Goal: Task Accomplishment & Management: Manage account settings

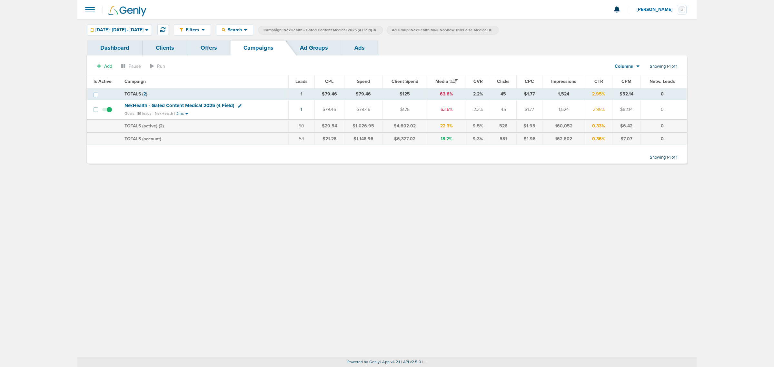
click at [376, 30] on icon at bounding box center [374, 30] width 3 height 4
click at [363, 30] on icon at bounding box center [361, 29] width 3 height 3
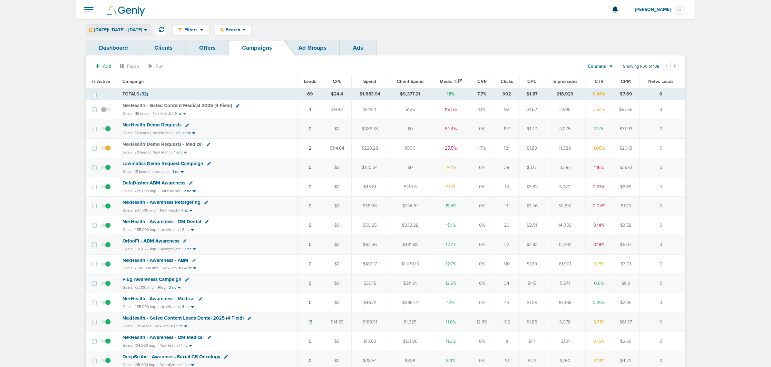
click at [142, 28] on span "Today: 08.18.2025 - 08.18.2025" at bounding box center [118, 30] width 48 height 5
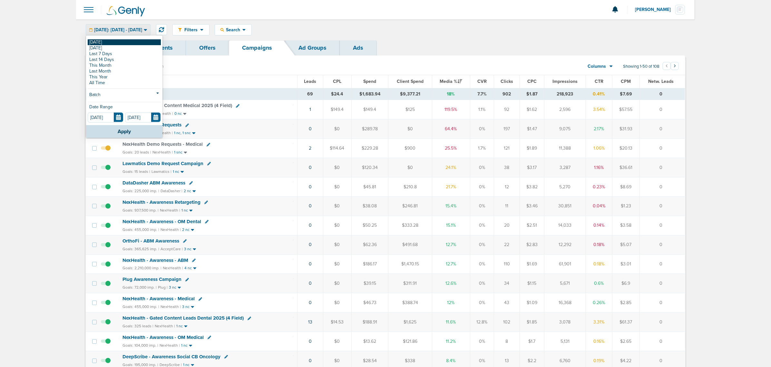
click at [112, 41] on link "[DATE]" at bounding box center [124, 42] width 73 height 6
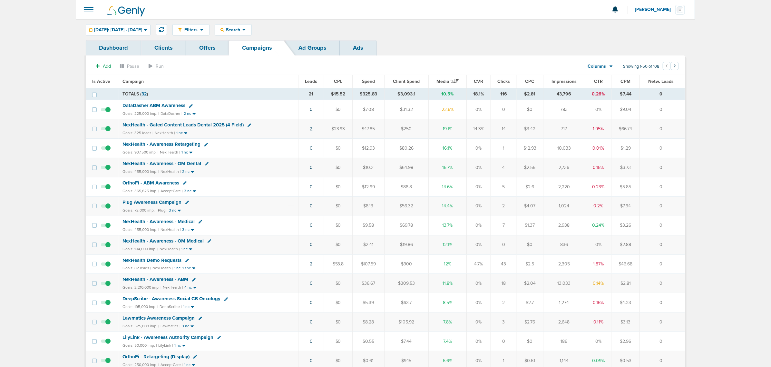
click at [311, 129] on link "2" at bounding box center [311, 128] width 3 height 5
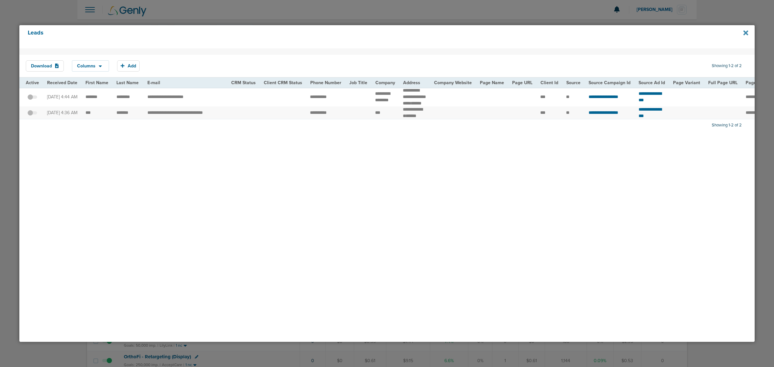
click at [746, 33] on icon at bounding box center [745, 32] width 5 height 5
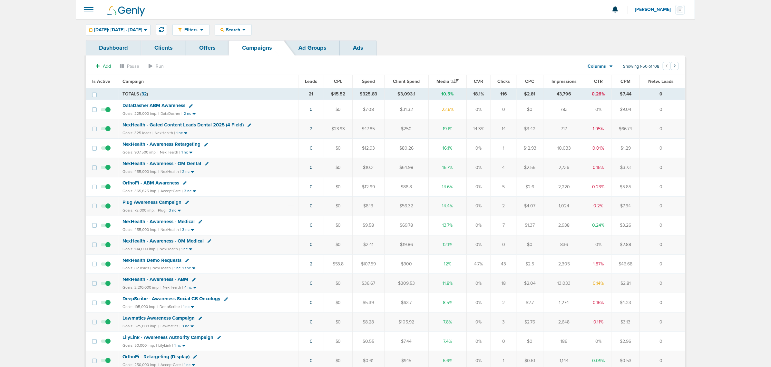
click at [308, 268] on td "2" at bounding box center [312, 263] width 26 height 19
click at [311, 267] on link "2" at bounding box center [311, 263] width 3 height 5
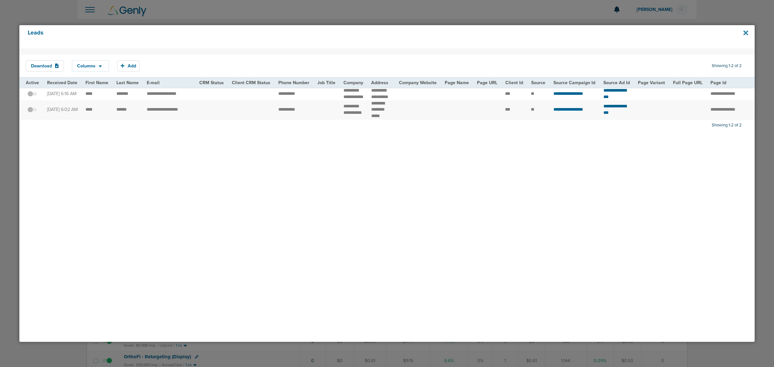
click at [744, 31] on icon at bounding box center [745, 32] width 5 height 5
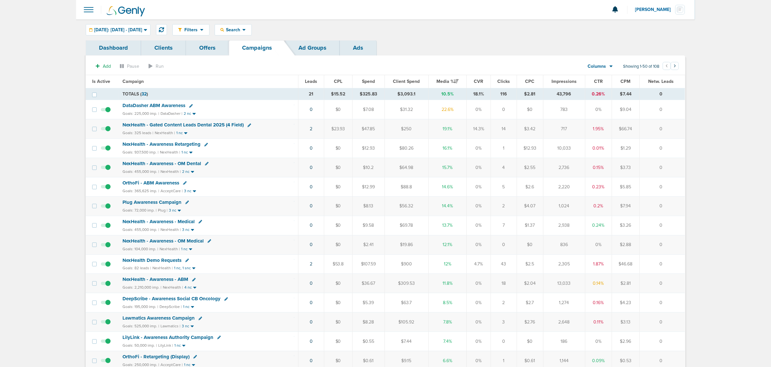
click at [194, 126] on span "NexHealth - Gated Content Leads Dental 2025 (4 Field)" at bounding box center [183, 125] width 121 height 6
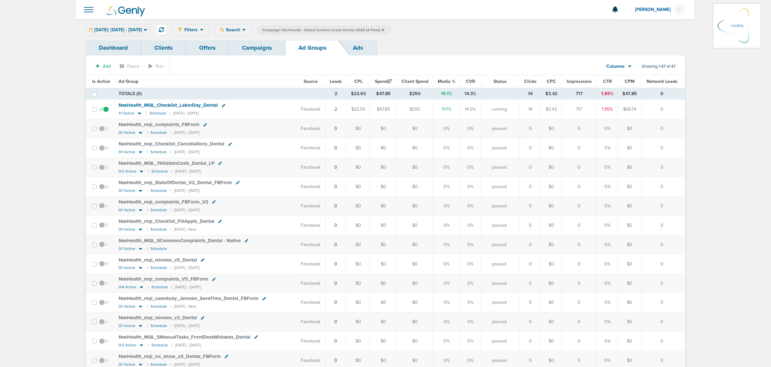
click at [141, 24] on div "Filters Active Only Settings Status Active Inactive Objectives MQL SQL Traffic …" at bounding box center [385, 29] width 619 height 21
click at [142, 29] on div "Today: 08.19.2025 - 08.19.2025 Today Yesterday Last 7 Days Last 14 Days This Mo…" at bounding box center [118, 29] width 65 height 11
click at [147, 30] on icon at bounding box center [146, 29] width 4 height 5
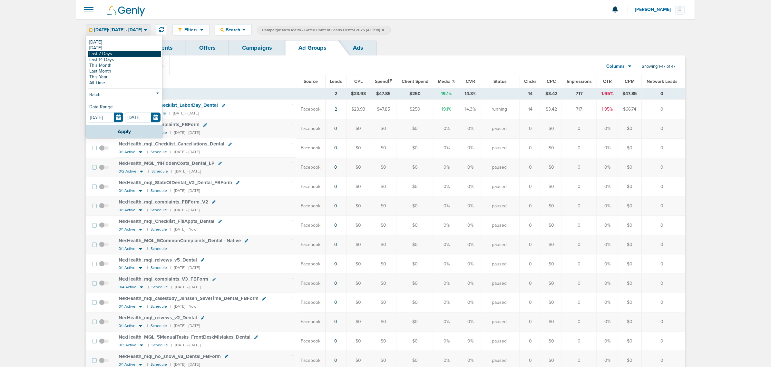
click at [123, 54] on link "Last 7 Days" at bounding box center [124, 54] width 73 height 6
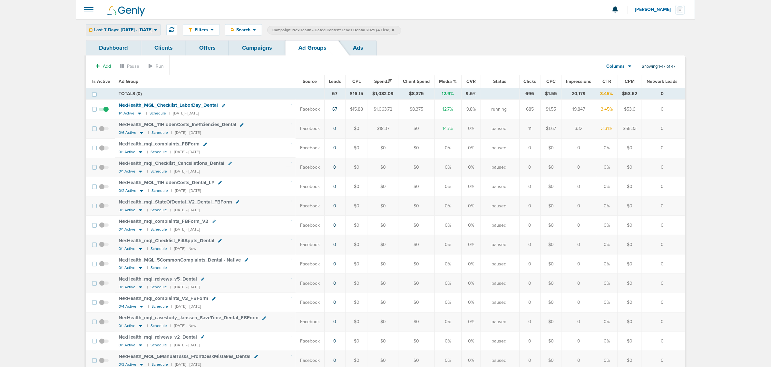
click at [152, 31] on span "Last 7 Days: 08.12.2025 - 08.19.2025" at bounding box center [123, 30] width 58 height 5
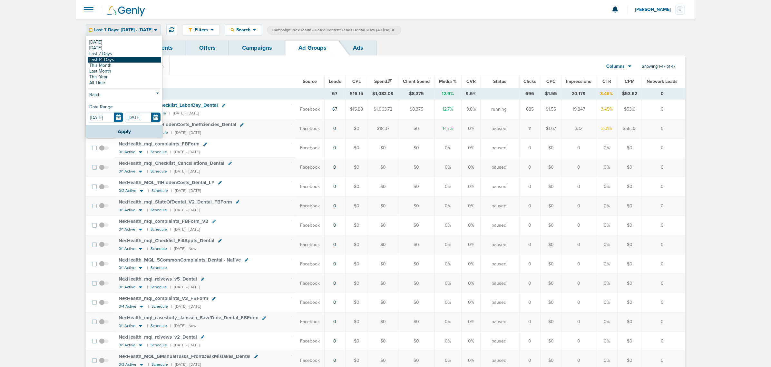
click at [139, 60] on link "Last 14 Days" at bounding box center [124, 60] width 73 height 6
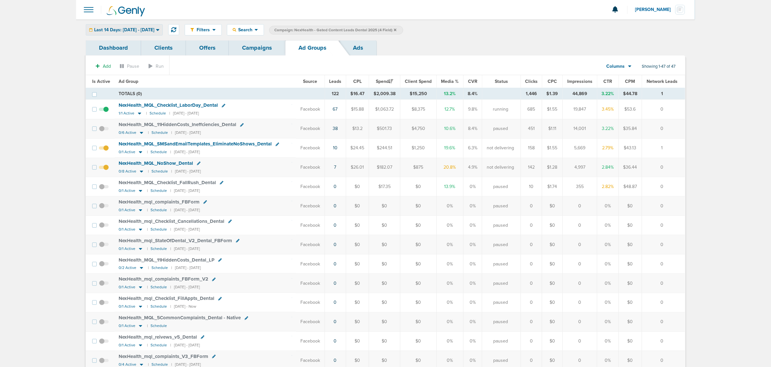
click at [162, 25] on div "Last 14 Days: 08.05.2025 - 08.19.2025" at bounding box center [124, 30] width 76 height 11
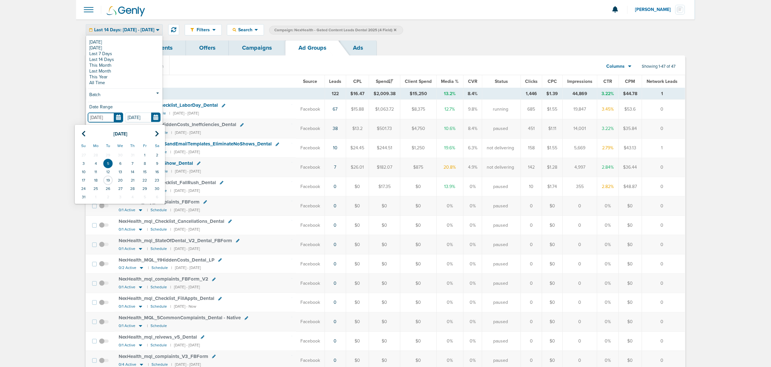
click at [118, 114] on input "08.05.2025" at bounding box center [105, 118] width 35 height 10
click at [145, 156] on td "1" at bounding box center [145, 155] width 12 height 8
type input "08.01.2025"
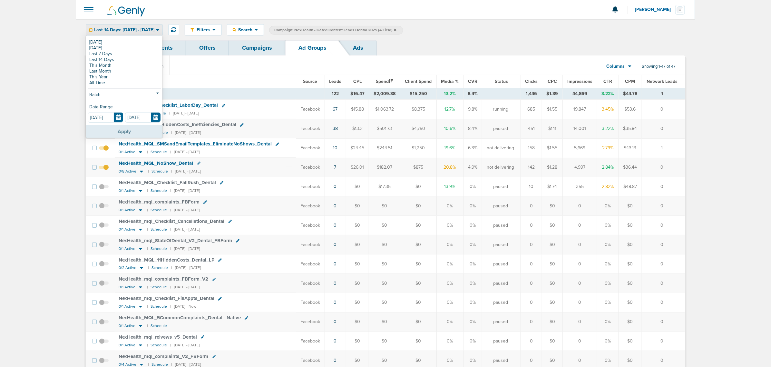
click at [132, 131] on button "Apply" at bounding box center [124, 131] width 76 height 13
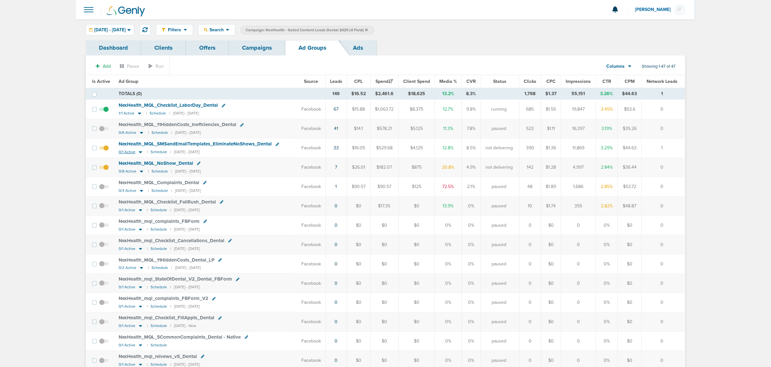
click at [139, 152] on icon at bounding box center [140, 152] width 3 height 2
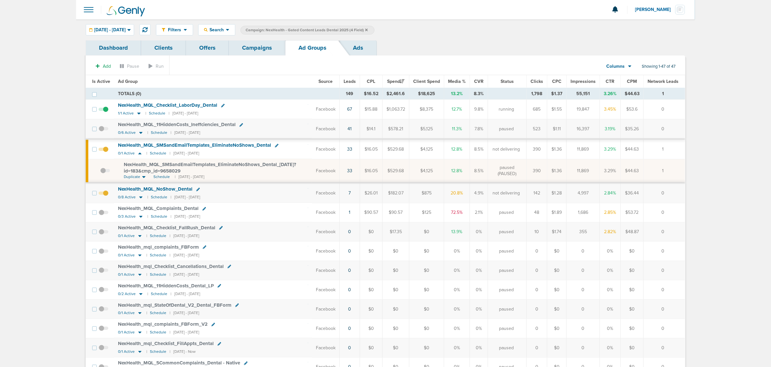
click at [103, 174] on span at bounding box center [105, 174] width 10 height 0
click at [100, 172] on input "checkbox" at bounding box center [100, 172] width 0 height 0
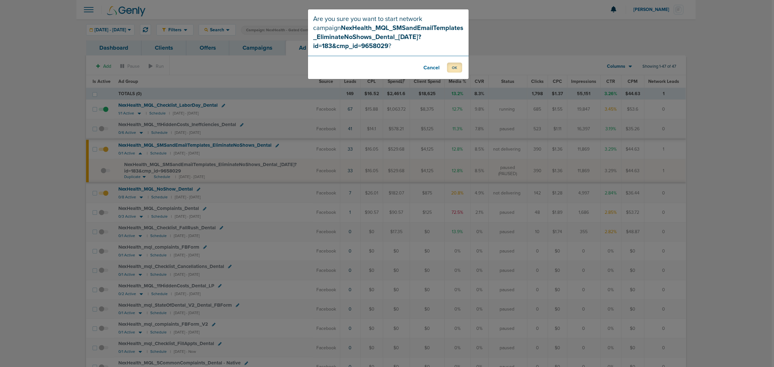
click at [455, 64] on button "OK" at bounding box center [454, 68] width 15 height 10
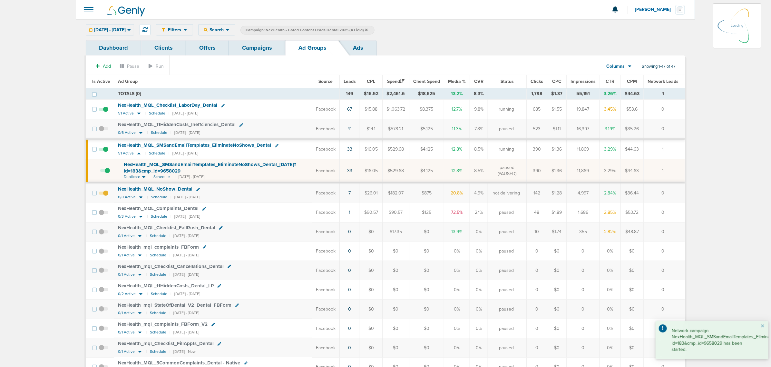
click at [272, 44] on link "Campaigns" at bounding box center [257, 47] width 56 height 15
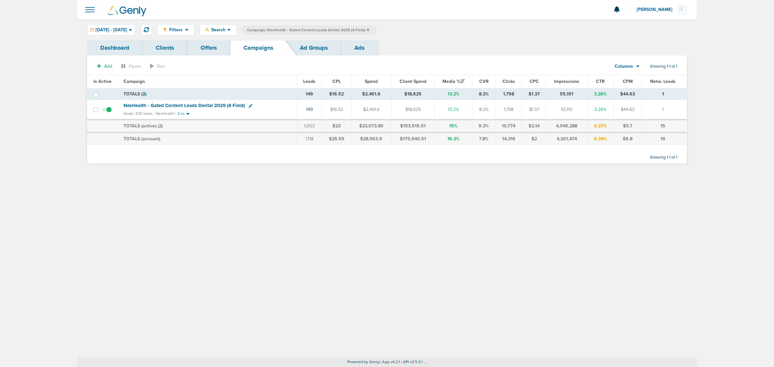
click at [369, 30] on icon at bounding box center [368, 29] width 3 height 3
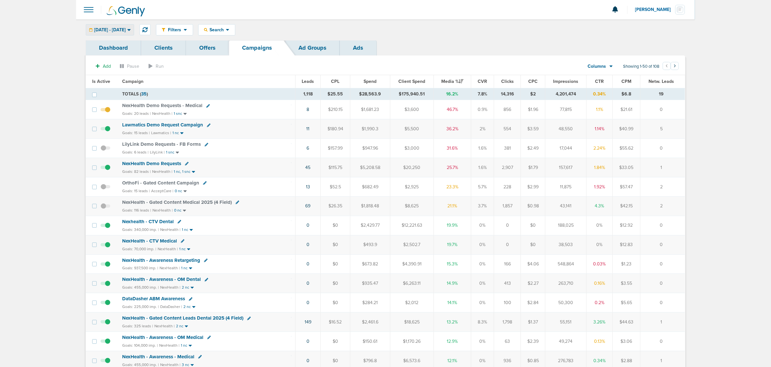
click at [130, 33] on div "08.01.2025 - 08.19.2025" at bounding box center [110, 30] width 48 height 11
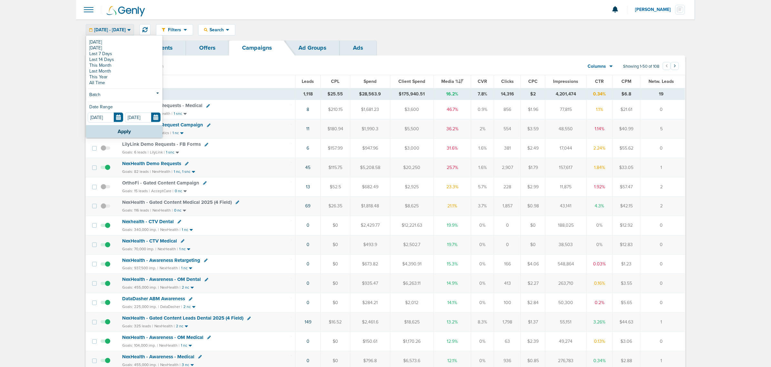
click at [465, 5] on div at bounding box center [385, 9] width 619 height 19
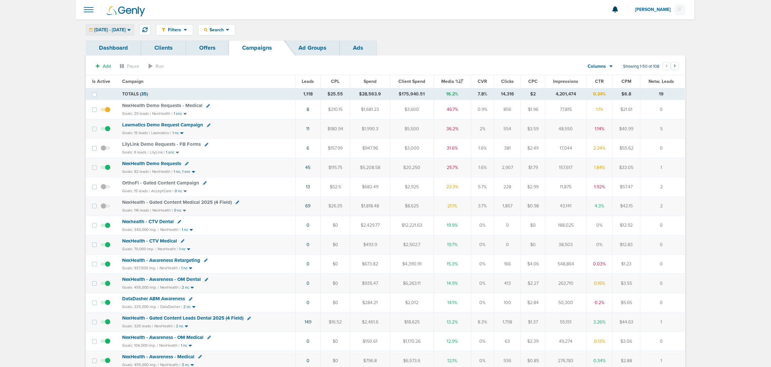
click at [120, 31] on span "08.01.2025 - 08.19.2025" at bounding box center [110, 30] width 32 height 5
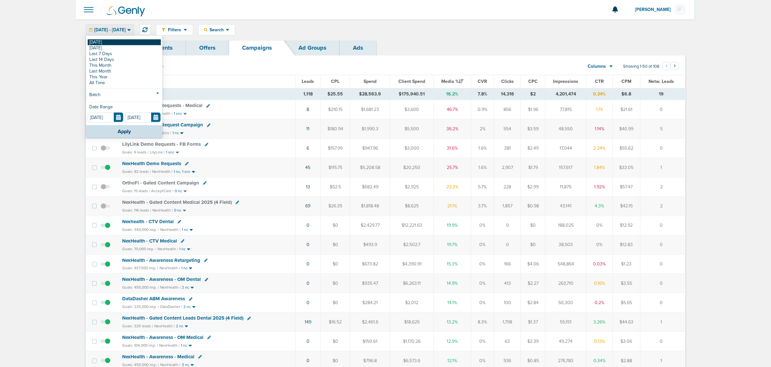
click at [99, 44] on link "[DATE]" at bounding box center [124, 42] width 73 height 6
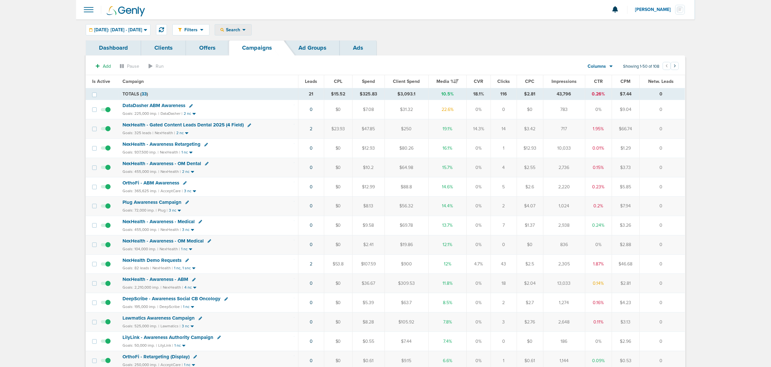
click at [249, 26] on div "Search" at bounding box center [233, 30] width 36 height 11
click at [251, 52] on link "Client" at bounding box center [248, 51] width 67 height 8
type input "nex"
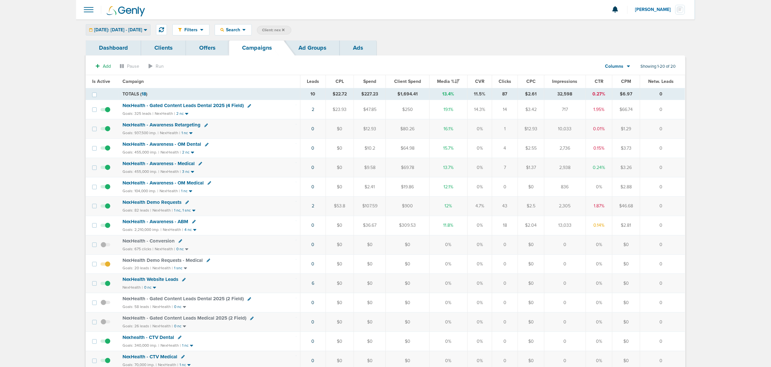
click at [142, 28] on span "[DATE]: [DATE] - [DATE]" at bounding box center [118, 30] width 48 height 5
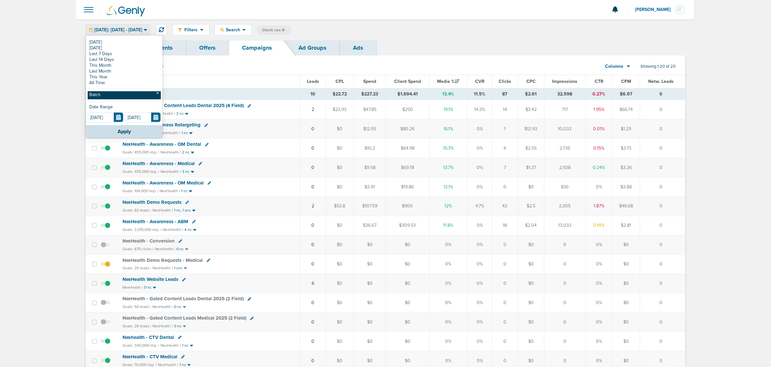
click at [107, 95] on link "Batch" at bounding box center [124, 95] width 73 height 8
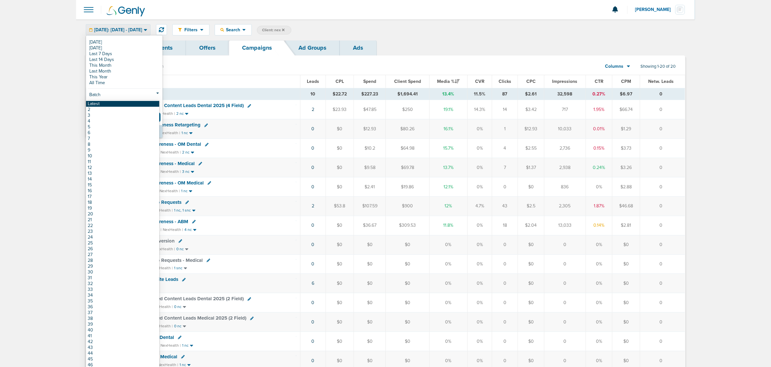
click at [103, 102] on link "Latest" at bounding box center [122, 104] width 73 height 6
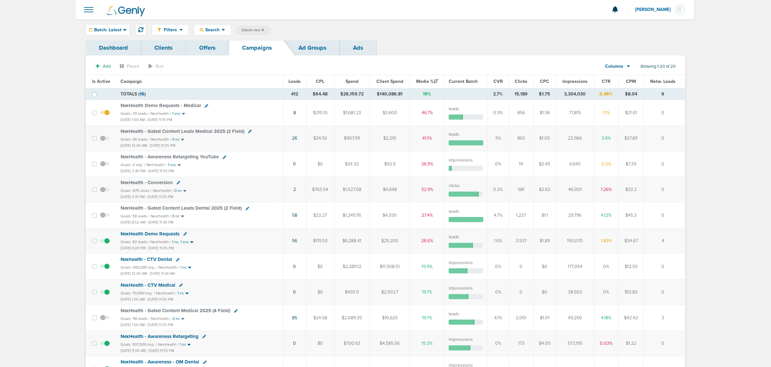
click at [579, 83] on span "Impressions" at bounding box center [575, 81] width 25 height 5
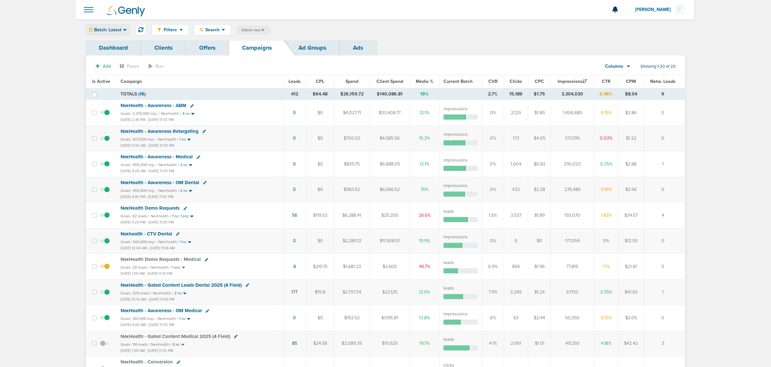
click at [118, 26] on div "Batch: Latest" at bounding box center [108, 30] width 44 height 11
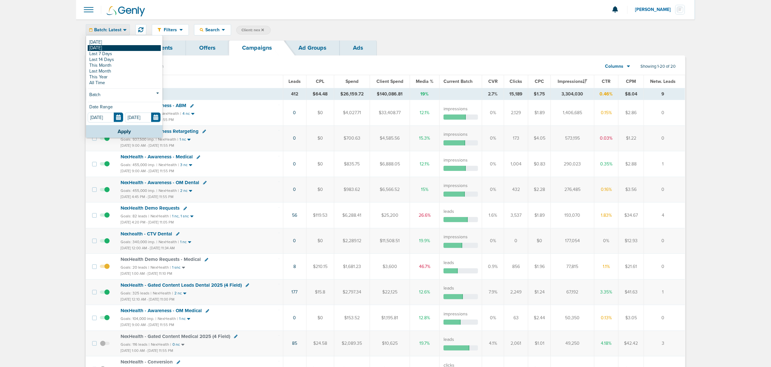
click at [100, 47] on link "[DATE]" at bounding box center [124, 48] width 73 height 6
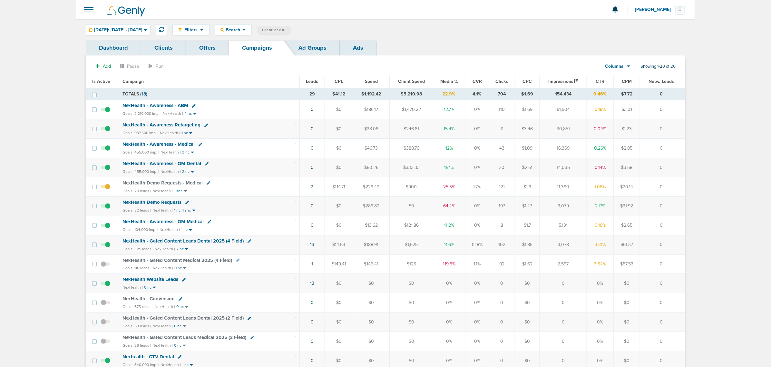
click at [285, 30] on span "Client: nex" at bounding box center [273, 29] width 23 height 5
drag, startPoint x: 353, startPoint y: 33, endPoint x: 329, endPoint y: 29, distance: 23.8
click at [329, 29] on span "Client Campaign Offers Landing Page Ad Group Network Campaign Ad Ad Status Netw…" at bounding box center [313, 30] width 113 height 9
type input "deep"
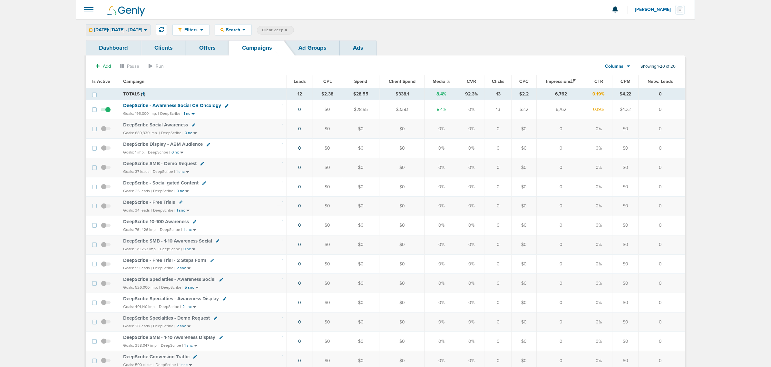
click at [143, 25] on div "Yesterday: 08.18.2025 - 08.18.2025" at bounding box center [118, 30] width 64 height 11
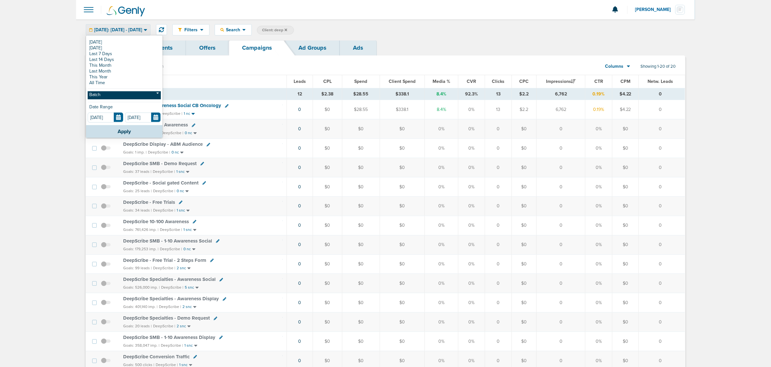
click at [115, 95] on link "Batch" at bounding box center [124, 95] width 73 height 8
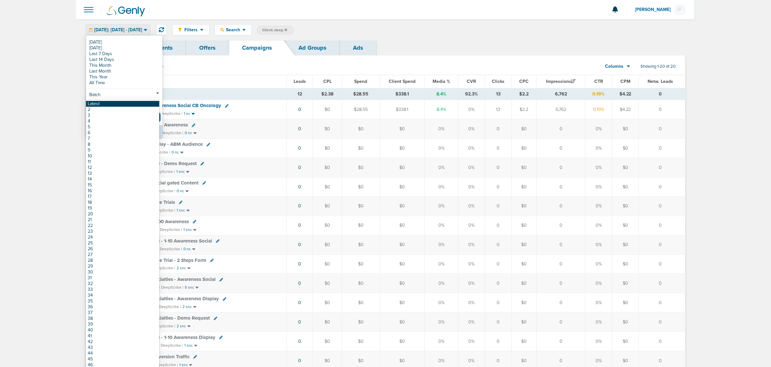
click at [109, 103] on link "Latest" at bounding box center [122, 104] width 73 height 6
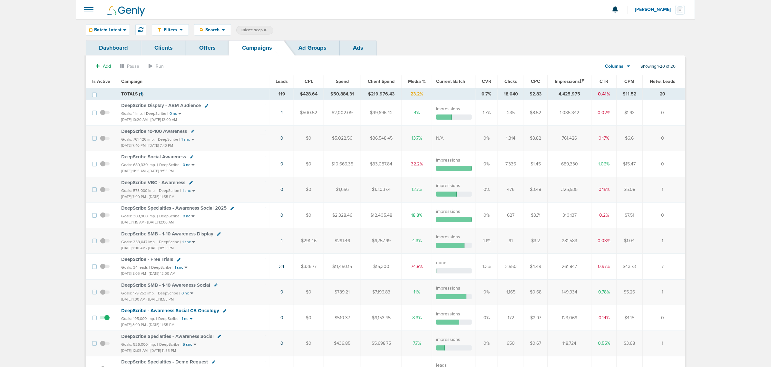
click at [104, 79] on span "Is Active" at bounding box center [101, 81] width 18 height 5
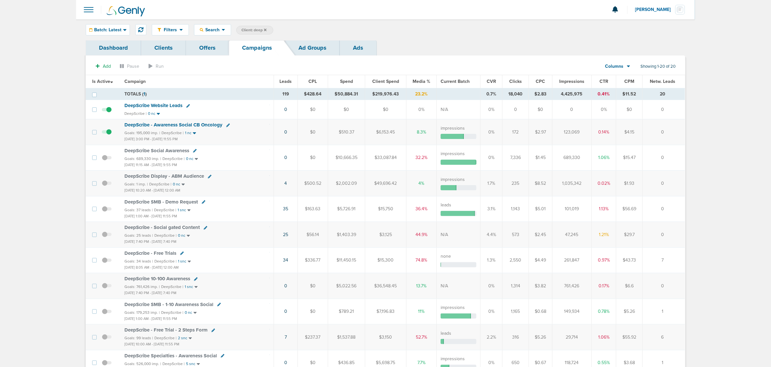
click at [255, 27] on span "Client: deep" at bounding box center [253, 29] width 25 height 5
drag, startPoint x: 311, startPoint y: 28, endPoint x: 288, endPoint y: 26, distance: 23.6
click at [288, 26] on span "Client Campaign Offers Landing Page Ad Group Network Campaign Ad Ad Status Netw…" at bounding box center [292, 30] width 113 height 9
type input "accept"
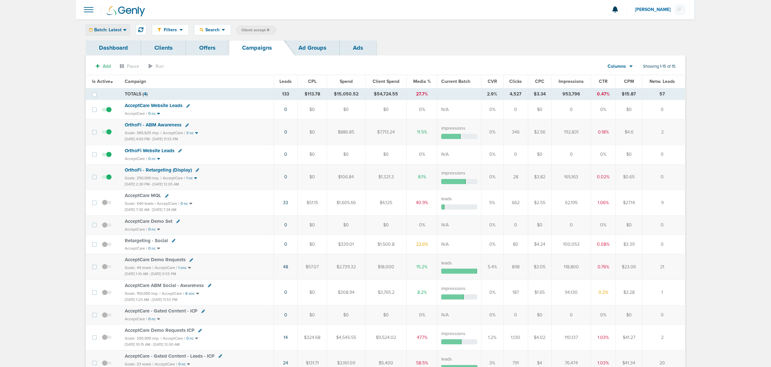
click at [108, 28] on span "Batch: Latest" at bounding box center [107, 30] width 27 height 5
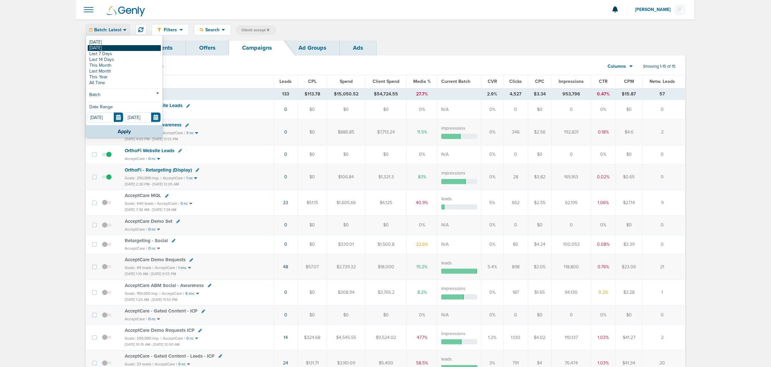
click at [107, 49] on link "[DATE]" at bounding box center [124, 48] width 73 height 6
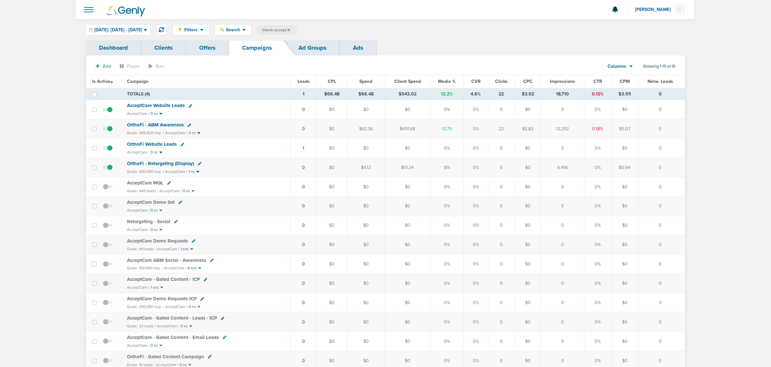
click at [290, 28] on span "Client: accept" at bounding box center [276, 29] width 28 height 5
drag, startPoint x: 363, startPoint y: 32, endPoint x: 322, endPoint y: 27, distance: 41.3
click at [322, 27] on span "Client Campaign Offers Landing Page Ad Group Network Campaign Ad Ad Status Netw…" at bounding box center [313, 30] width 113 height 9
type input "law"
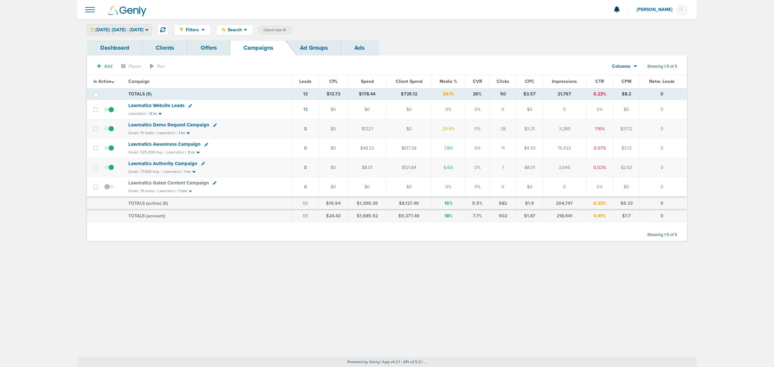
click at [149, 32] on icon at bounding box center [147, 29] width 4 height 5
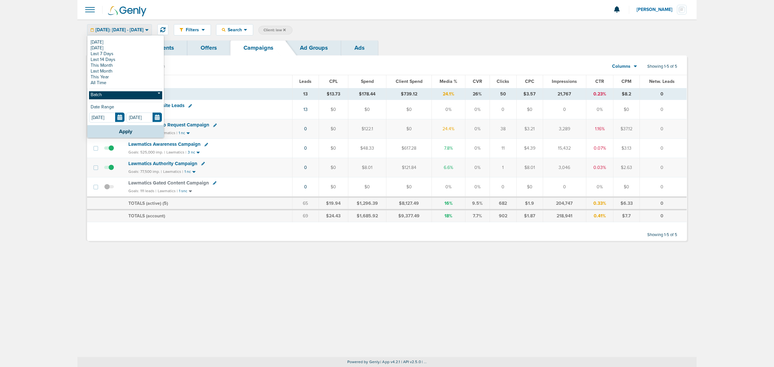
click at [119, 95] on link "Batch" at bounding box center [125, 95] width 73 height 8
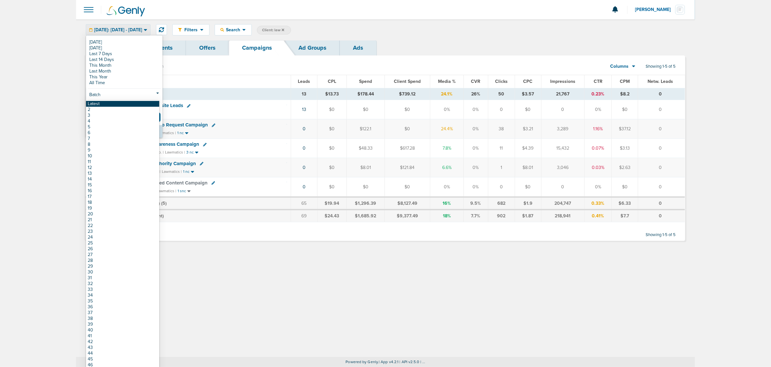
click at [119, 103] on link "Latest" at bounding box center [122, 104] width 73 height 6
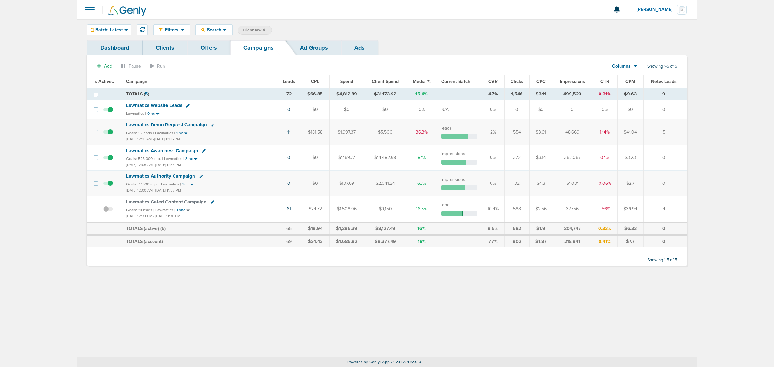
click at [256, 26] on label "Client: law" at bounding box center [255, 30] width 34 height 9
click at [253, 28] on span "Client: law" at bounding box center [254, 29] width 22 height 5
drag, startPoint x: 305, startPoint y: 31, endPoint x: 264, endPoint y: 24, distance: 41.7
click at [264, 24] on div "Filters Active Only Settings Status Active Inactive Objectives MQL SQL Traffic …" at bounding box center [386, 29] width 619 height 21
type input "lily"
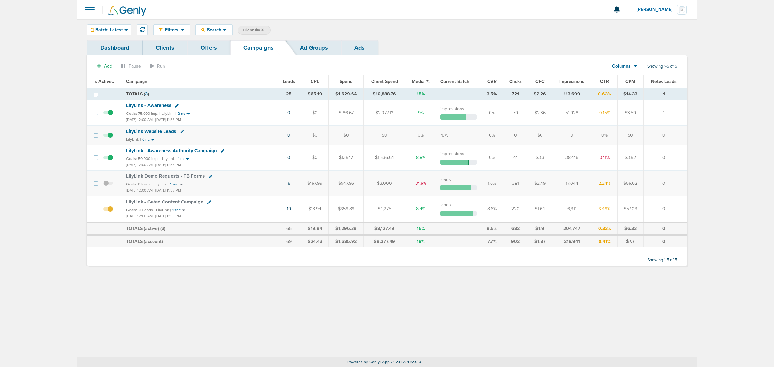
click at [177, 105] on icon at bounding box center [177, 106] width 4 height 4
select select
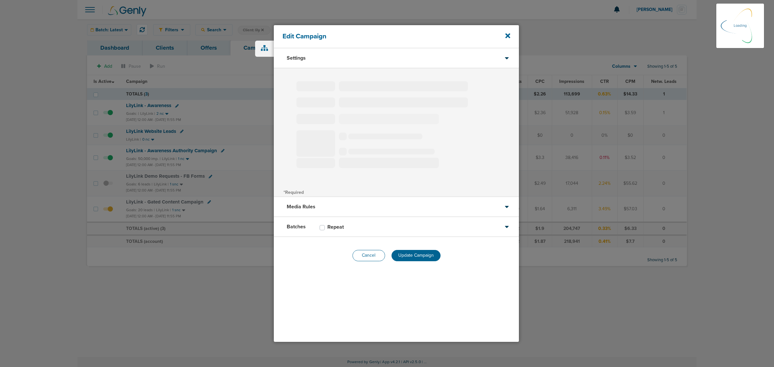
click at [371, 255] on button "Cancel" at bounding box center [368, 255] width 33 height 11
type input "LilyLink - Awareness"
select select "Awareness"
radio input "true"
select select "readOnly"
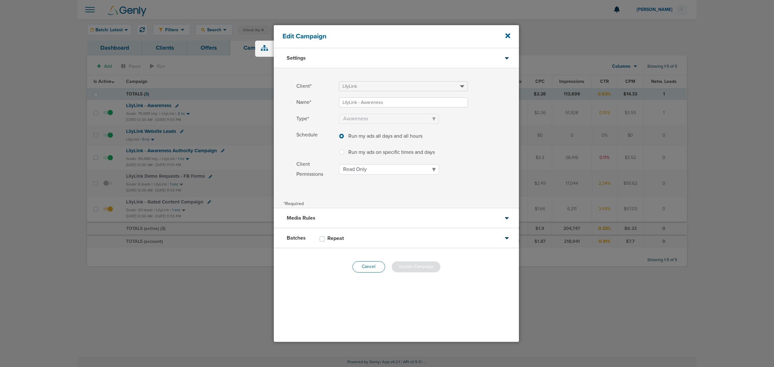
click at [377, 263] on button "Cancel" at bounding box center [368, 266] width 33 height 11
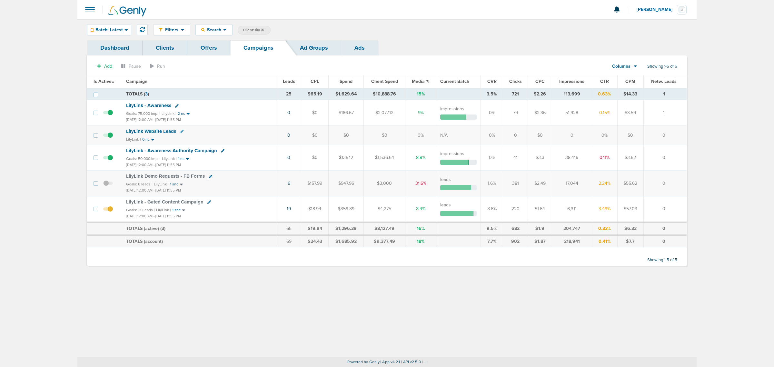
click at [149, 105] on span "LilyLink - Awareness" at bounding box center [148, 106] width 45 height 6
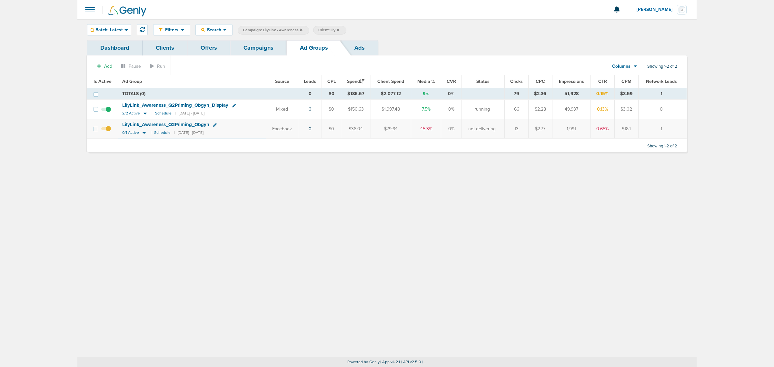
click at [142, 115] on icon at bounding box center [145, 113] width 6 height 5
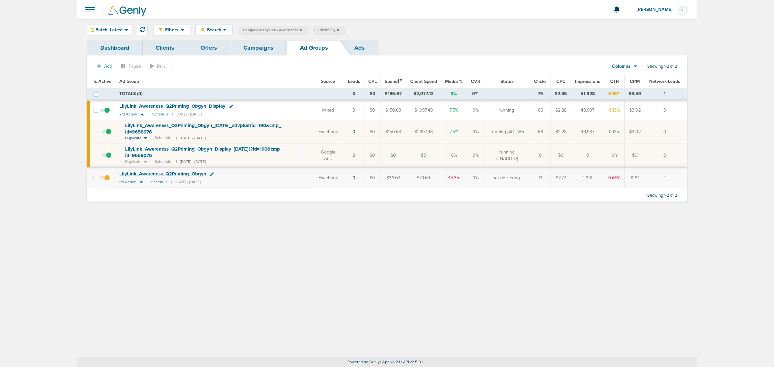
click at [229, 107] on icon at bounding box center [231, 107] width 4 height 4
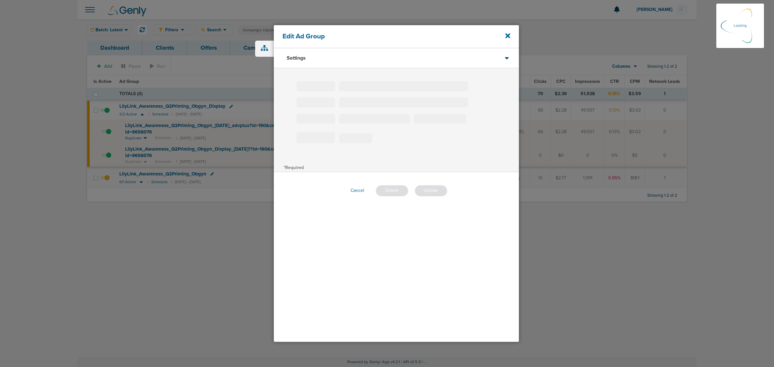
type input "LilyLink_Awareness_Q2Priming_Obgyn_Display"
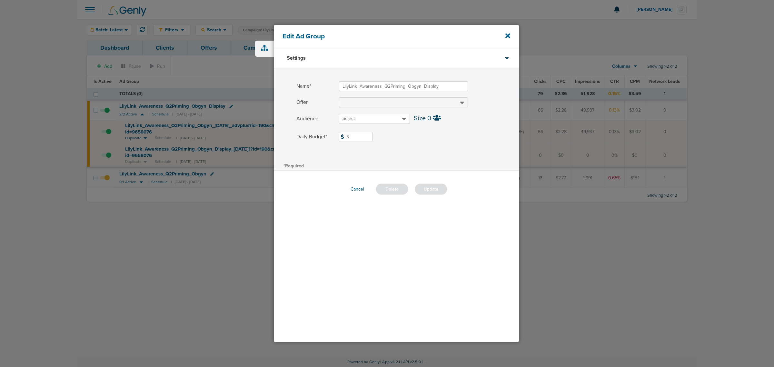
drag, startPoint x: 357, startPoint y: 138, endPoint x: 336, endPoint y: 136, distance: 21.0
click at [336, 136] on label "Daily Budget* 5 $5" at bounding box center [407, 137] width 222 height 10
type input "8"
drag, startPoint x: 450, startPoint y: 149, endPoint x: 450, endPoint y: 156, distance: 7.7
click at [450, 149] on div "Name* LilyLink_Awareness_Q2Priming_Obgyn_Display Offer Audience Select Size 0 D…" at bounding box center [396, 114] width 245 height 93
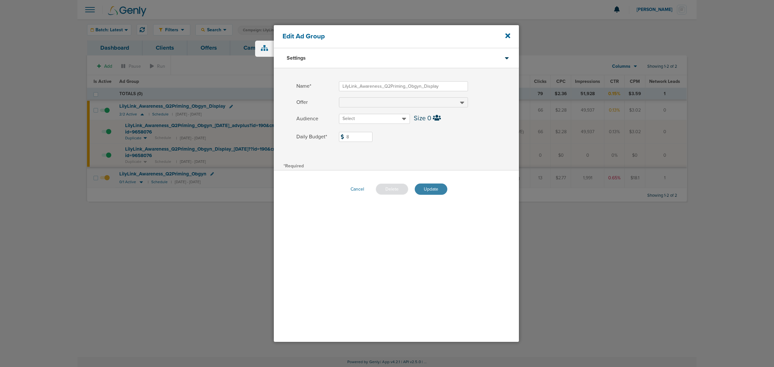
click at [443, 188] on button "Update" at bounding box center [431, 188] width 33 height 11
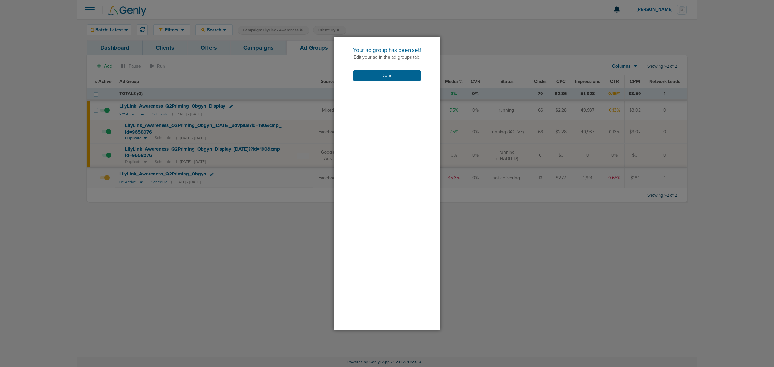
click at [379, 85] on div "Your ad group has been set! Edit your ad in the ad groups tab. Done" at bounding box center [387, 64] width 106 height 54
click at [382, 76] on button "Done" at bounding box center [387, 75] width 68 height 11
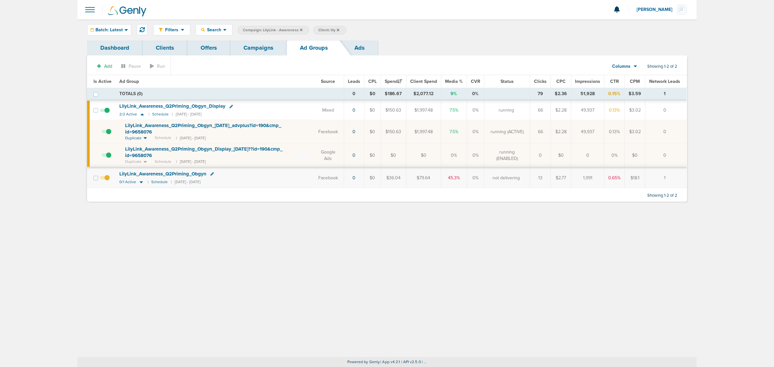
click at [264, 45] on link "Campaigns" at bounding box center [258, 47] width 56 height 15
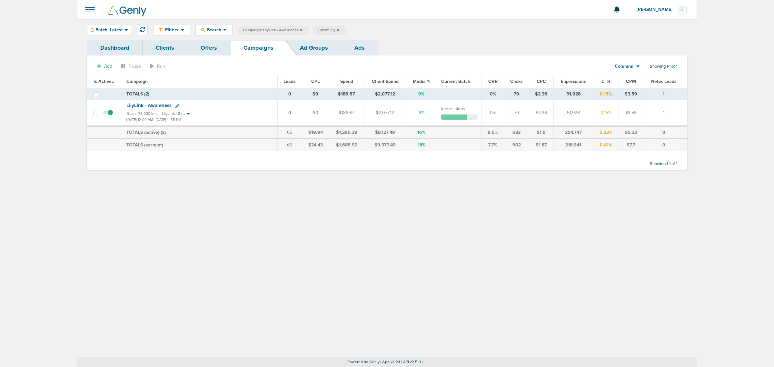
click at [302, 29] on icon at bounding box center [301, 30] width 3 height 4
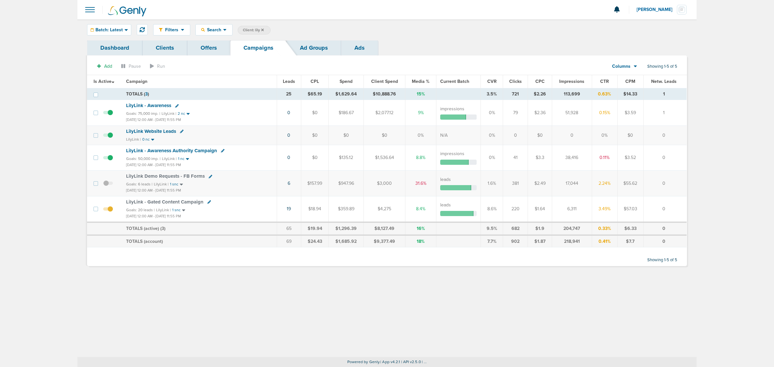
click at [221, 152] on icon at bounding box center [223, 151] width 4 height 4
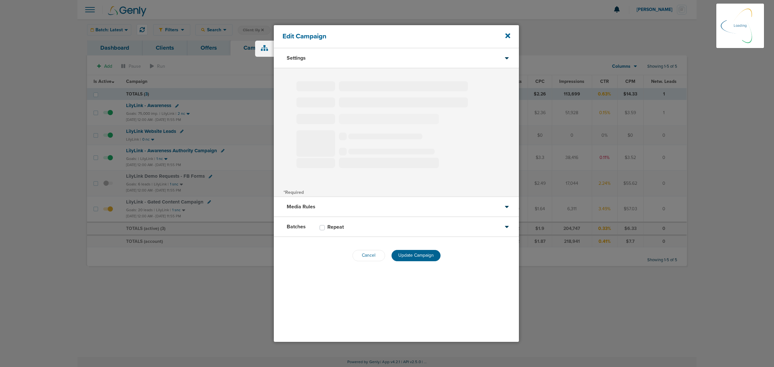
type input "LilyLink - Awareness Authority Campaign"
select select "Awareness"
radio input "true"
select select "readOnly"
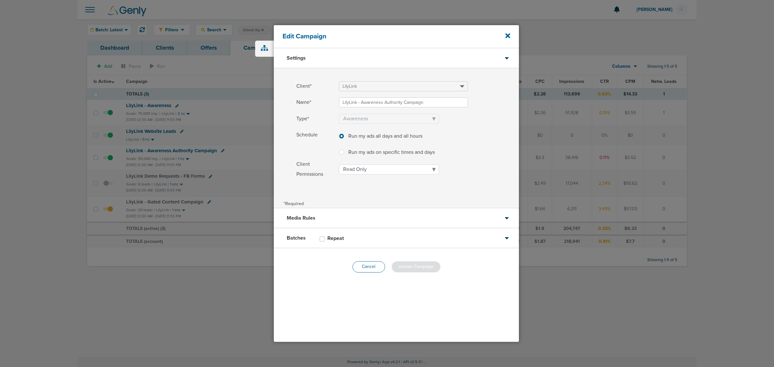
click at [364, 267] on button "Cancel" at bounding box center [368, 266] width 33 height 11
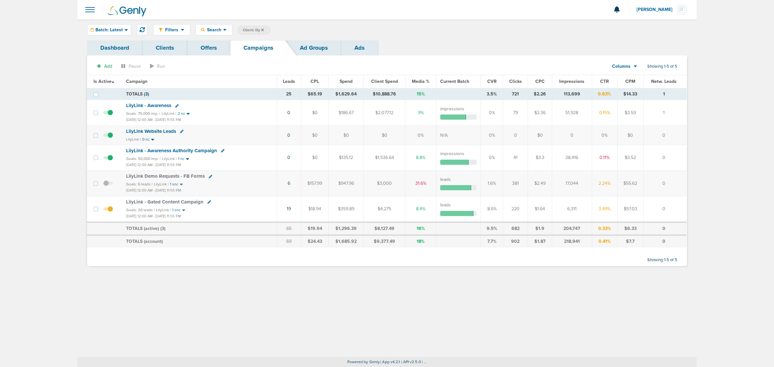
click at [154, 149] on span "LilyLink - Awareness Authority Campaign" at bounding box center [171, 151] width 91 height 6
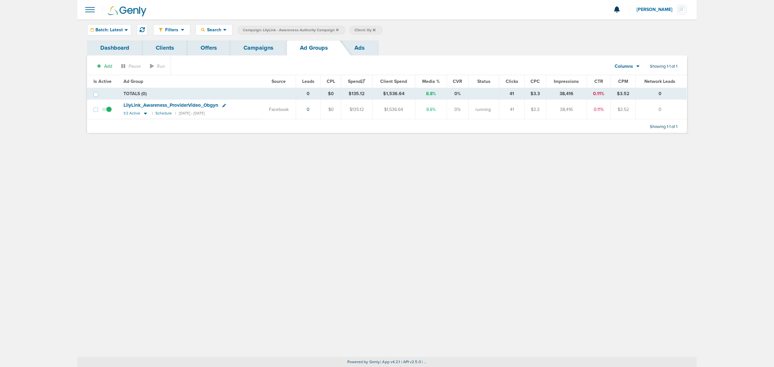
click at [223, 106] on icon at bounding box center [224, 106] width 4 height 4
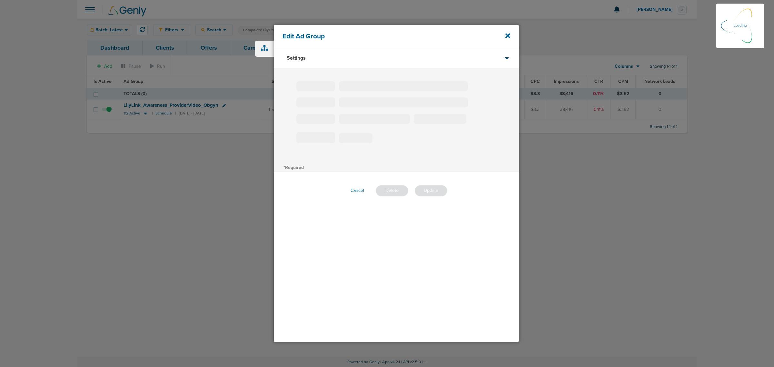
type input "LilyLink_Awareness_ProviderVideo_Obgyn"
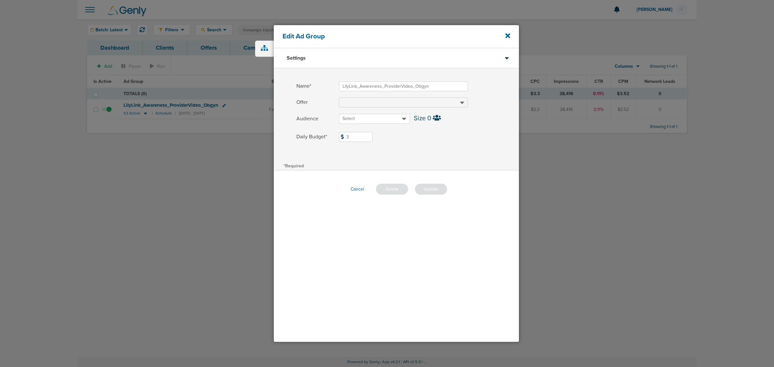
drag, startPoint x: 355, startPoint y: 137, endPoint x: 337, endPoint y: 136, distance: 18.1
click at [337, 136] on label "Daily Budget* 3 $3" at bounding box center [407, 137] width 222 height 10
type input "5"
drag, startPoint x: 408, startPoint y: 135, endPoint x: 421, endPoint y: 175, distance: 41.2
click at [408, 136] on label "Daily Budget* 5 $5" at bounding box center [407, 137] width 222 height 10
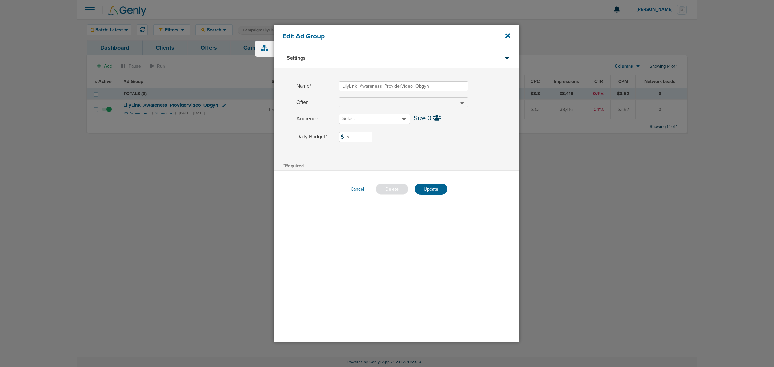
click at [372, 136] on input "5" at bounding box center [356, 137] width 34 height 10
click at [431, 184] on button "Update" at bounding box center [431, 188] width 33 height 11
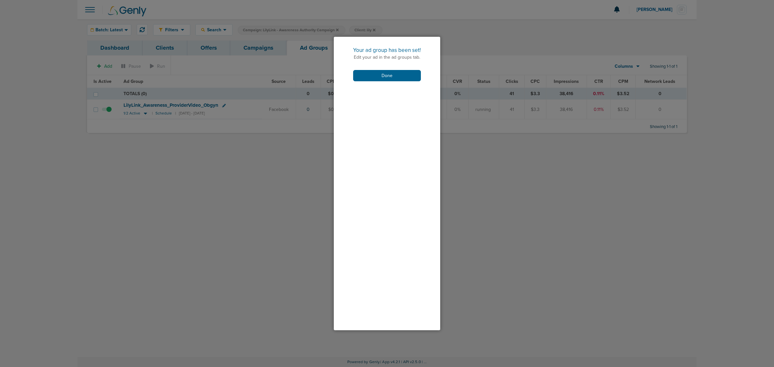
click at [368, 68] on div "Your ad group has been set! Edit your ad in the ad groups tab. Done" at bounding box center [387, 64] width 106 height 54
click at [372, 76] on button "Done" at bounding box center [387, 75] width 68 height 11
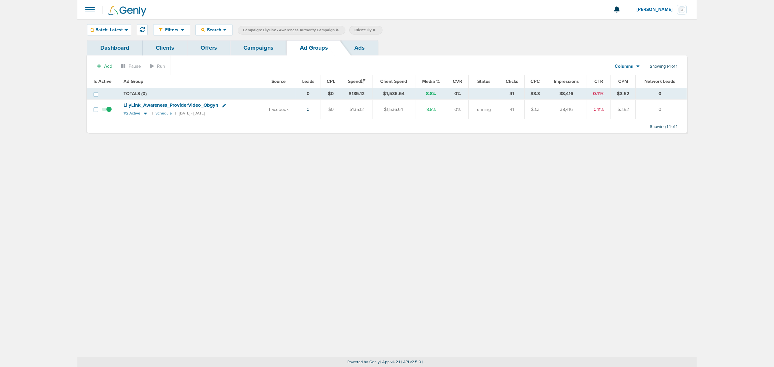
click at [273, 50] on link "Campaigns" at bounding box center [258, 47] width 56 height 15
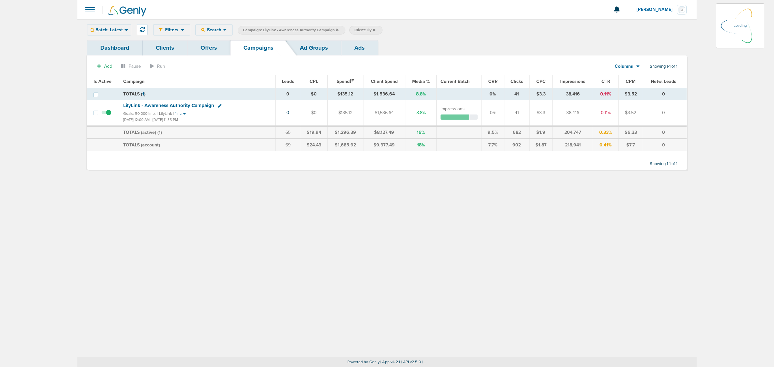
click at [337, 31] on icon at bounding box center [337, 30] width 3 height 4
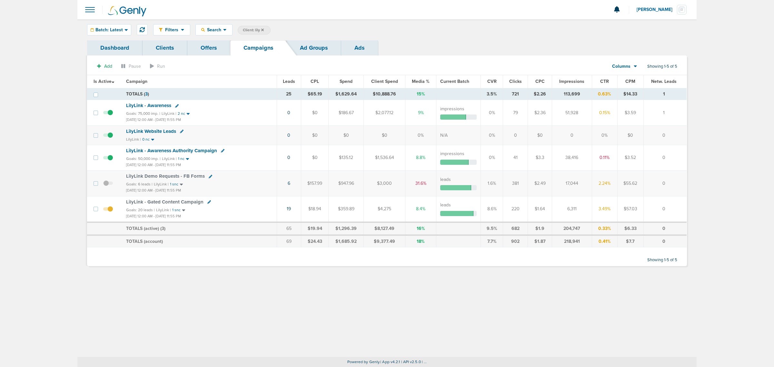
click at [252, 33] on label "Client: lily" at bounding box center [254, 30] width 33 height 9
click at [255, 31] on span "Client: lily" at bounding box center [253, 29] width 21 height 5
drag, startPoint x: 304, startPoint y: 31, endPoint x: 271, endPoint y: 32, distance: 32.6
click at [275, 33] on span "Client Campaign Offers Landing Page Ad Group Network Campaign Ad Ad Status Netw…" at bounding box center [294, 30] width 113 height 9
type input "data"
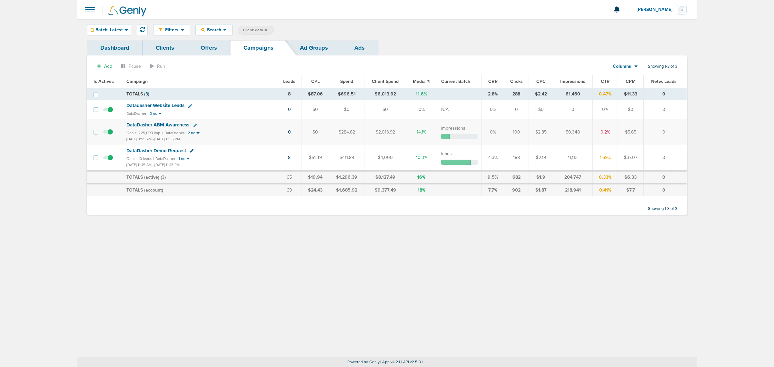
click at [174, 124] on span "DataDasher ABM Awareness" at bounding box center [157, 125] width 63 height 6
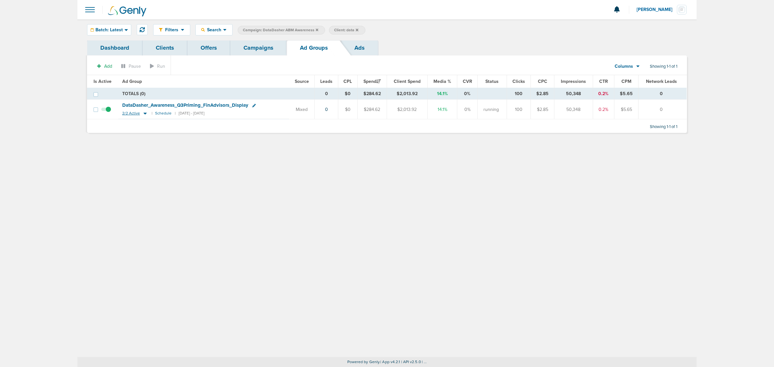
click at [143, 114] on icon at bounding box center [145, 113] width 6 height 5
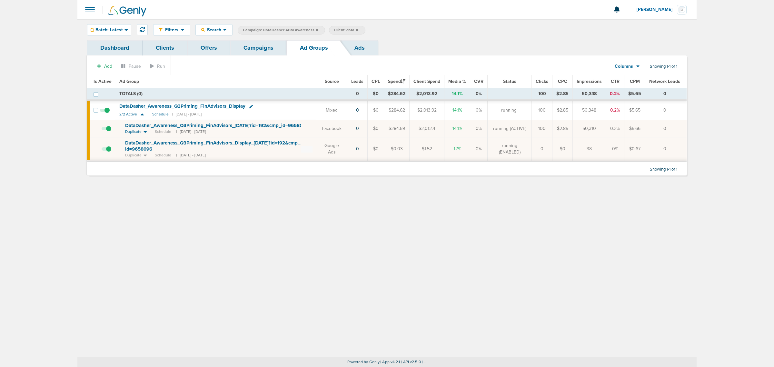
click at [270, 50] on link "Campaigns" at bounding box center [258, 47] width 56 height 15
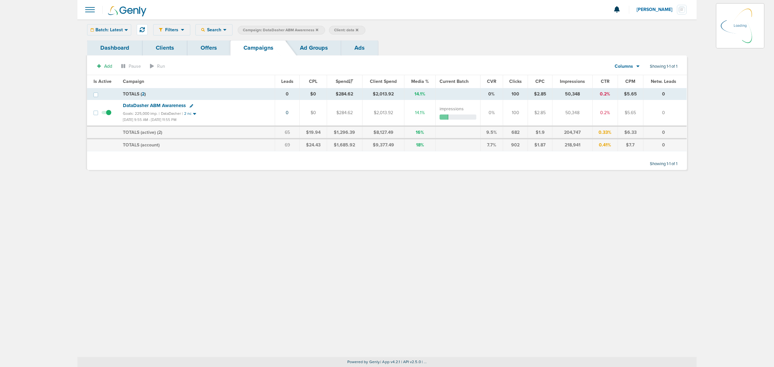
click at [316, 31] on icon at bounding box center [317, 30] width 3 height 4
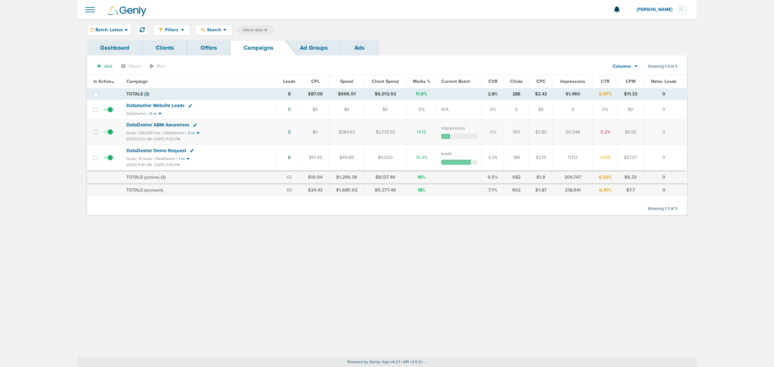
click at [265, 28] on icon at bounding box center [265, 30] width 3 height 4
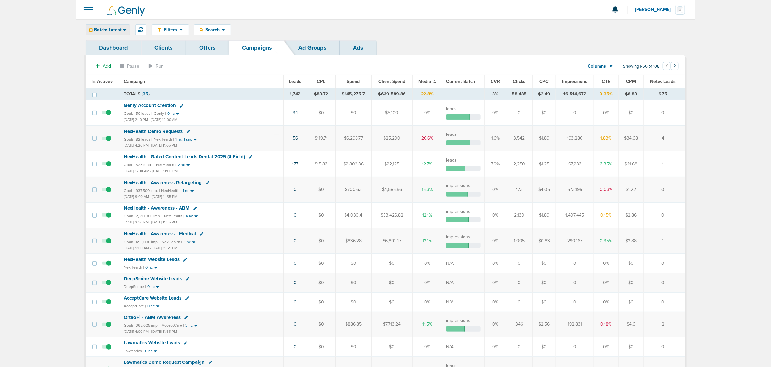
click at [106, 28] on span "Batch: Latest" at bounding box center [107, 30] width 27 height 5
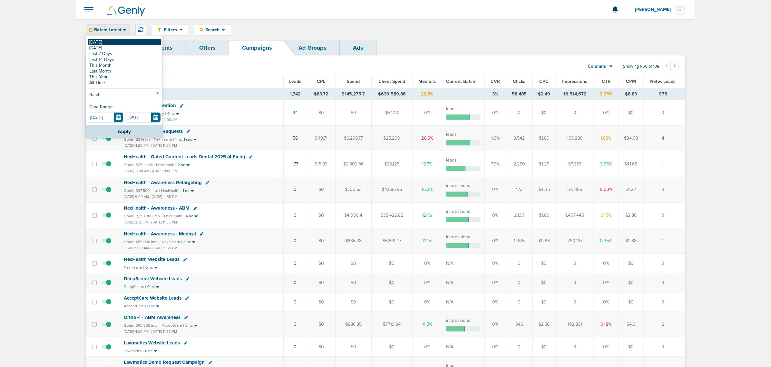
click at [112, 44] on link "[DATE]" at bounding box center [124, 42] width 73 height 6
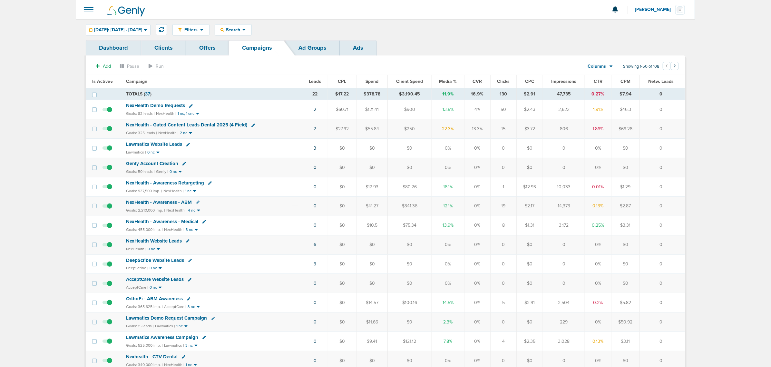
click at [219, 124] on span "NexHealth - Gated Content Leads Dental 2025 (4 Field)" at bounding box center [186, 125] width 121 height 6
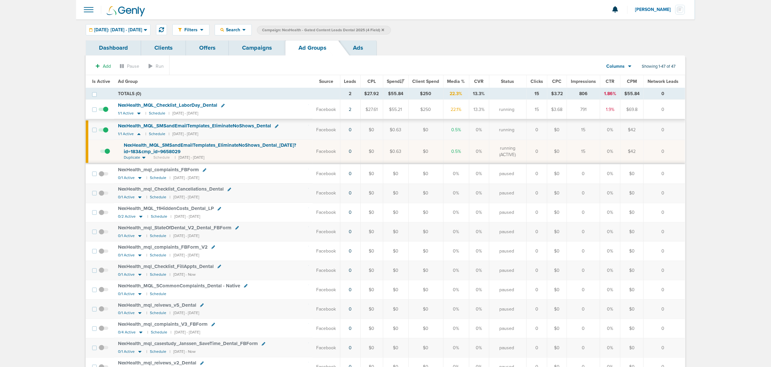
click at [258, 48] on link "Campaigns" at bounding box center [257, 47] width 56 height 15
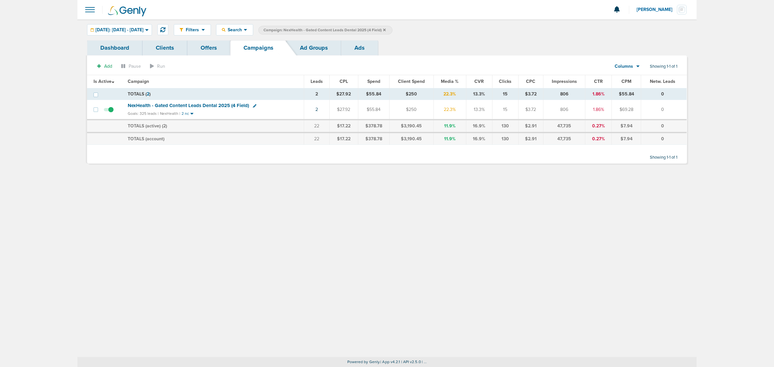
click at [386, 28] on span "Campaign: NexHealth - Gated Content Leads Dental 2025 (4 Field)" at bounding box center [324, 29] width 122 height 5
click at [386, 30] on icon at bounding box center [384, 29] width 3 height 3
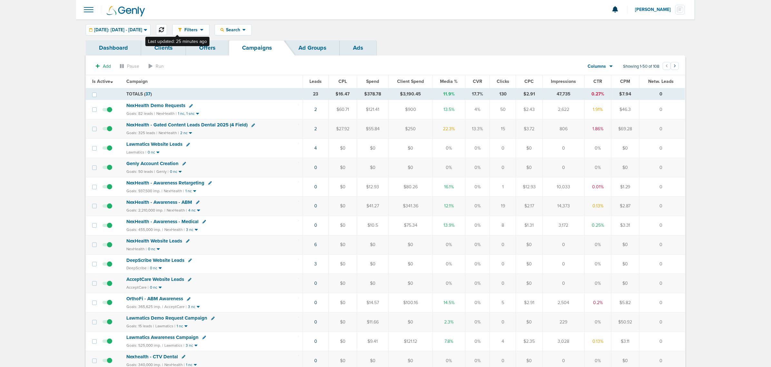
click at [164, 29] on icon at bounding box center [161, 29] width 5 height 5
click at [211, 122] on td "NexHealth - Gated Content Leads Dental 2025 (4 Field) Goals: 325 leads | NexHea…" at bounding box center [213, 128] width 181 height 19
click at [210, 124] on span "NexHealth - Gated Content Leads Dental 2025 (4 Field)" at bounding box center [186, 125] width 121 height 6
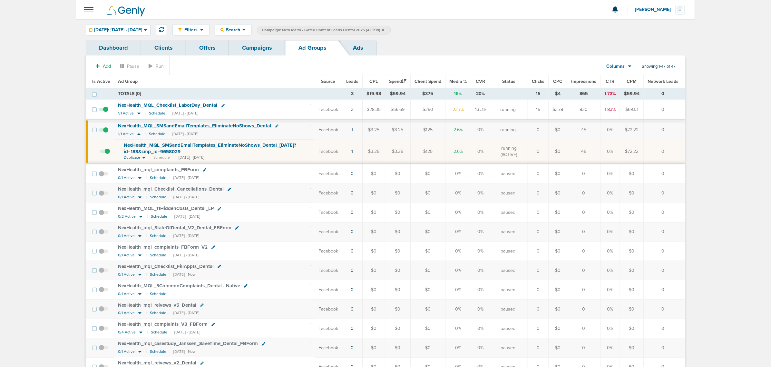
click at [355, 132] on td "1" at bounding box center [352, 130] width 20 height 20
click at [355, 130] on td "1" at bounding box center [352, 130] width 20 height 20
click at [352, 130] on td "1" at bounding box center [352, 130] width 20 height 20
click at [353, 131] on link "1" at bounding box center [353, 129] width 2 height 5
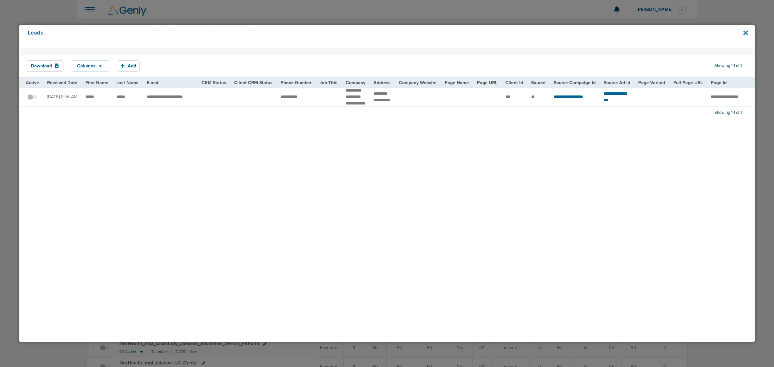
click at [743, 34] on icon at bounding box center [745, 32] width 5 height 7
click at [744, 34] on icon at bounding box center [745, 32] width 5 height 5
drag, startPoint x: 486, startPoint y: 14, endPoint x: 238, endPoint y: 4, distance: 248.1
click at [481, 15] on div at bounding box center [387, 183] width 774 height 367
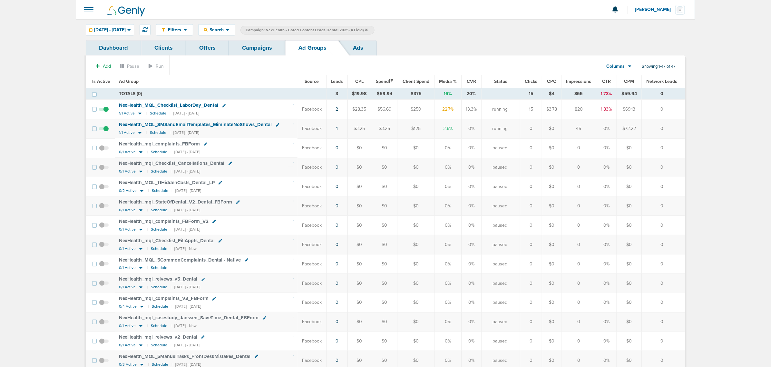
click at [249, 52] on link "Campaigns" at bounding box center [257, 47] width 56 height 15
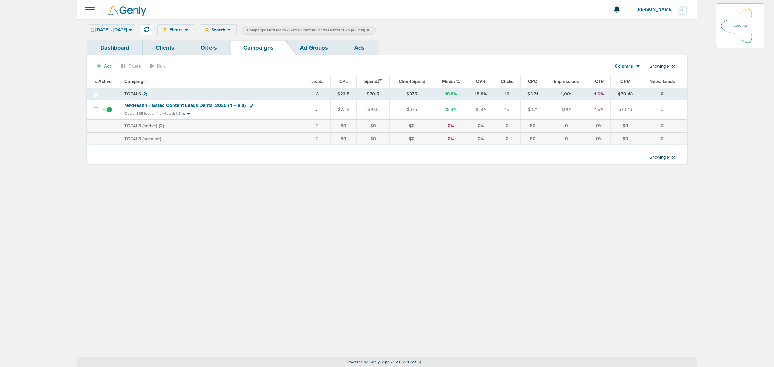
click at [369, 28] on icon at bounding box center [368, 30] width 3 height 4
click at [369, 29] on icon at bounding box center [368, 29] width 3 height 3
click at [369, 28] on icon at bounding box center [368, 30] width 3 height 4
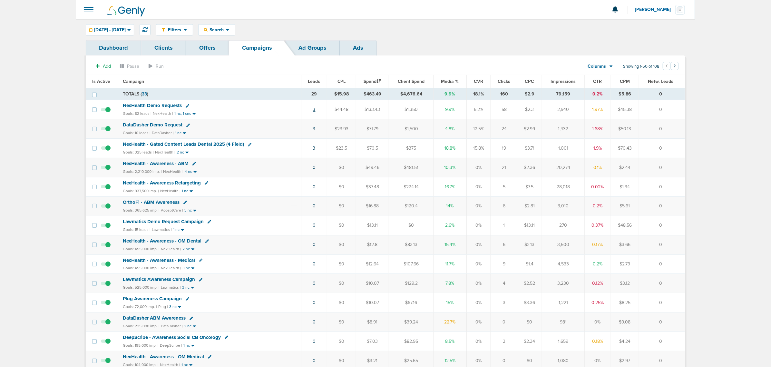
click at [314, 110] on link "3" at bounding box center [314, 109] width 3 height 5
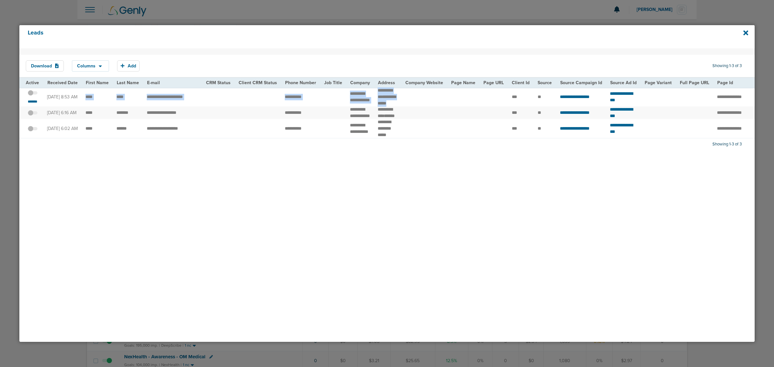
drag, startPoint x: 86, startPoint y: 99, endPoint x: 418, endPoint y: 100, distance: 332.0
click at [418, 100] on tr "**********" at bounding box center [659, 96] width 1280 height 19
click at [418, 100] on td at bounding box center [424, 96] width 46 height 19
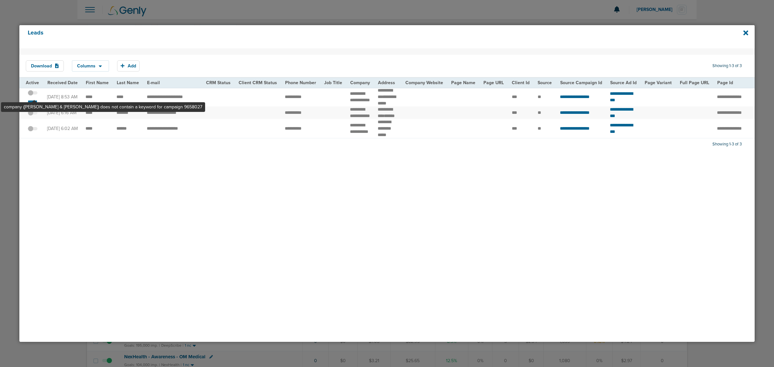
click at [34, 96] on span at bounding box center [33, 96] width 10 height 0
click at [33, 94] on input "checkbox" at bounding box center [33, 94] width 0 height 0
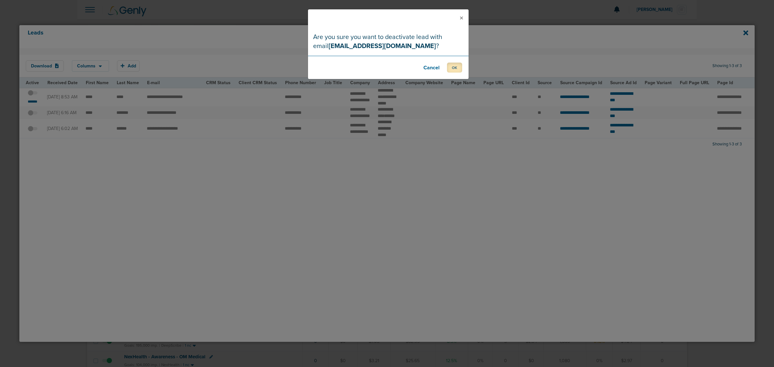
click at [455, 65] on button "OK" at bounding box center [454, 68] width 15 height 10
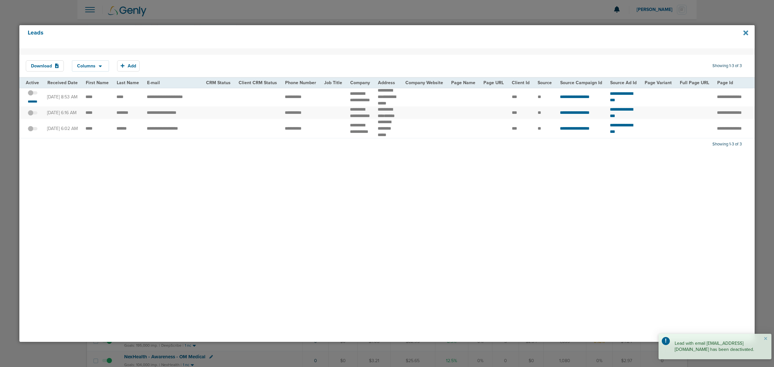
click at [743, 33] on icon at bounding box center [745, 32] width 5 height 7
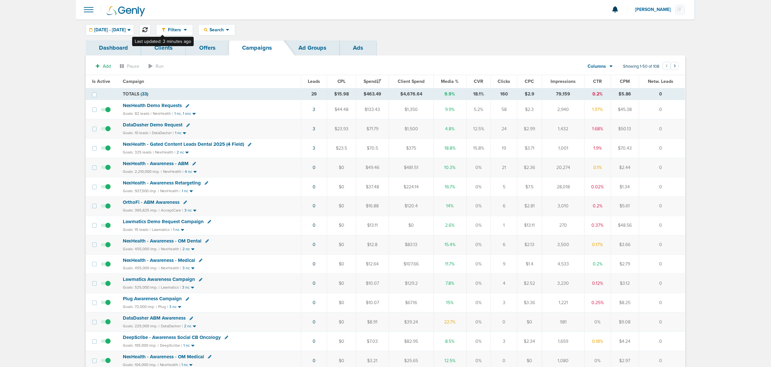
click at [148, 30] on icon at bounding box center [144, 29] width 5 height 5
click at [205, 143] on span "NexHealth - Gated Content Leads Dental 2025 (4 Field)" at bounding box center [183, 144] width 121 height 6
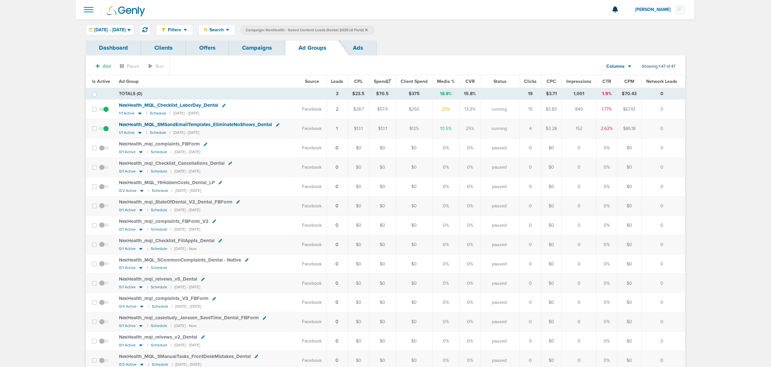
drag, startPoint x: 645, startPoint y: 128, endPoint x: 293, endPoint y: 125, distance: 352.0
click at [293, 125] on tr "NexHealth_ MQL_ SMSandEmailTemplates_ EliminateNoShows_ Dental 1/1 Active | Sch…" at bounding box center [385, 128] width 599 height 19
click at [293, 125] on div "NexHealth_ MQL_ SMSandEmailTemplates_ EliminateNoShows_ Dental" at bounding box center [206, 125] width 175 height 6
click at [269, 47] on link "Campaigns" at bounding box center [257, 47] width 56 height 15
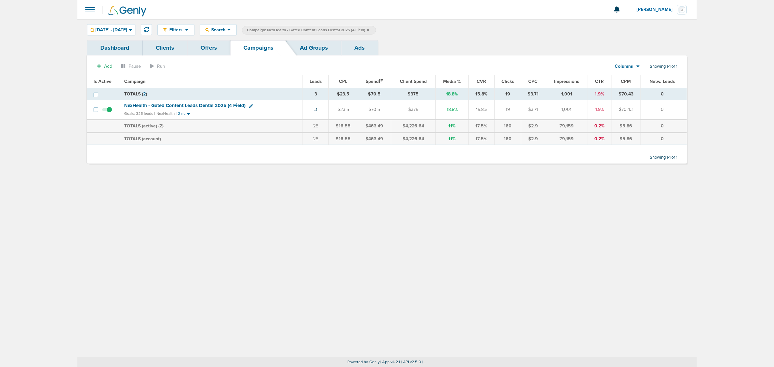
click at [369, 31] on icon at bounding box center [368, 29] width 3 height 3
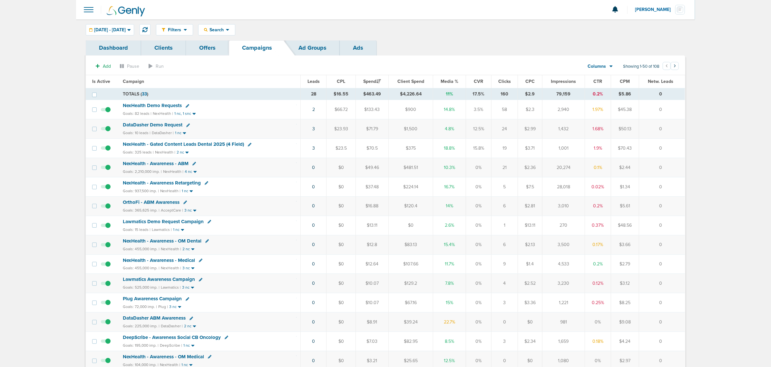
click at [158, 105] on span "NexHealth Demo Requests" at bounding box center [152, 106] width 59 height 6
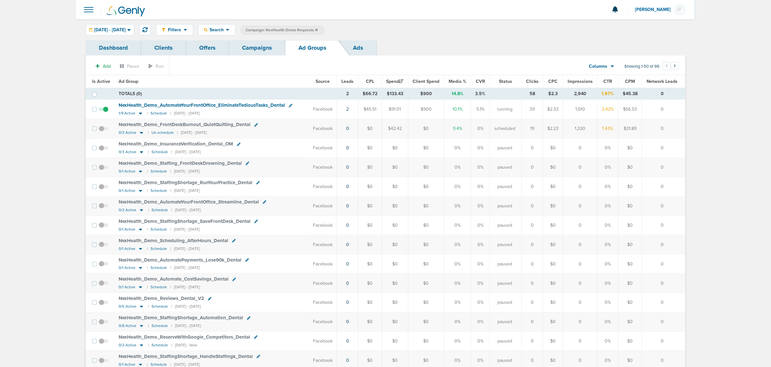
click at [257, 48] on link "Campaigns" at bounding box center [257, 47] width 56 height 15
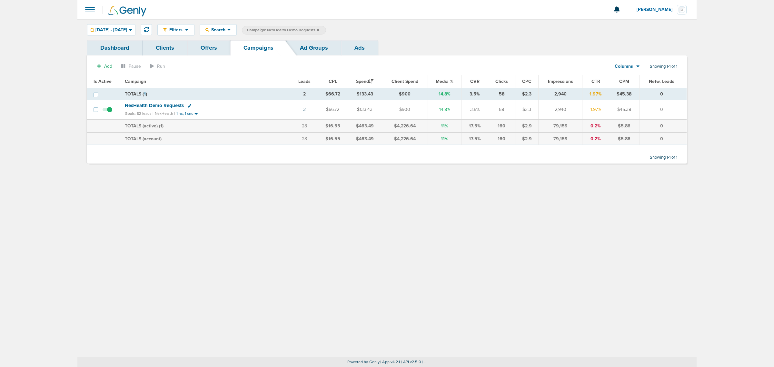
click at [319, 30] on icon at bounding box center [318, 30] width 3 height 4
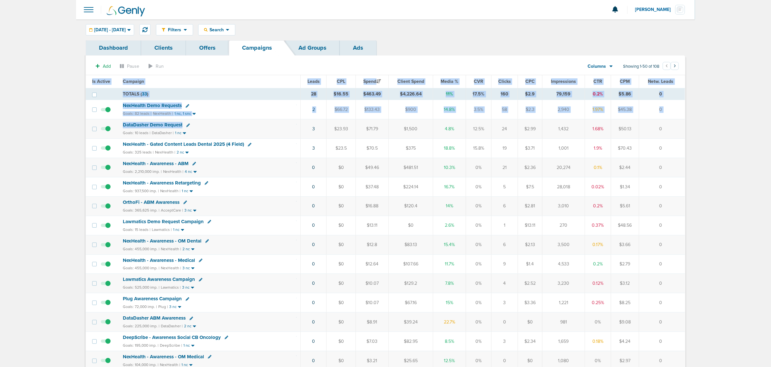
drag, startPoint x: 323, startPoint y: 126, endPoint x: 690, endPoint y: 128, distance: 367.5
click at [669, 132] on td "0" at bounding box center [662, 128] width 46 height 19
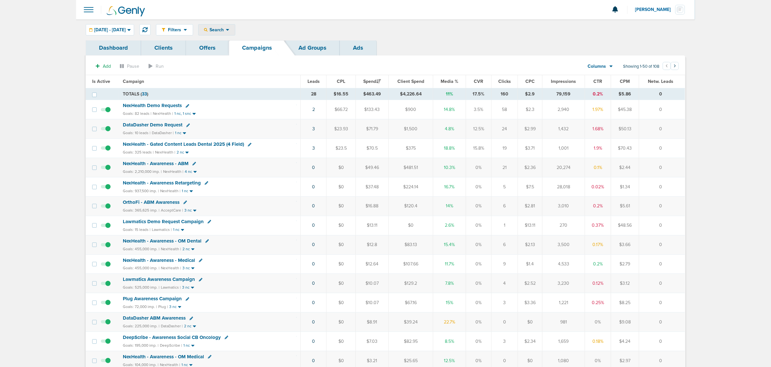
click at [226, 31] on span "Search" at bounding box center [217, 29] width 18 height 5
click at [245, 48] on link "Client" at bounding box center [232, 51] width 67 height 8
type input "lily"
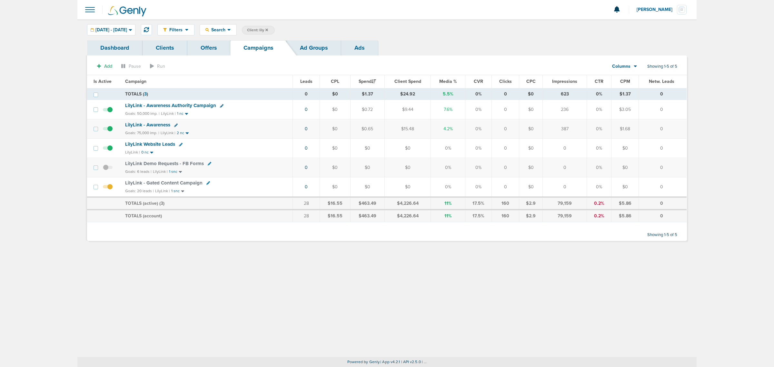
click at [206, 184] on icon at bounding box center [208, 183] width 4 height 4
select select
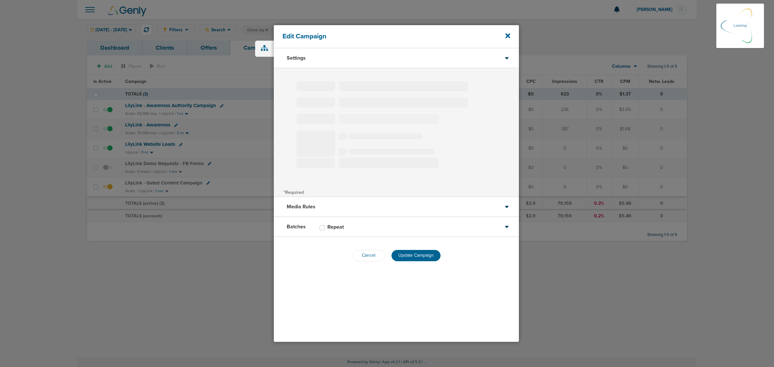
type input "LilyLink - Gated Content Campaign"
select select "Leads"
radio input "true"
select select "readOnly"
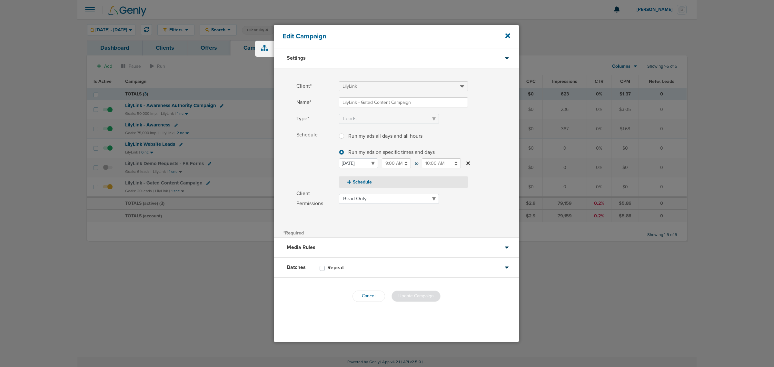
click at [363, 186] on button "Schedule" at bounding box center [403, 181] width 129 height 11
select select "1"
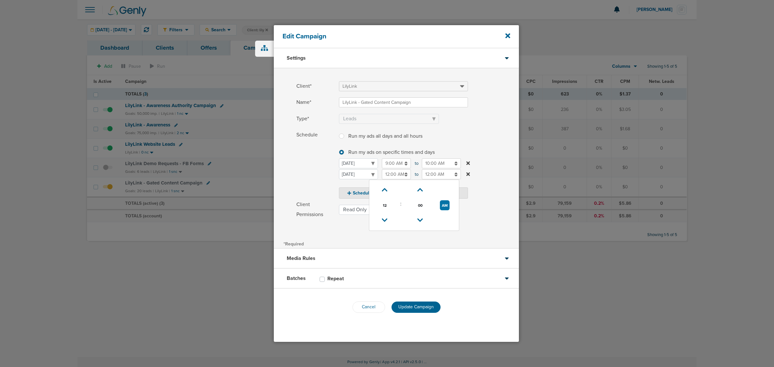
click at [398, 173] on input "12:00 AM" at bounding box center [396, 174] width 29 height 10
click at [383, 216] on link at bounding box center [384, 220] width 11 height 10
drag, startPoint x: 447, startPoint y: 206, endPoint x: 449, endPoint y: 203, distance: 3.5
click at [447, 206] on button "PM" at bounding box center [444, 205] width 9 height 10
type input "11:00 AM"
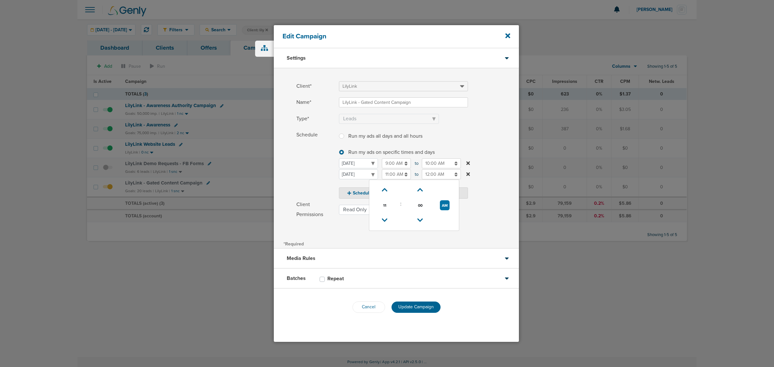
click at [445, 175] on input "12:00 AM" at bounding box center [441, 174] width 39 height 10
click at [415, 220] on td at bounding box center [425, 220] width 26 height 15
click at [378, 179] on select "Monday Tuesday Wednesday Thursday Friday Saturday Sunday" at bounding box center [358, 174] width 39 height 10
click at [441, 172] on input "12:00 AM" at bounding box center [441, 174] width 39 height 10
click at [423, 218] on icon at bounding box center [425, 220] width 6 height 4
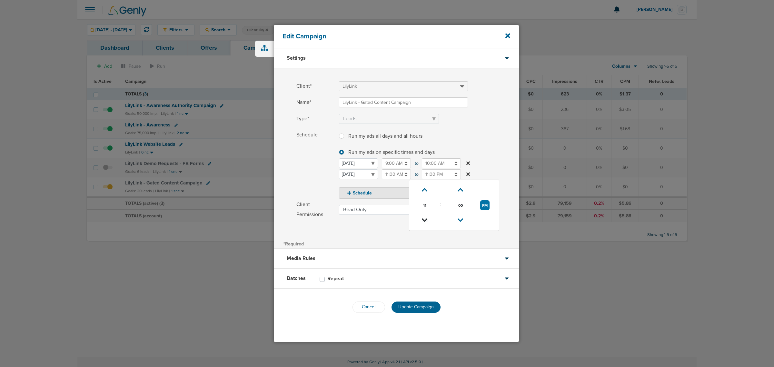
click at [423, 218] on icon at bounding box center [425, 220] width 6 height 4
type input "8:00 PM"
click at [388, 238] on div "Client* LilyLink Name* LilyLink - Gated Content Campaign Type* Awareness Traffi…" at bounding box center [396, 153] width 245 height 171
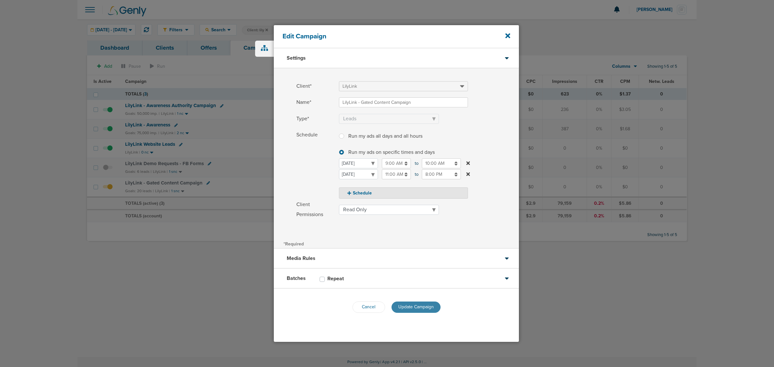
click at [411, 304] on span "Update Campaign" at bounding box center [415, 306] width 35 height 5
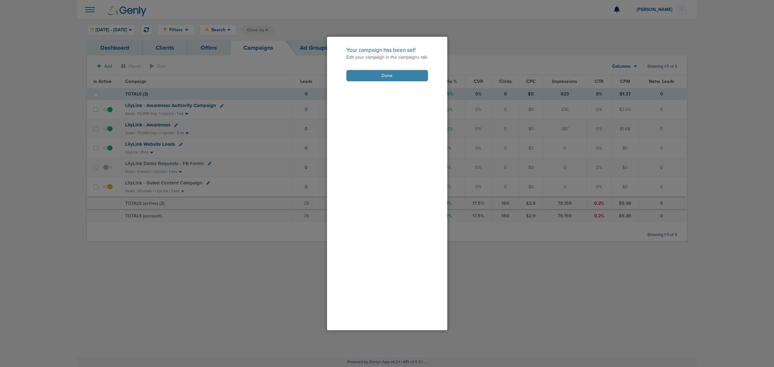
click at [396, 75] on button "Done" at bounding box center [387, 75] width 82 height 11
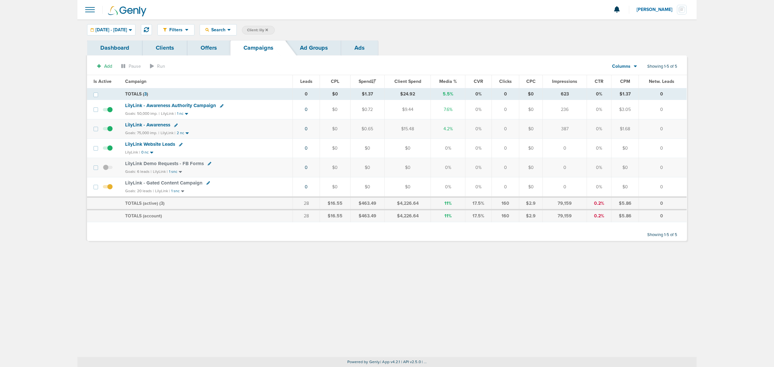
click at [320, 21] on div "Filters Active Only Settings Status Active Inactive Objectives MQL SQL Traffic …" at bounding box center [386, 29] width 619 height 21
click at [268, 28] on icon at bounding box center [266, 30] width 3 height 4
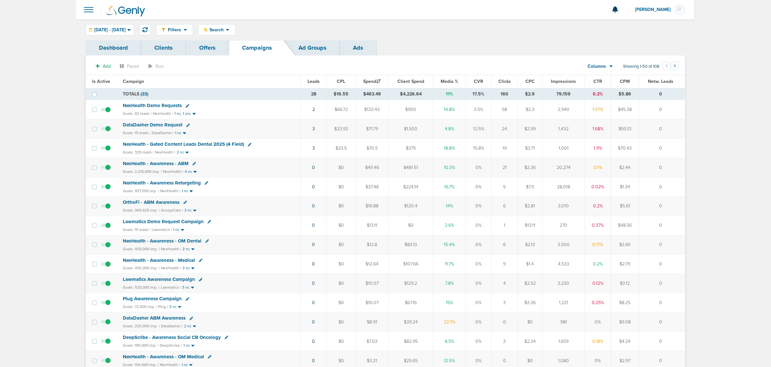
click at [409, 31] on div "Filters Active Only Settings Status Active Inactive Objectives MQL SQL Traffic …" at bounding box center [420, 29] width 529 height 11
click at [226, 28] on span "Search" at bounding box center [217, 29] width 18 height 5
click at [235, 50] on link "Client" at bounding box center [232, 51] width 67 height 8
type input "law"
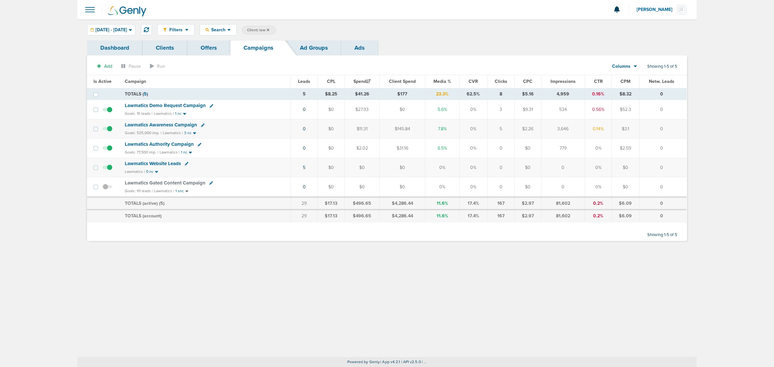
click at [179, 105] on span "Lawmatics Demo Request Campaign" at bounding box center [165, 106] width 81 height 6
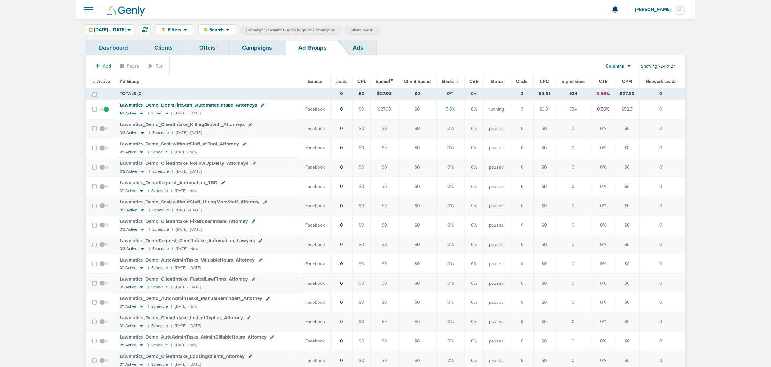
click at [141, 114] on icon at bounding box center [141, 114] width 3 height 2
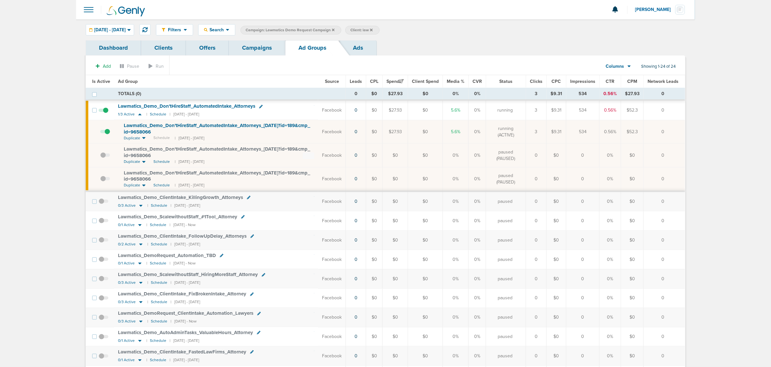
click at [141, 126] on span "Lawmatics_ Demo_ Don'tHireStaff_ AutomatedIntake_ Attorneys_ 08.18.25?id=189&cm…" at bounding box center [217, 129] width 186 height 12
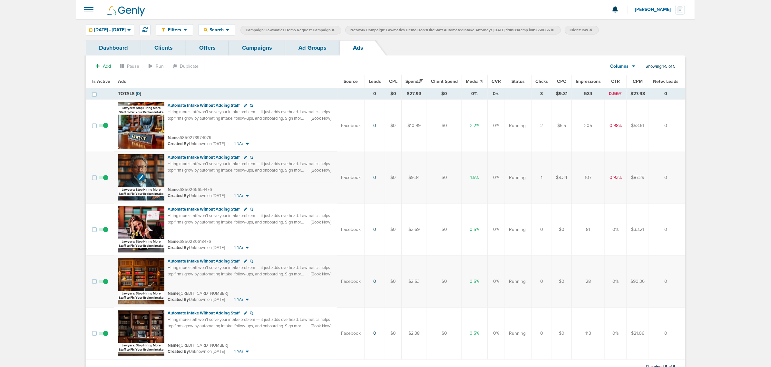
scroll to position [23, 0]
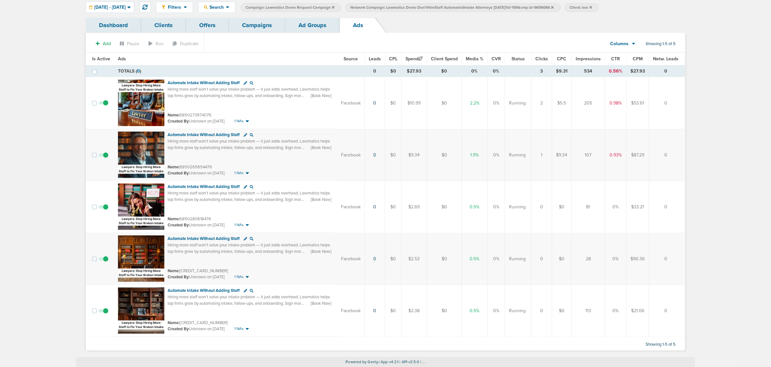
click at [106, 158] on span at bounding box center [104, 158] width 10 height 0
click at [103, 156] on input "checkbox" at bounding box center [103, 156] width 0 height 0
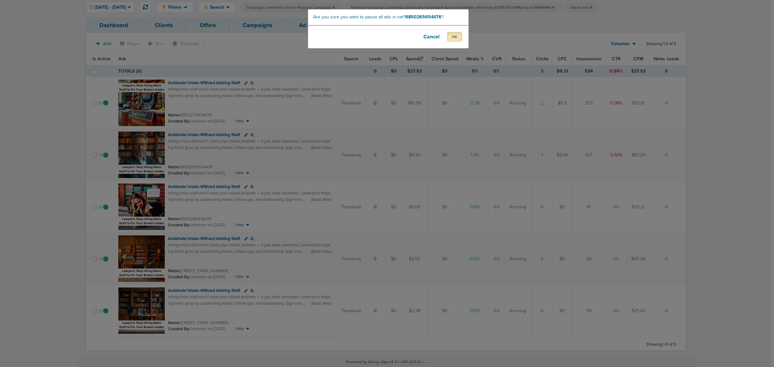
click at [456, 36] on button "OK" at bounding box center [454, 37] width 15 height 10
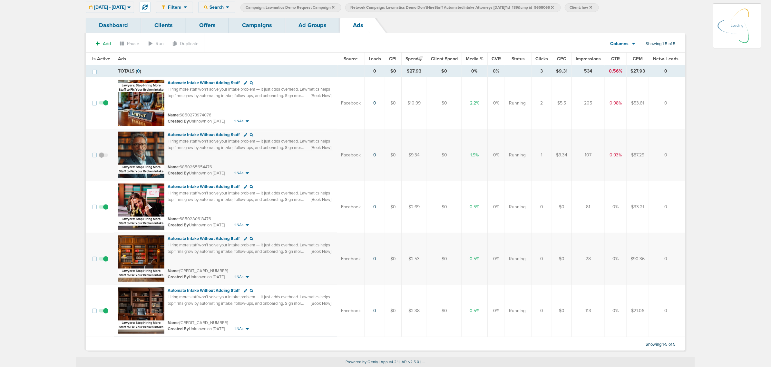
click at [107, 309] on td at bounding box center [105, 311] width 18 height 52
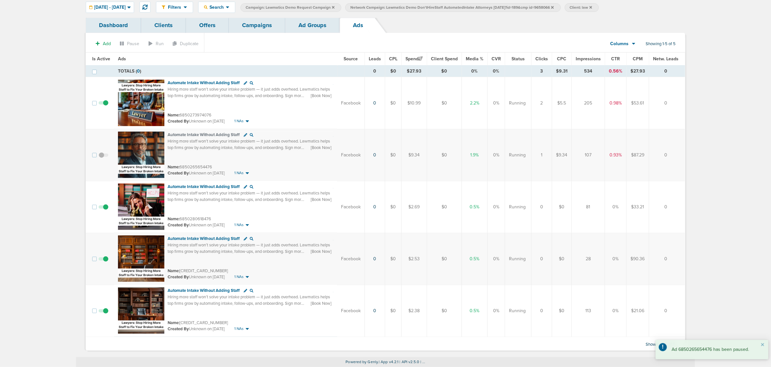
click at [105, 314] on span at bounding box center [104, 314] width 10 height 0
click at [103, 312] on input "checkbox" at bounding box center [103, 312] width 0 height 0
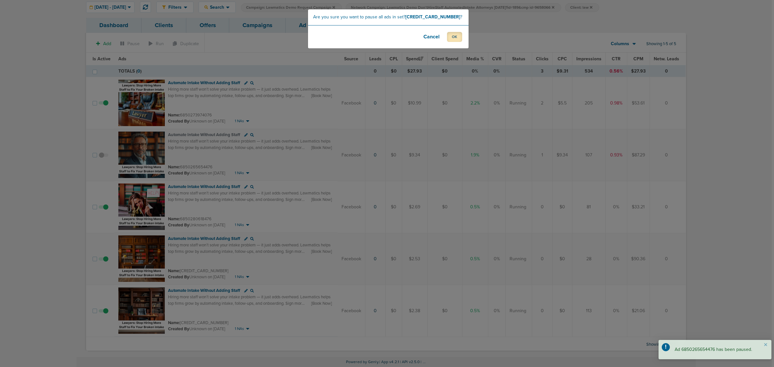
click at [455, 34] on button "OK" at bounding box center [454, 37] width 15 height 10
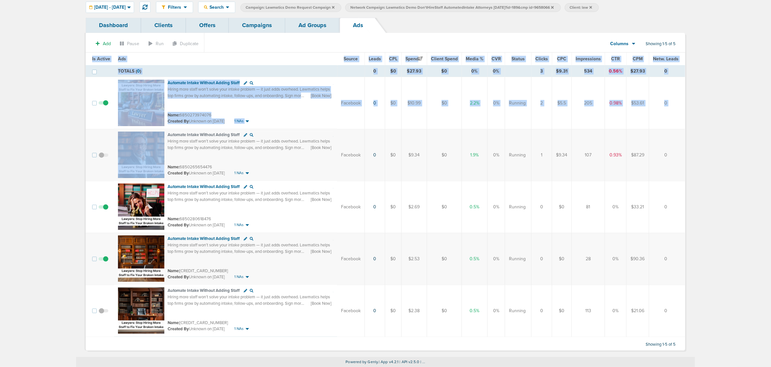
drag, startPoint x: 167, startPoint y: 135, endPoint x: 690, endPoint y: 170, distance: 524.3
click at [690, 170] on div "Dashboard Clients Offers Campaigns Ad Groups Ads Add Pause Run Duplicate Column…" at bounding box center [385, 187] width 609 height 339
click at [697, 165] on main "Notifications You have no unread notifications Lauren Mericle Profile Sign Out …" at bounding box center [385, 171] width 771 height 389
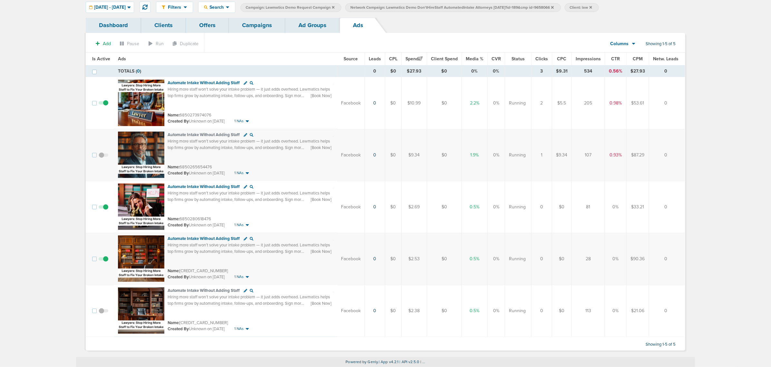
click at [264, 25] on link "Campaigns" at bounding box center [257, 25] width 56 height 15
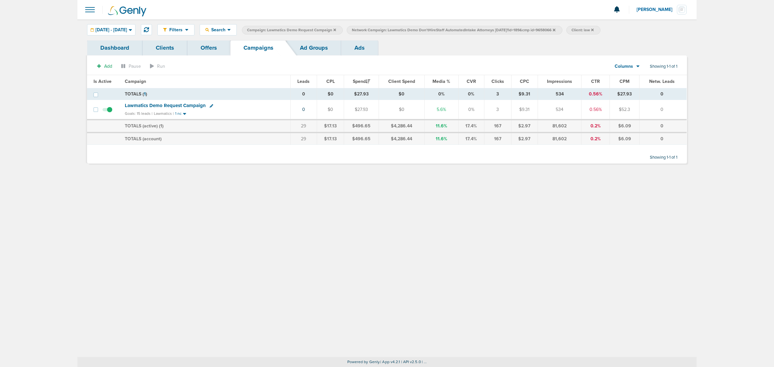
click at [336, 30] on icon at bounding box center [334, 30] width 3 height 4
click at [450, 31] on icon at bounding box center [449, 30] width 3 height 4
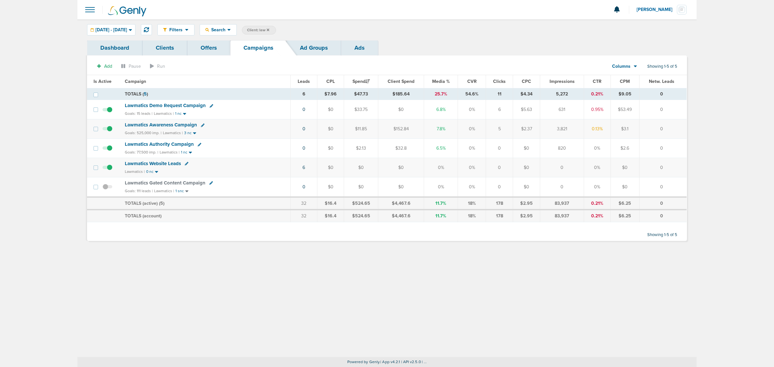
click at [269, 30] on icon at bounding box center [268, 30] width 3 height 4
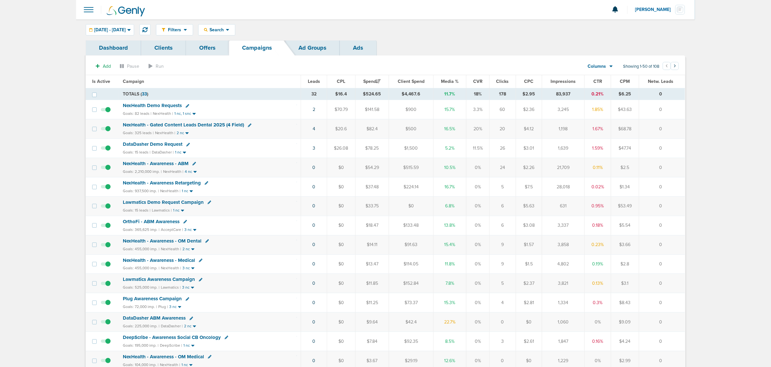
click at [228, 124] on span "NexHealth - Gated Content Leads Dental 2025 (4 Field)" at bounding box center [183, 125] width 121 height 6
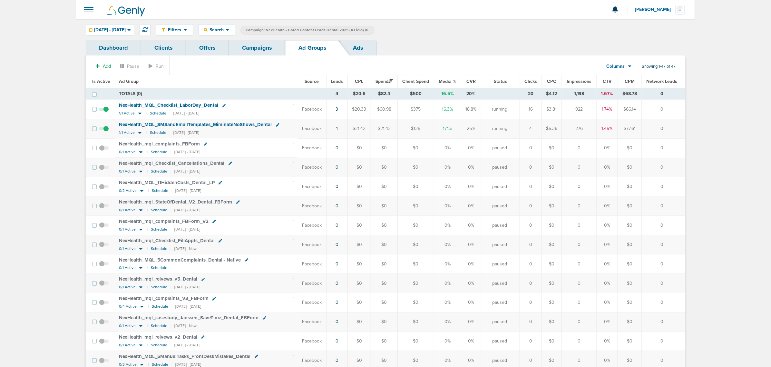
click at [181, 123] on span "NexHealth_ MQL_ SMSandEmailTemplates_ EliminateNoShows_ Dental" at bounding box center [195, 125] width 153 height 6
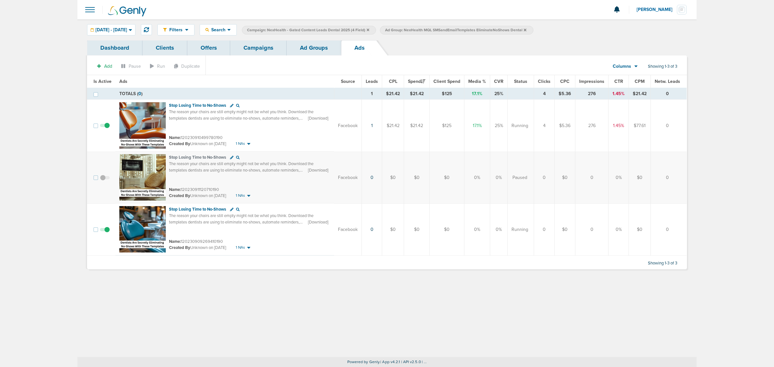
click at [274, 44] on link "Campaigns" at bounding box center [258, 47] width 56 height 15
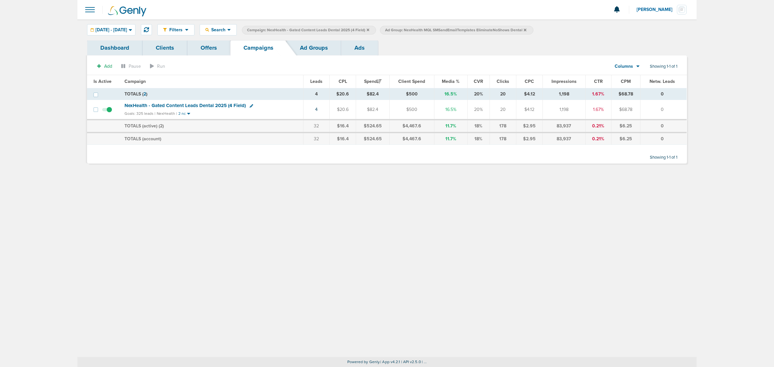
click at [369, 30] on icon at bounding box center [368, 30] width 3 height 4
click at [388, 29] on icon at bounding box center [387, 29] width 3 height 3
click at [388, 29] on icon at bounding box center [387, 30] width 3 height 4
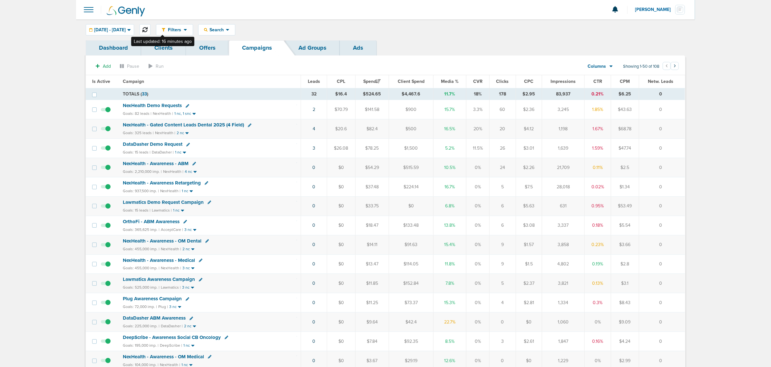
click at [148, 32] on icon at bounding box center [144, 29] width 5 height 5
drag, startPoint x: 294, startPoint y: 147, endPoint x: 661, endPoint y: 146, distance: 366.9
click at [661, 146] on tr "DataDasher Demo Request Goals: 15 leads | DataDasher | 1 nc 3 $27.72 $83.16 $1,…" at bounding box center [385, 148] width 599 height 19
click at [666, 145] on td "0" at bounding box center [662, 148] width 46 height 19
click at [204, 125] on span "NexHealth - Gated Content Leads Dental 2025 (4 Field)" at bounding box center [183, 125] width 121 height 6
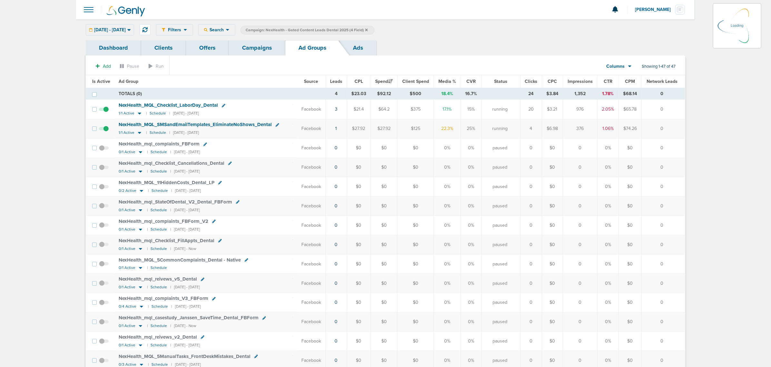
click at [106, 128] on td at bounding box center [105, 128] width 18 height 19
click at [105, 132] on span at bounding box center [104, 132] width 10 height 0
click at [104, 130] on input "checkbox" at bounding box center [104, 130] width 0 height 0
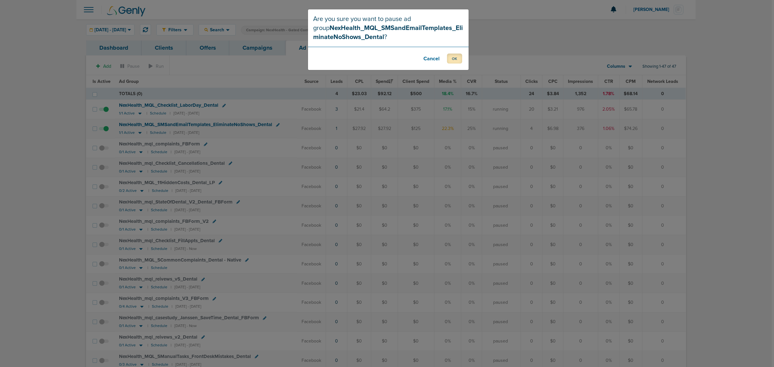
click at [450, 54] on button "OK" at bounding box center [454, 59] width 15 height 10
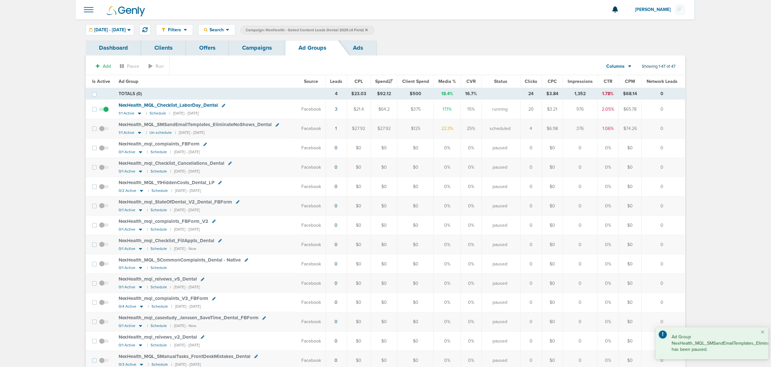
click at [156, 131] on div "1/1 Active | Un-schedule | 08/03/2025 - 08/20/2025" at bounding box center [162, 132] width 86 height 5
click at [156, 132] on small "Un-schedule" at bounding box center [161, 132] width 22 height 5
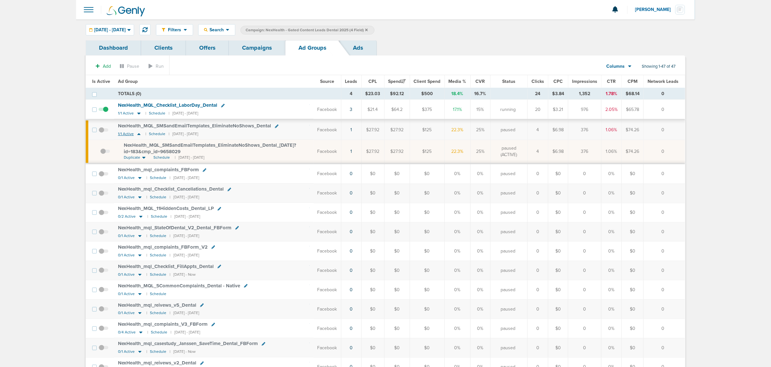
click at [137, 136] on icon at bounding box center [139, 133] width 6 height 5
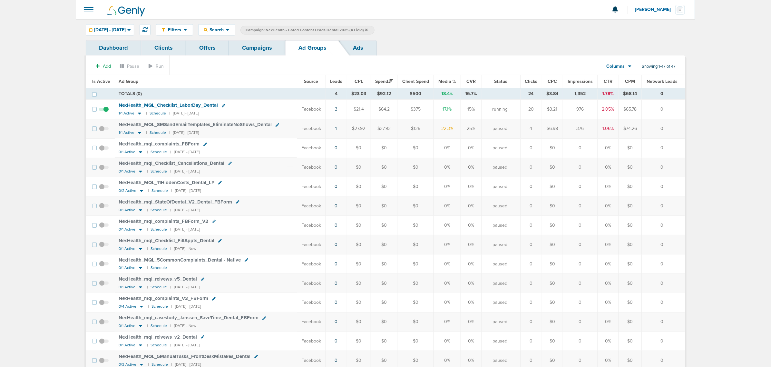
click at [258, 50] on link "Campaigns" at bounding box center [257, 47] width 56 height 15
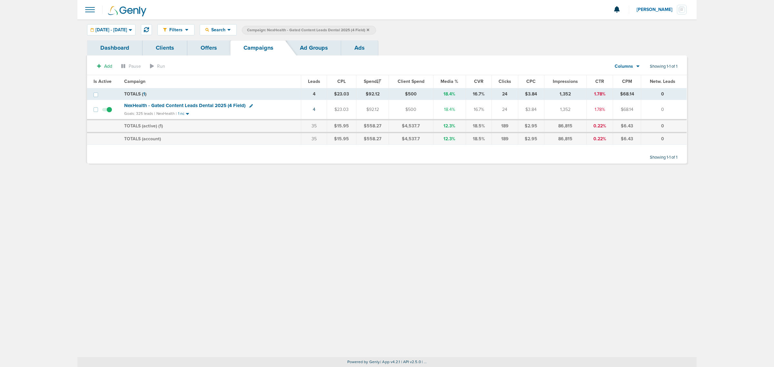
click at [369, 28] on icon at bounding box center [368, 30] width 3 height 4
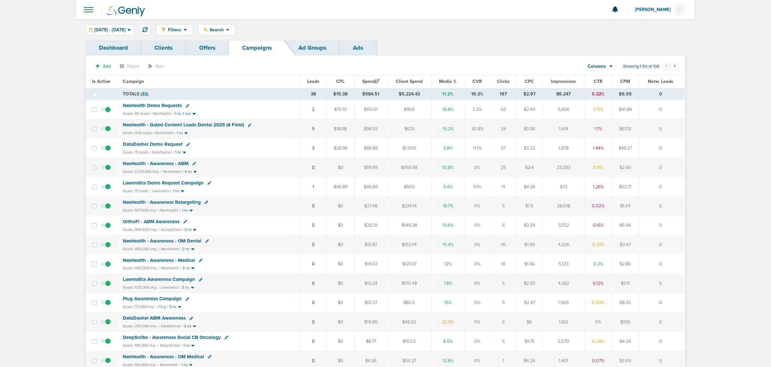
click at [313, 189] on td "1" at bounding box center [313, 186] width 26 height 19
click at [311, 189] on td "1" at bounding box center [313, 186] width 26 height 19
click at [313, 189] on td "1" at bounding box center [313, 186] width 26 height 19
click at [311, 188] on td "1" at bounding box center [313, 186] width 26 height 19
click at [313, 188] on link "1" at bounding box center [314, 186] width 2 height 5
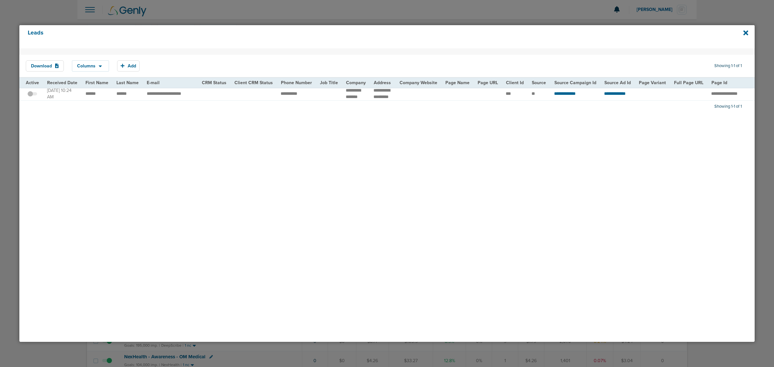
click at [477, 24] on div "Leads Download Columns Save selections Reset to defaults Is Active Received Dat…" at bounding box center [386, 183] width 743 height 324
click at [746, 33] on icon at bounding box center [745, 32] width 5 height 5
drag, startPoint x: 567, startPoint y: 8, endPoint x: 647, endPoint y: 2, distance: 79.9
click at [568, 8] on div at bounding box center [387, 183] width 774 height 367
click at [747, 33] on icon at bounding box center [745, 32] width 5 height 7
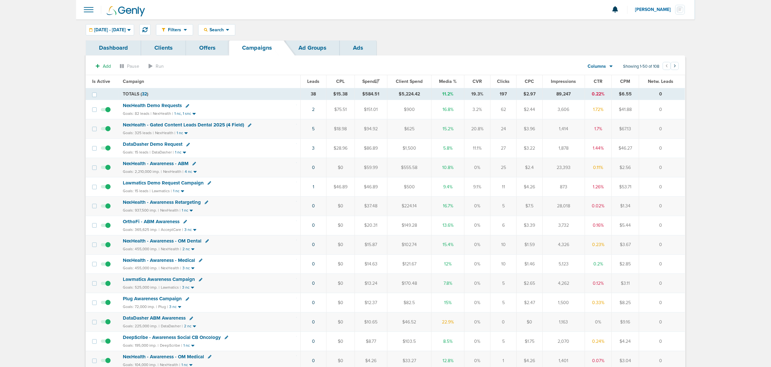
click at [165, 184] on span "Lawmatics Demo Request Campaign" at bounding box center [163, 183] width 81 height 6
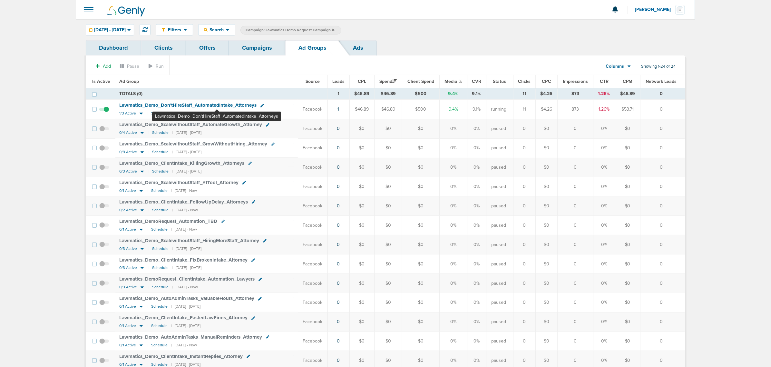
click at [217, 105] on span "Lawmatics_ Demo_ Don'tHireStaff_ AutomatedIntake_ Attorneys" at bounding box center [187, 105] width 137 height 6
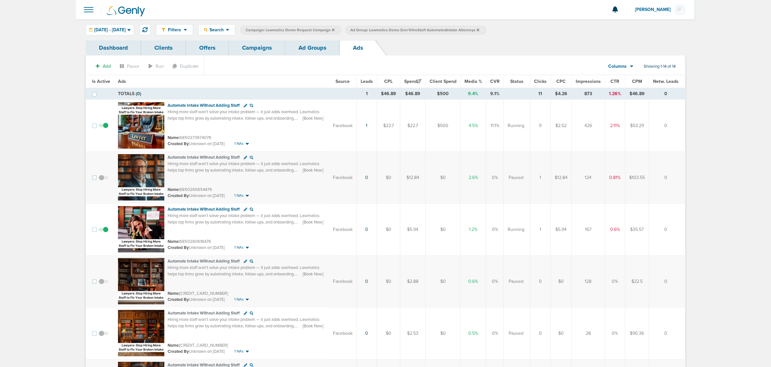
click at [261, 42] on link "Campaigns" at bounding box center [257, 47] width 56 height 15
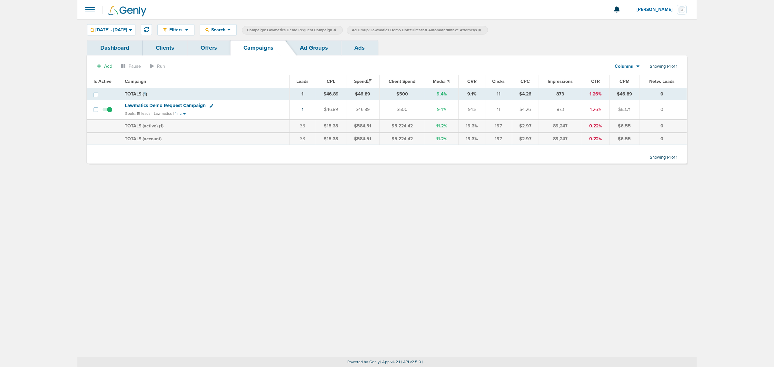
click at [481, 28] on icon at bounding box center [479, 30] width 3 height 4
click at [336, 30] on icon at bounding box center [334, 29] width 3 height 3
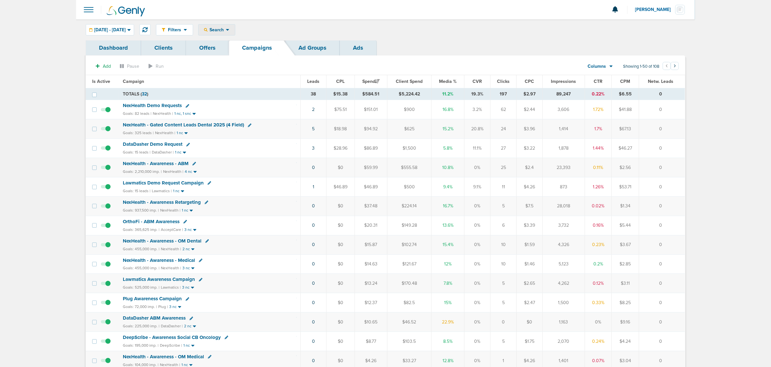
click at [226, 26] on div "Search" at bounding box center [217, 30] width 36 height 11
click at [229, 48] on link "Client" at bounding box center [232, 51] width 67 height 8
click at [296, 27] on select "Client Campaign Offers Landing Page Ad Group Network Campaign Ad Ad Status Netw…" at bounding box center [267, 30] width 55 height 9
select select "cmpName"
click at [258, 26] on select "Client Campaign Offers Landing Page Ad Group Network Campaign Ad Ad Status Netw…" at bounding box center [267, 30] width 55 height 9
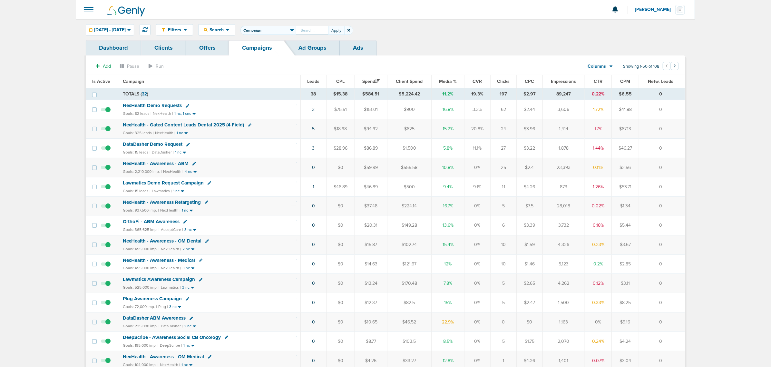
click at [318, 33] on input "text" at bounding box center [312, 30] width 32 height 9
type input "medical"
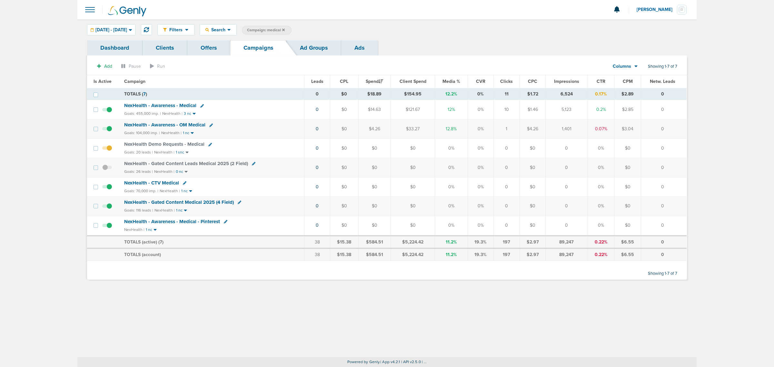
click at [206, 200] on td "NexHealth - Gated Content Medical 2025 (4 Field) Goals: 116 leads | NexHealth |…" at bounding box center [212, 205] width 184 height 19
click at [203, 204] on span "NexHealth - Gated Content Medical 2025 (4 Field)" at bounding box center [179, 202] width 110 height 6
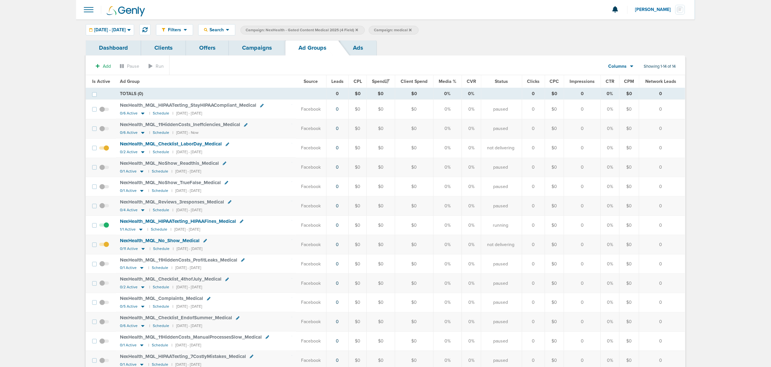
click at [202, 52] on link "Offers" at bounding box center [207, 47] width 43 height 15
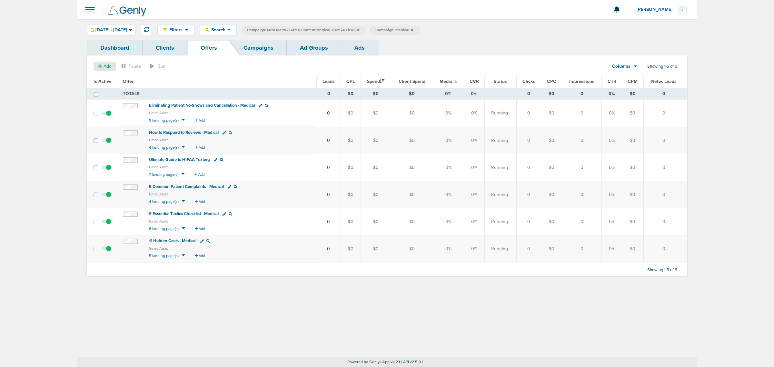
click at [102, 66] on span "Add" at bounding box center [104, 66] width 13 height 5
click at [105, 77] on span "Offer" at bounding box center [102, 78] width 10 height 5
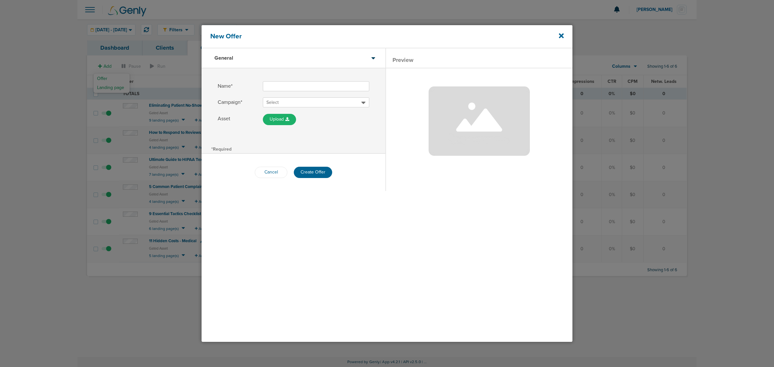
click at [304, 88] on input "Name*" at bounding box center [316, 86] width 106 height 10
type input "Ultimate Guide to Patient Intake"
click at [281, 102] on span "Select" at bounding box center [313, 102] width 95 height 6
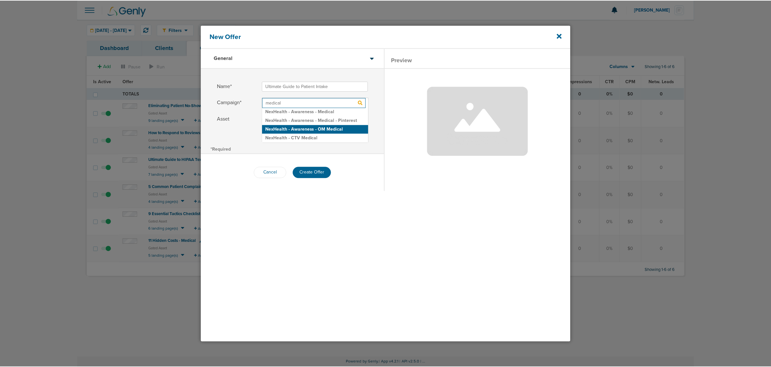
scroll to position [26, 0]
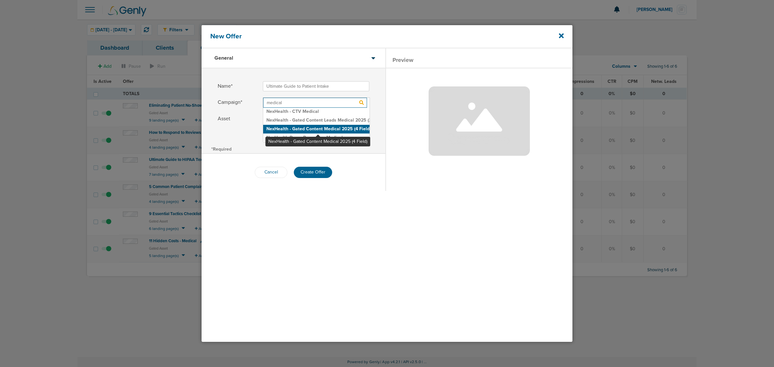
type input "medical"
click at [318, 128] on h2 "NexHealth - Gated Content Medical 2025 (4 Field)" at bounding box center [316, 129] width 106 height 9
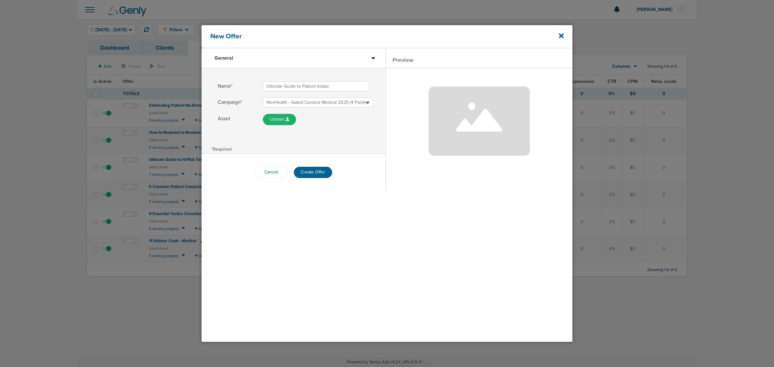
click at [370, 155] on div "Cancel Create Offer" at bounding box center [293, 172] width 184 height 37
click at [313, 169] on button "Create Offer" at bounding box center [313, 172] width 38 height 11
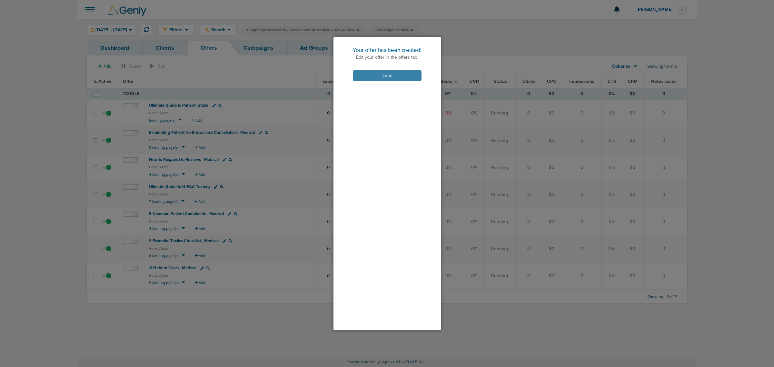
click at [393, 74] on button "Done" at bounding box center [387, 75] width 69 height 11
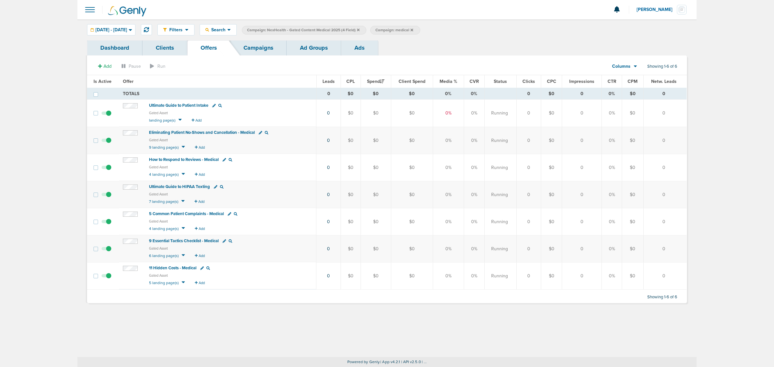
click at [165, 105] on span "Ultimate Guide to Patient Intake" at bounding box center [178, 105] width 59 height 5
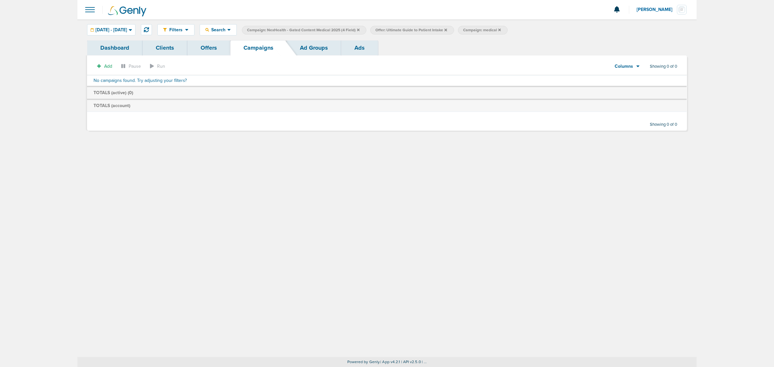
click at [359, 30] on icon at bounding box center [358, 29] width 3 height 3
click at [319, 31] on icon at bounding box center [317, 30] width 3 height 4
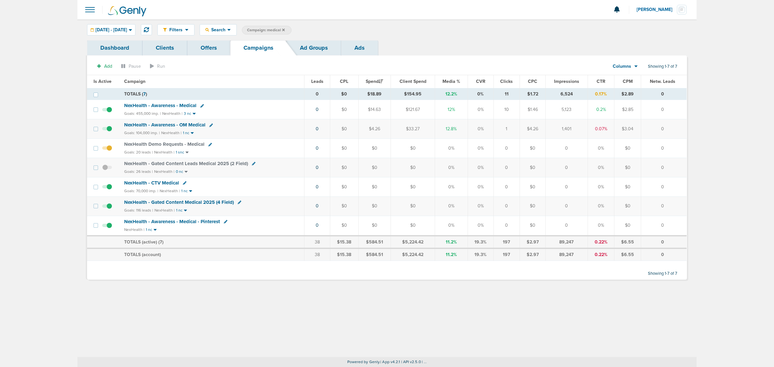
click at [285, 30] on icon at bounding box center [283, 29] width 3 height 3
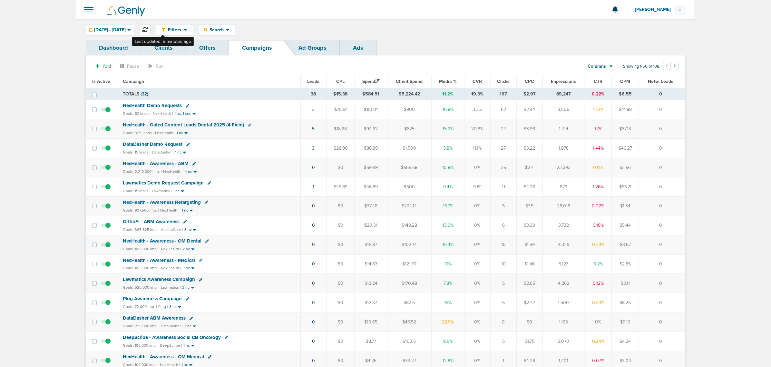
click at [148, 30] on icon at bounding box center [144, 29] width 5 height 5
click at [148, 28] on icon at bounding box center [144, 29] width 5 height 5
click at [151, 28] on button at bounding box center [145, 29] width 11 height 11
click at [444, 79] on span "Media %" at bounding box center [448, 81] width 18 height 5
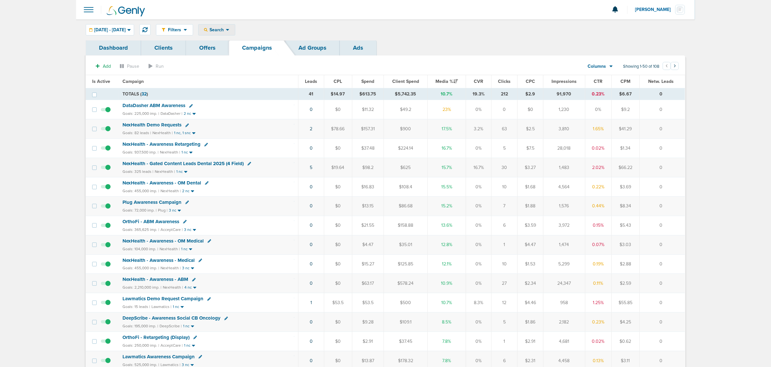
click at [226, 31] on span "Search" at bounding box center [217, 29] width 18 height 5
click at [237, 57] on link "Campaign" at bounding box center [232, 59] width 67 height 8
select select "cmpName"
type input "medical"
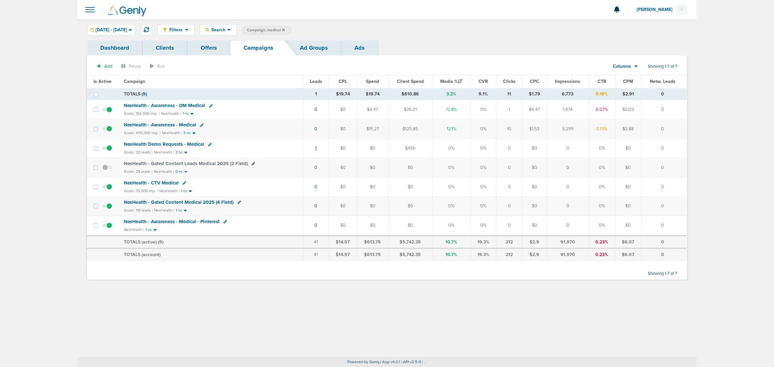
click at [316, 149] on link "1" at bounding box center [316, 147] width 2 height 5
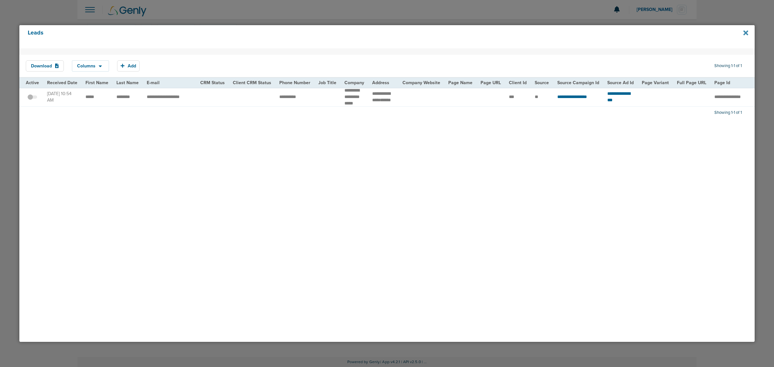
click at [745, 33] on icon at bounding box center [745, 32] width 5 height 5
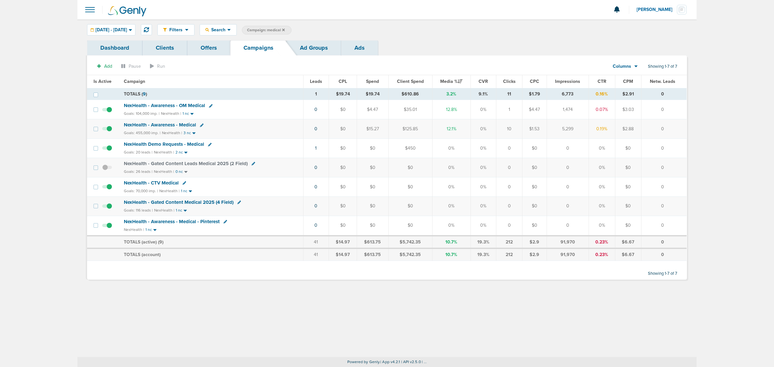
click at [168, 145] on span "NexHealth Demo Requests - Medical" at bounding box center [164, 144] width 80 height 6
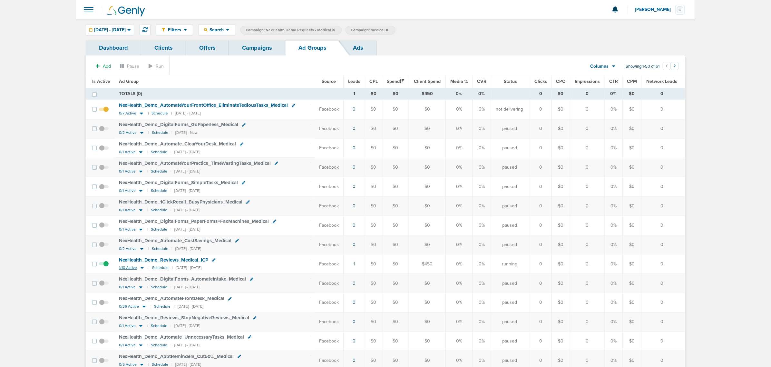
click at [140, 270] on icon at bounding box center [142, 267] width 6 height 5
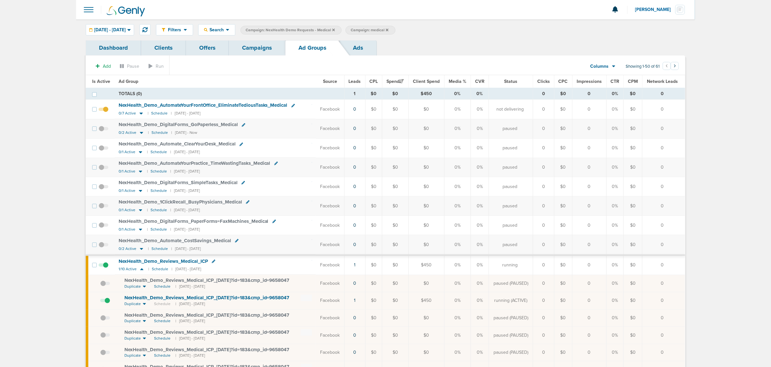
click at [265, 47] on link "Campaigns" at bounding box center [257, 47] width 56 height 15
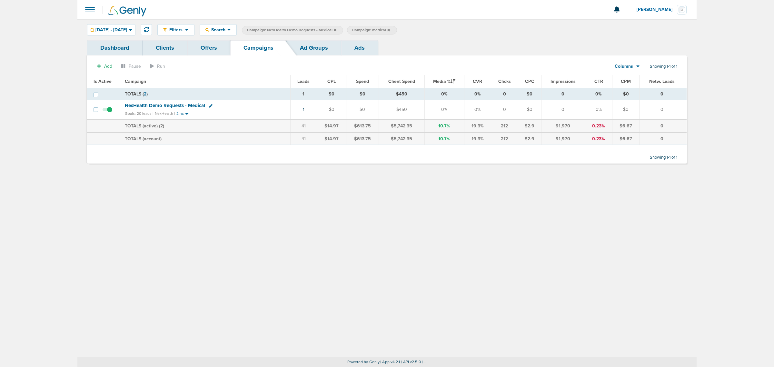
click at [172, 106] on span "NexHealth Demo Requests - Medical" at bounding box center [165, 106] width 80 height 6
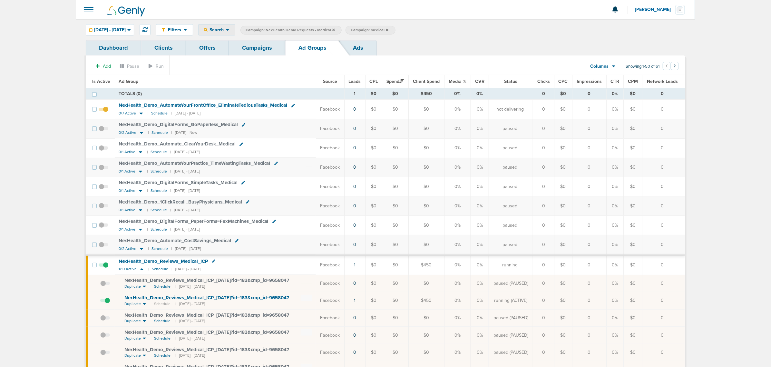
click at [226, 28] on span "Search" at bounding box center [217, 29] width 18 height 5
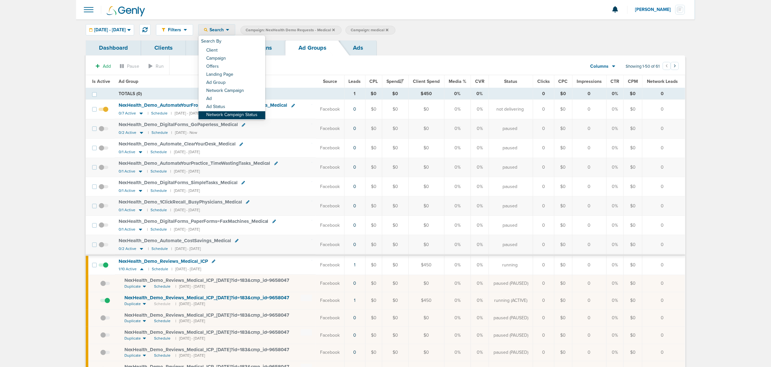
click at [245, 113] on link "Network Campaign Status" at bounding box center [232, 115] width 67 height 8
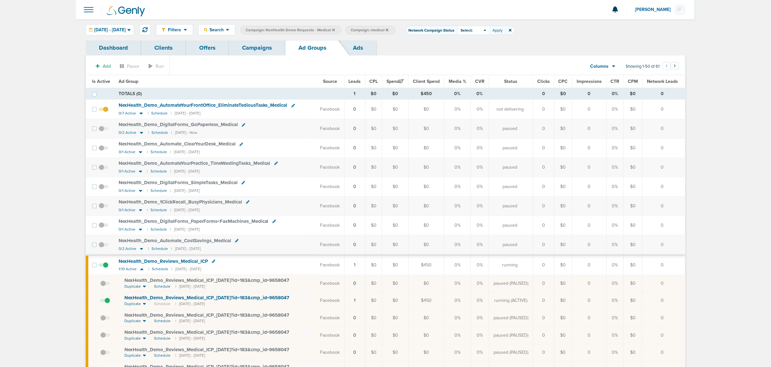
click at [490, 32] on div "Select:" at bounding box center [473, 30] width 32 height 9
click at [477, 38] on div "Running" at bounding box center [481, 39] width 48 height 9
click at [465, 39] on span at bounding box center [463, 39] width 5 height 5
click at [468, 37] on input "Running" at bounding box center [468, 37] width 0 height 0
click at [506, 31] on button "Apply" at bounding box center [498, 30] width 16 height 9
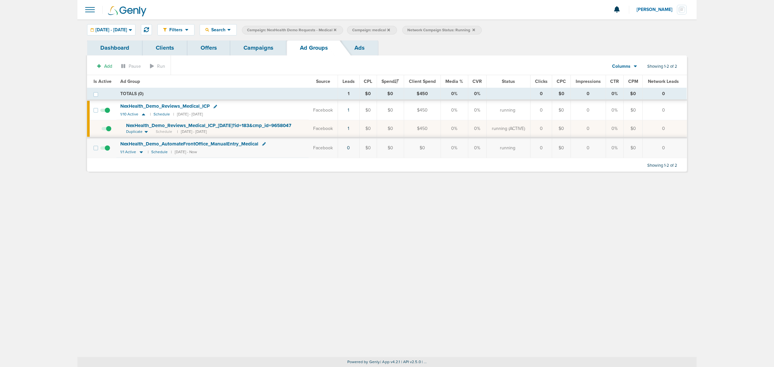
click at [263, 48] on link "Campaigns" at bounding box center [258, 47] width 56 height 15
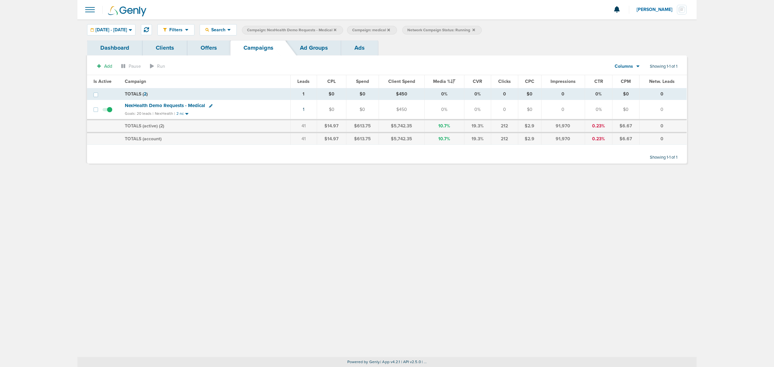
click at [336, 30] on icon at bounding box center [335, 30] width 3 height 4
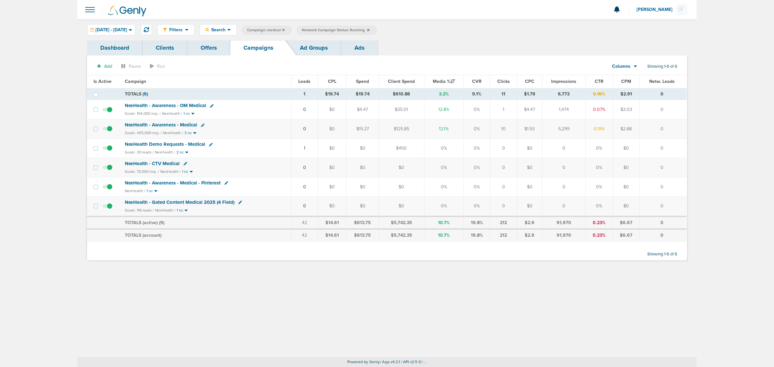
click at [376, 29] on label "Network Campaign Status: Running" at bounding box center [337, 30] width 80 height 9
click at [369, 29] on icon at bounding box center [368, 29] width 3 height 3
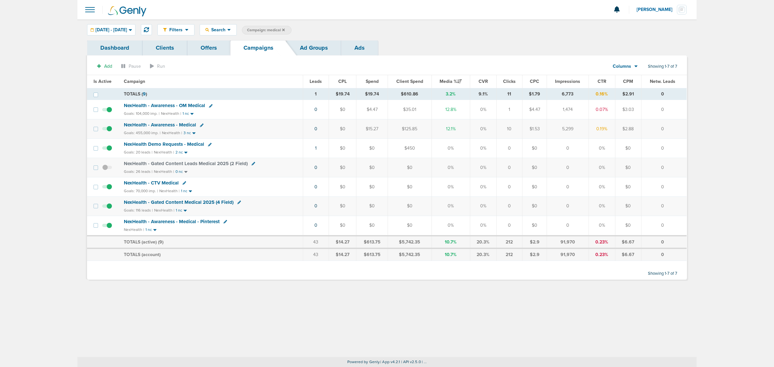
click at [285, 28] on icon at bounding box center [283, 30] width 3 height 4
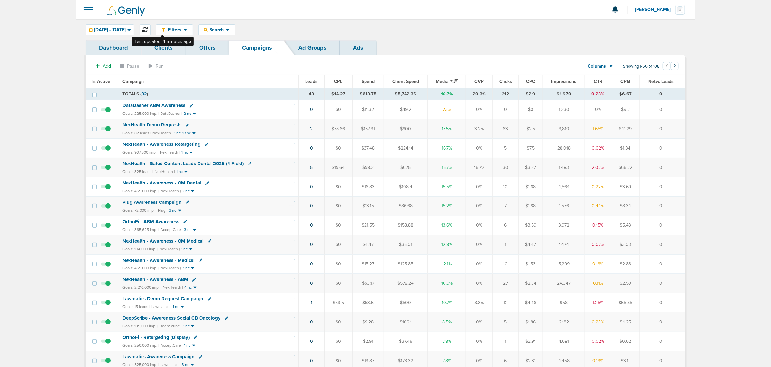
click at [148, 28] on icon at bounding box center [144, 29] width 5 height 5
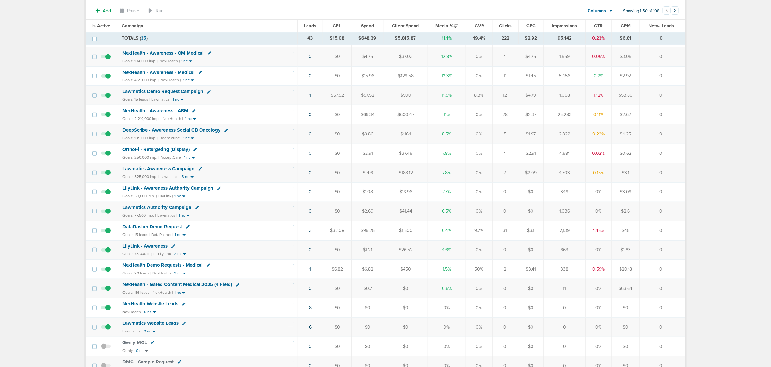
scroll to position [201, 0]
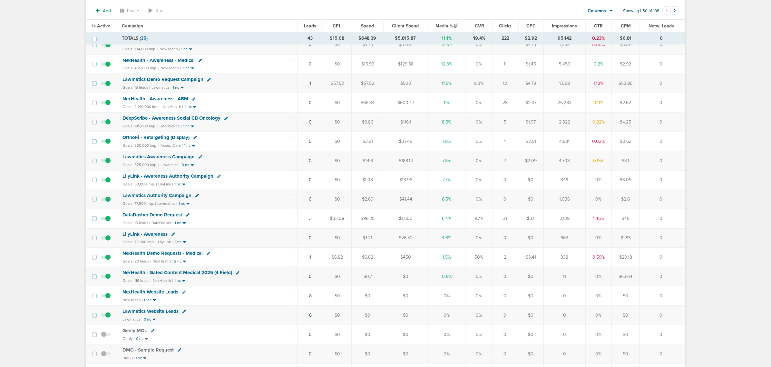
click at [186, 256] on span "NexHealth Demo Requests - Medical" at bounding box center [163, 253] width 80 height 6
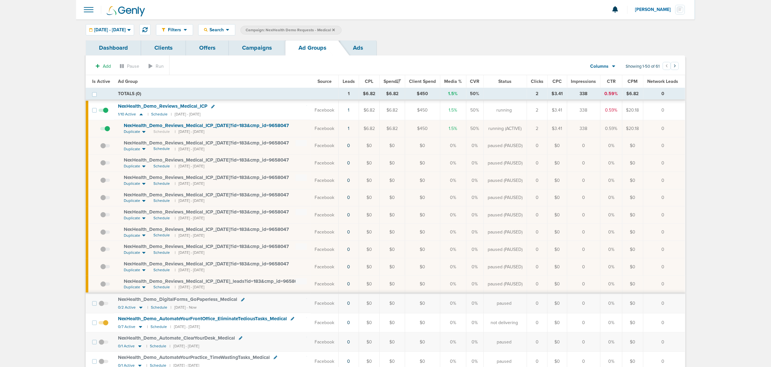
click at [263, 49] on link "Campaigns" at bounding box center [257, 47] width 56 height 15
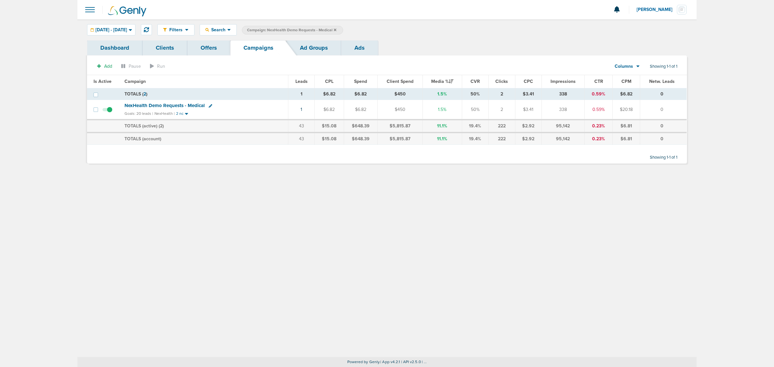
click at [233, 202] on div "Filters Active Only Settings Status Active Inactive Objectives MQL SQL Traffic …" at bounding box center [386, 188] width 619 height 338
click at [336, 30] on icon at bounding box center [335, 29] width 3 height 3
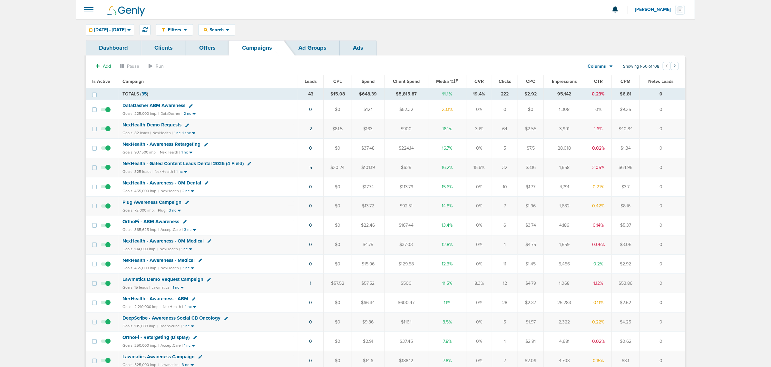
click at [168, 106] on span "DataDasher ABM Awareness" at bounding box center [154, 106] width 63 height 6
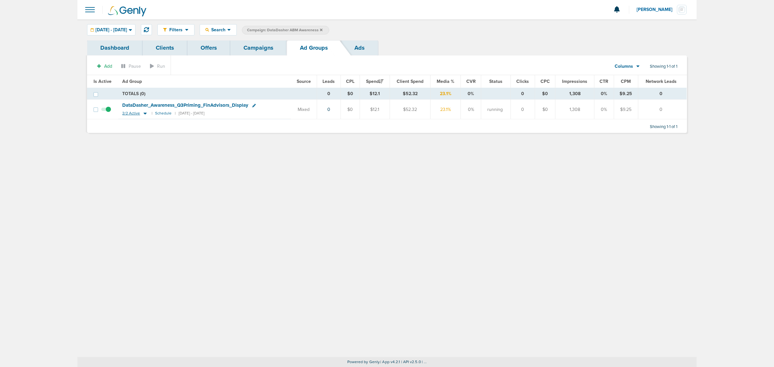
click at [144, 114] on icon at bounding box center [145, 114] width 3 height 2
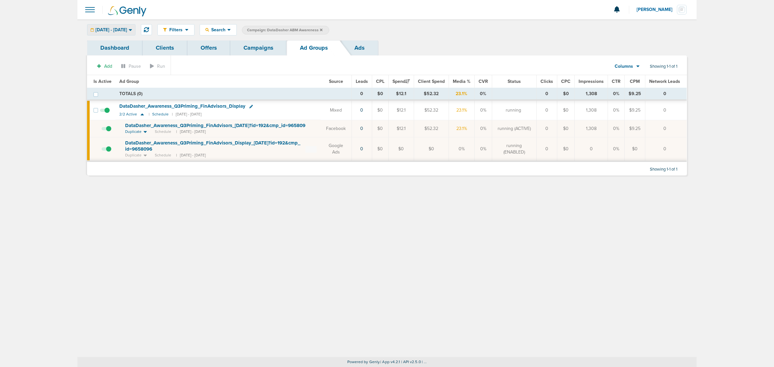
click at [127, 28] on span "[DATE] - [DATE]" at bounding box center [111, 30] width 32 height 5
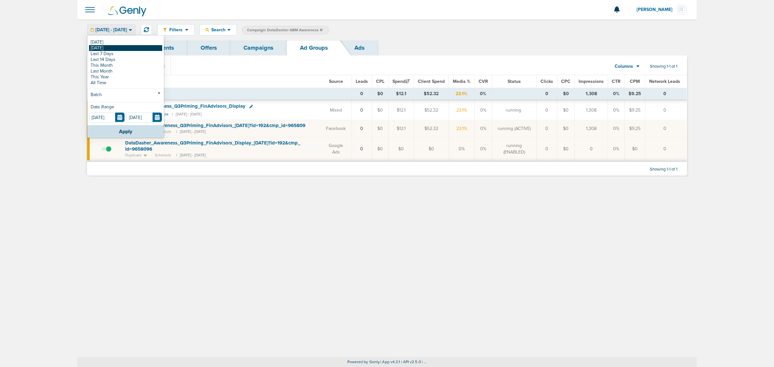
click at [107, 48] on link "[DATE]" at bounding box center [125, 48] width 73 height 6
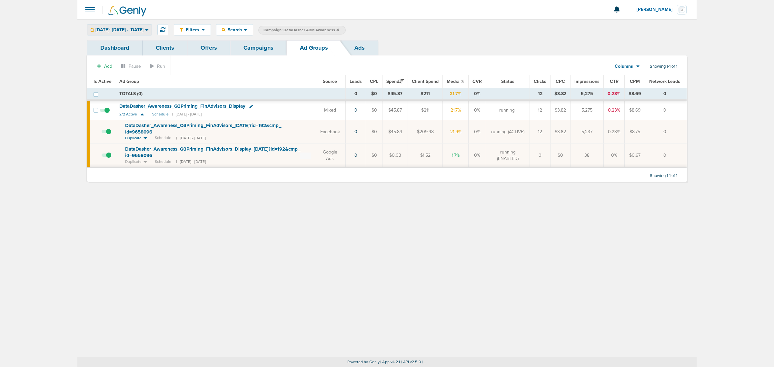
click at [113, 31] on span "Yesterday: 08.18.2025 - 08.18.2025" at bounding box center [119, 30] width 48 height 5
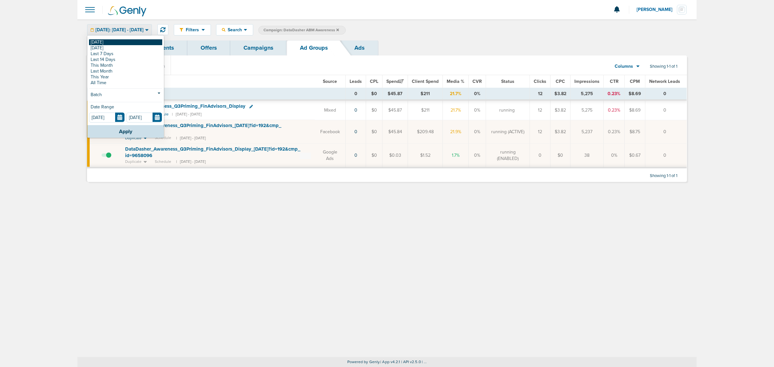
click at [103, 44] on link "[DATE]" at bounding box center [125, 42] width 73 height 6
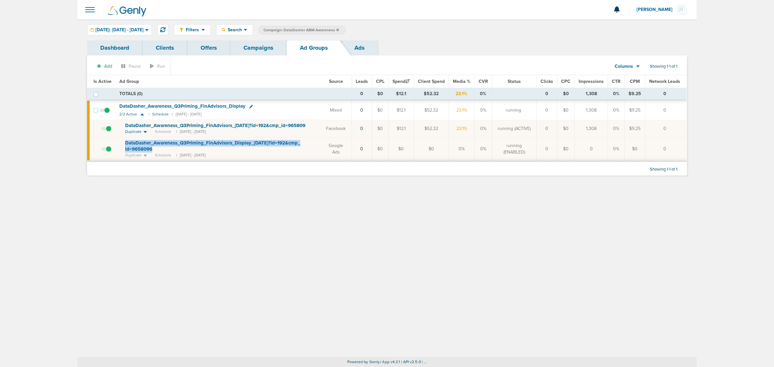
drag, startPoint x: 159, startPoint y: 151, endPoint x: 121, endPoint y: 142, distance: 38.9
click at [121, 142] on td "DataDasher_ Awareness_ Q3Priming_ FinAdvisors_ Display_ 08.08.25?id=192&cmp_ id…" at bounding box center [217, 149] width 205 height 24
copy span "DataDasher_ Awareness_ Q3Priming_ FinAdvisors_ Display_ 08.08.25?id=192&cmp_ id…"
click at [286, 187] on div "Filters Active Only Settings Status Active Inactive Objectives MQL SQL Traffic …" at bounding box center [386, 188] width 619 height 338
click at [277, 45] on link "Campaigns" at bounding box center [258, 47] width 56 height 15
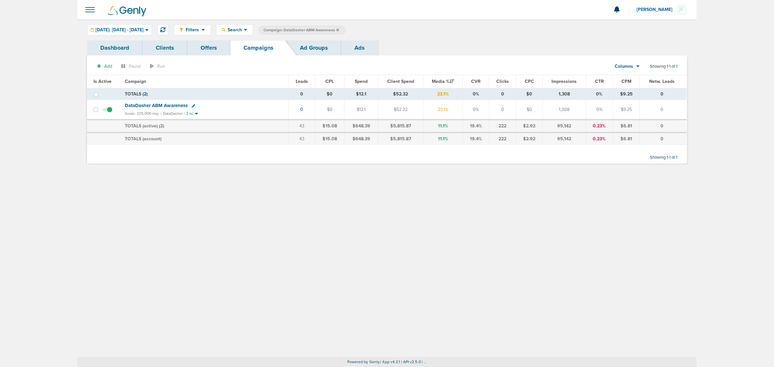
click at [172, 105] on span "DataDasher ABM Awareness" at bounding box center [156, 106] width 63 height 6
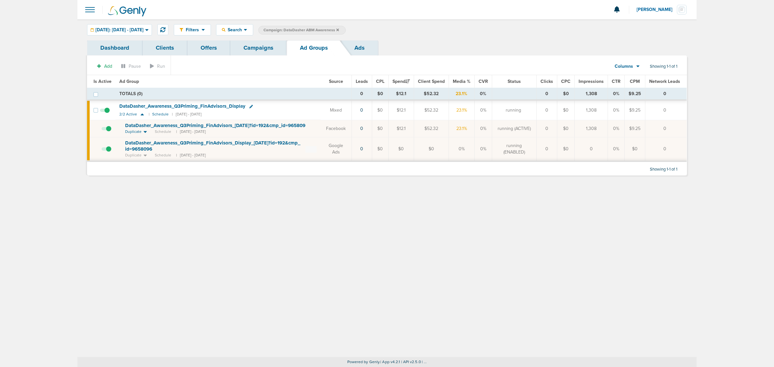
click at [249, 106] on icon at bounding box center [251, 107] width 4 height 4
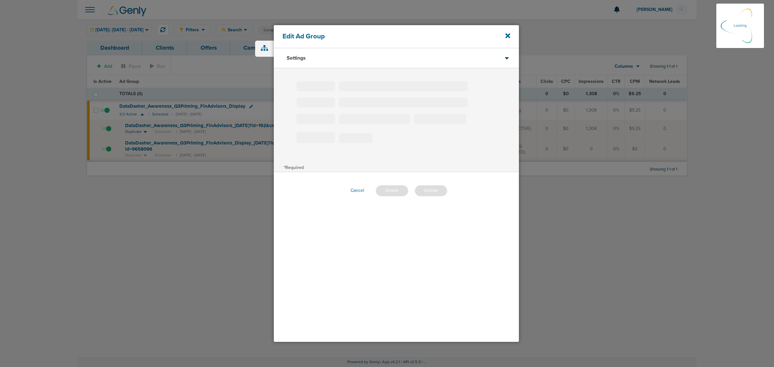
type input "DataDasher_Awareness_Q3Priming_FinAdvisors_Display"
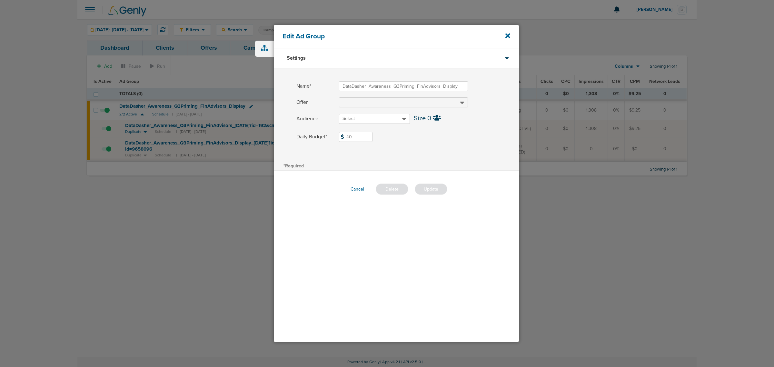
click at [337, 138] on label "Daily Budget* 40 $40" at bounding box center [407, 137] width 222 height 10
type input "30"
click at [451, 176] on div "Cancel Delete Update" at bounding box center [396, 189] width 245 height 37
click at [434, 192] on button "Update" at bounding box center [431, 188] width 33 height 11
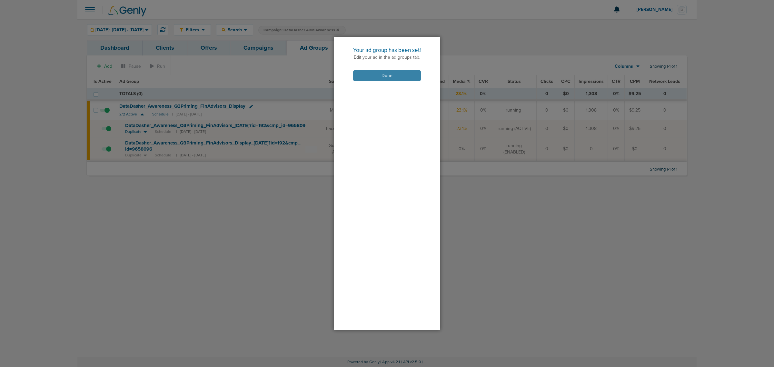
click at [412, 74] on button "Done" at bounding box center [387, 75] width 68 height 11
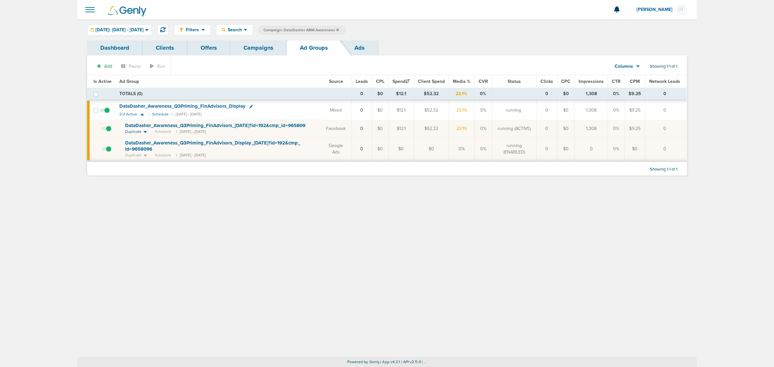
click at [202, 257] on div "Filters Active Only Settings Status Active Inactive Objectives MQL SQL Traffic …" at bounding box center [386, 188] width 619 height 338
click at [255, 44] on link "Campaigns" at bounding box center [258, 47] width 56 height 15
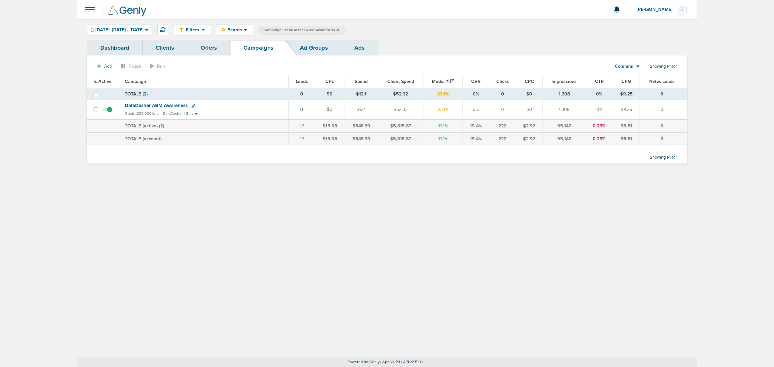
click at [339, 29] on icon at bounding box center [337, 29] width 3 height 3
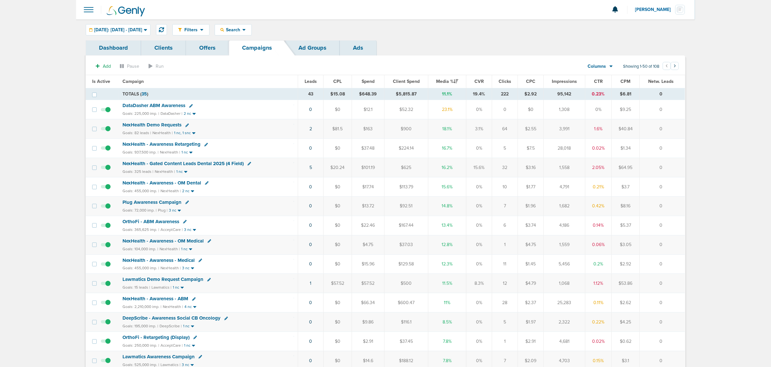
drag, startPoint x: 62, startPoint y: 84, endPoint x: 744, endPoint y: 192, distance: 690.0
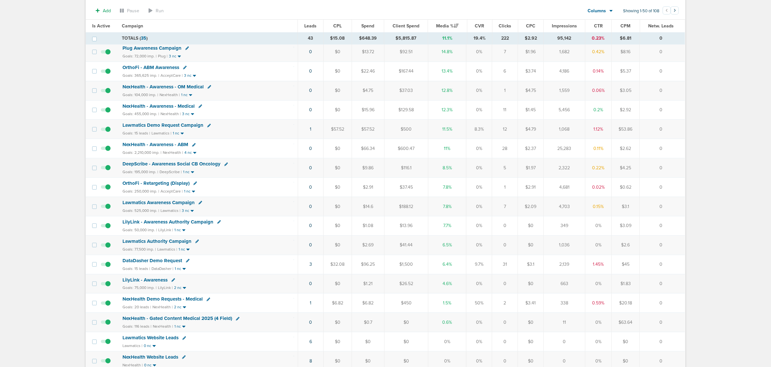
scroll to position [161, 0]
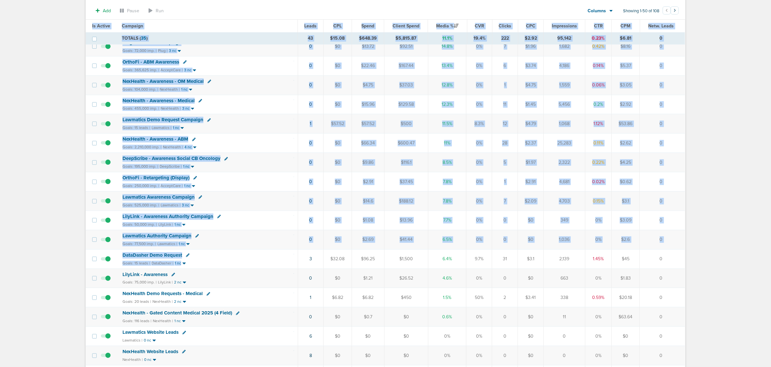
drag, startPoint x: 271, startPoint y: 264, endPoint x: 703, endPoint y: 252, distance: 432.8
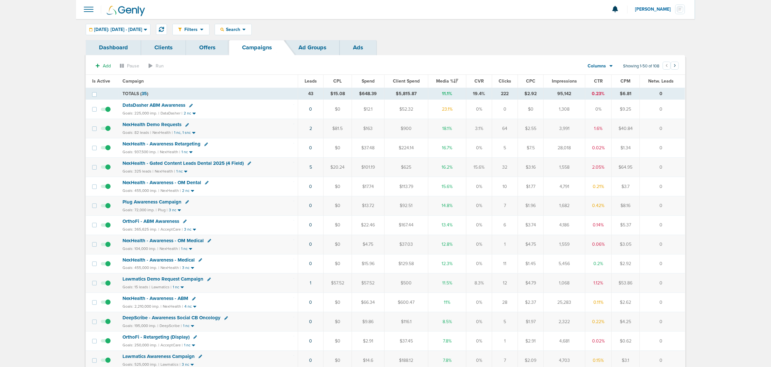
scroll to position [0, 0]
drag, startPoint x: 286, startPoint y: 94, endPoint x: 705, endPoint y: 190, distance: 429.6
click at [164, 27] on icon at bounding box center [161, 29] width 5 height 5
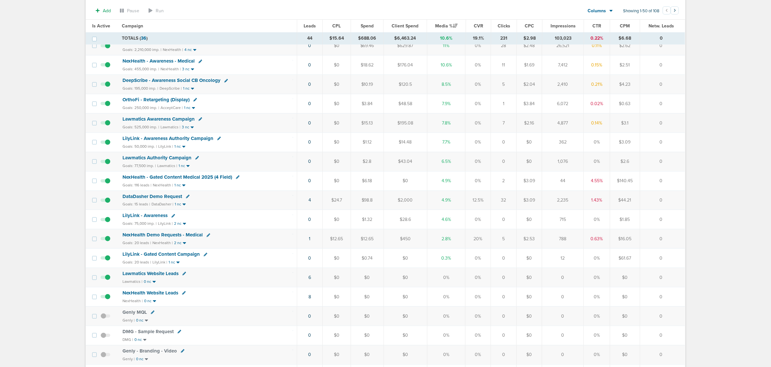
scroll to position [242, 0]
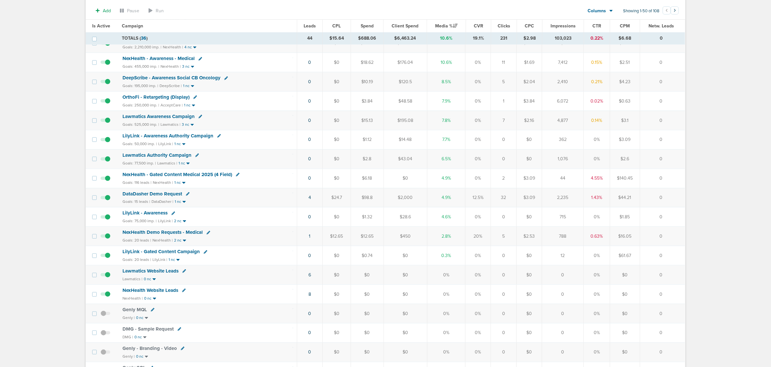
click at [202, 177] on span "NexHealth - Gated Content Medical 2025 (4 Field)" at bounding box center [178, 175] width 110 height 6
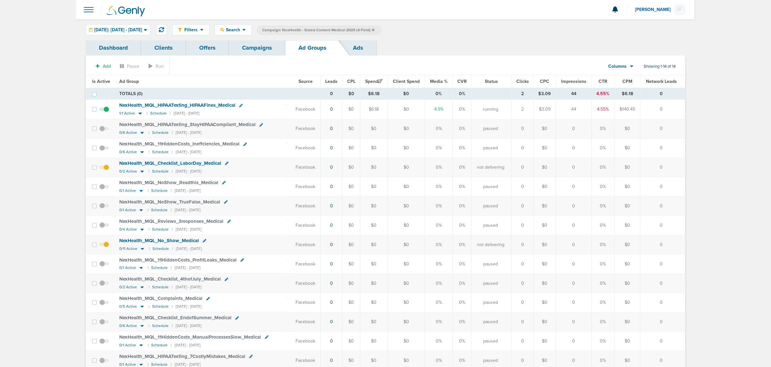
click at [258, 47] on link "Campaigns" at bounding box center [257, 47] width 56 height 15
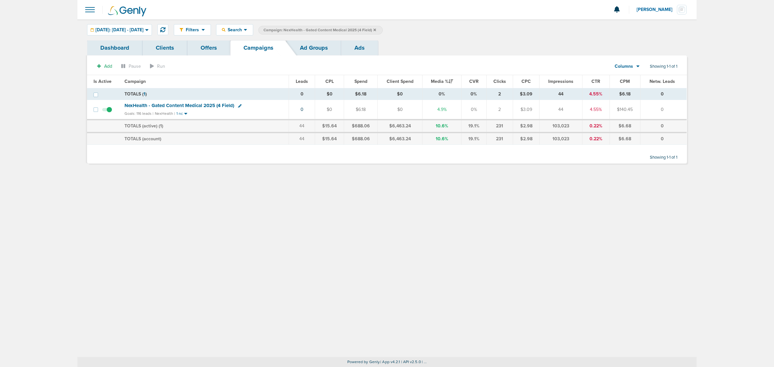
click at [376, 30] on span "Campaign: NexHealth - Gated Content Medical 2025 (4 Field)" at bounding box center [319, 29] width 113 height 5
click at [376, 30] on icon at bounding box center [374, 30] width 3 height 4
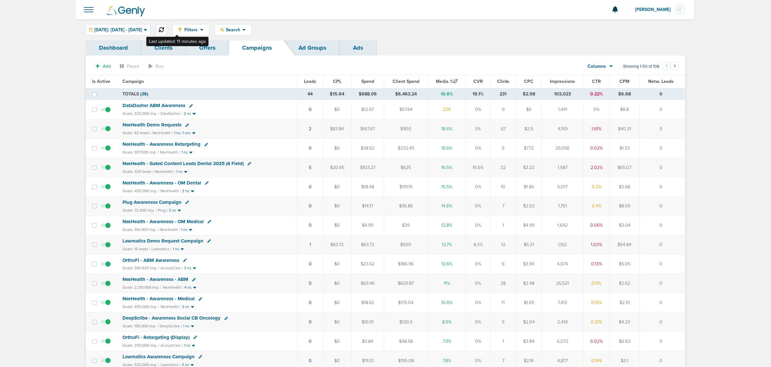
click at [164, 29] on icon at bounding box center [161, 29] width 5 height 5
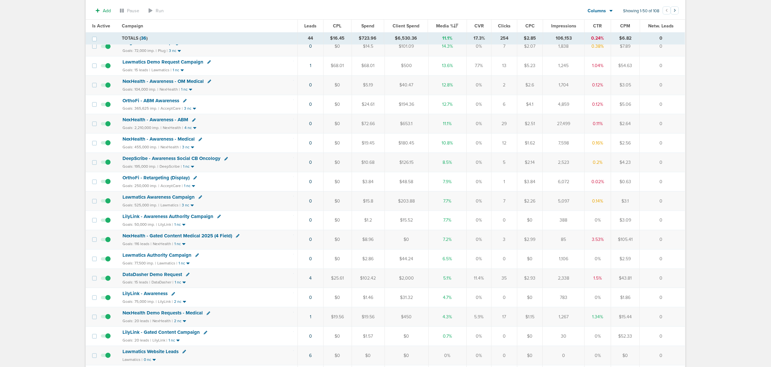
scroll to position [242, 0]
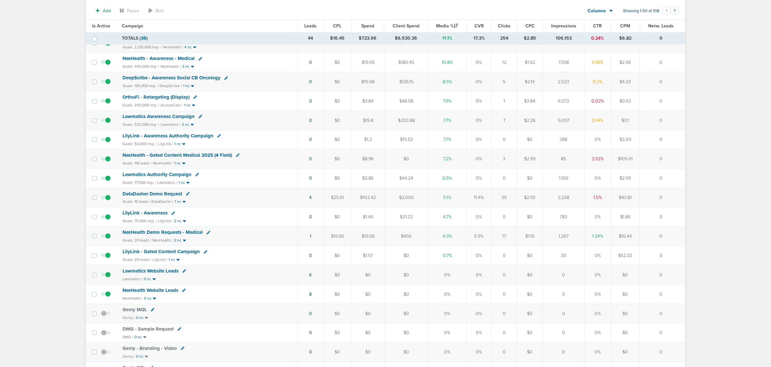
click at [197, 158] on span "NexHealth - Gated Content Medical 2025 (4 Field)" at bounding box center [178, 155] width 110 height 6
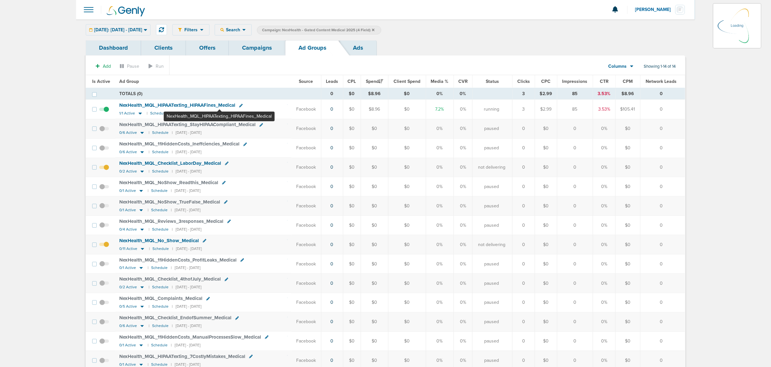
click at [219, 105] on span "NexHealth_ MQL_ HIPAATexting_ HIPAAFines_ Medical" at bounding box center [177, 105] width 116 height 6
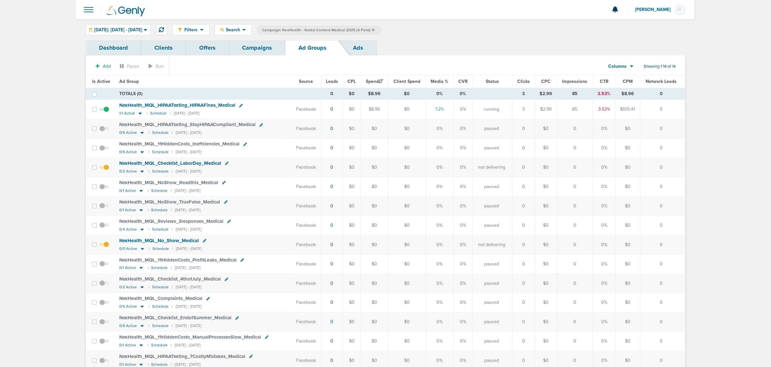
click at [137, 105] on span "NexHealth_ MQL_ HIPAATexting_ HIPAAFines_ Medical" at bounding box center [177, 105] width 116 height 6
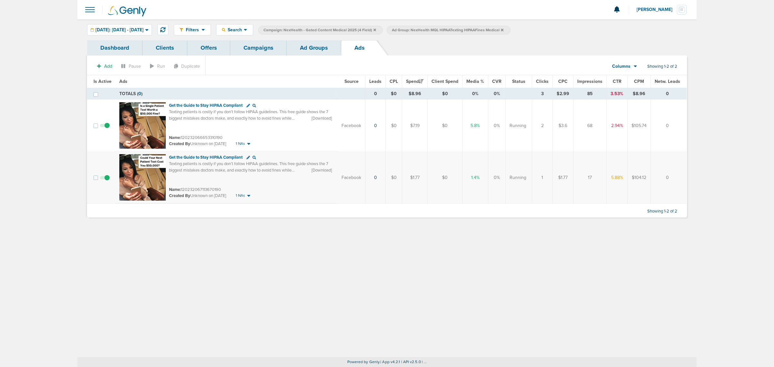
click at [250, 48] on link "Campaigns" at bounding box center [258, 47] width 56 height 15
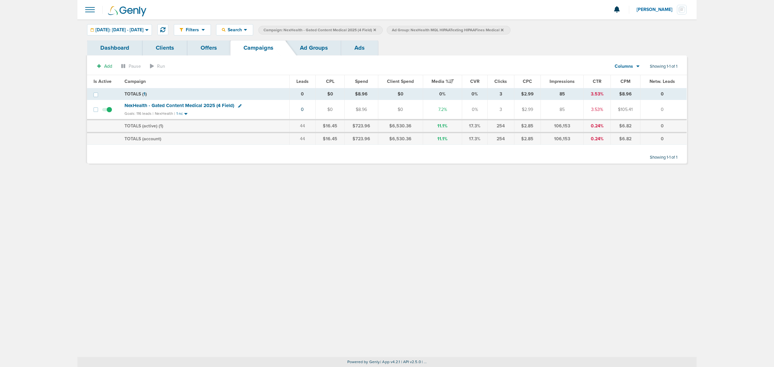
click at [376, 28] on icon at bounding box center [374, 30] width 3 height 4
click at [375, 28] on icon at bounding box center [373, 29] width 3 height 3
click at [375, 30] on icon at bounding box center [373, 29] width 3 height 3
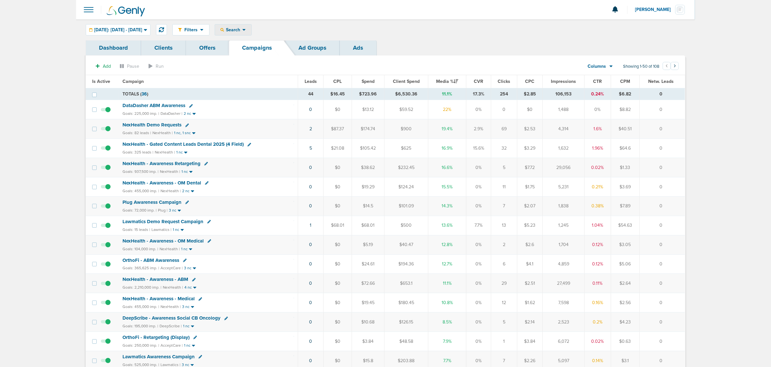
click at [242, 29] on span "Search" at bounding box center [233, 29] width 18 height 5
click at [252, 47] on link "Client" at bounding box center [248, 51] width 67 height 8
type input "accept"
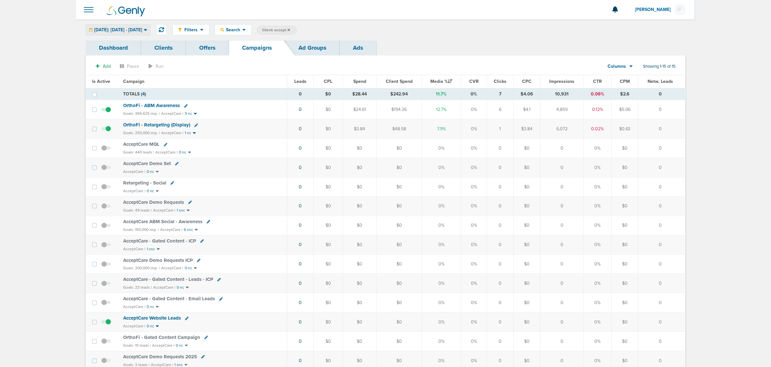
click at [145, 33] on div "[DATE]: [DATE] - [DATE]" at bounding box center [118, 30] width 64 height 11
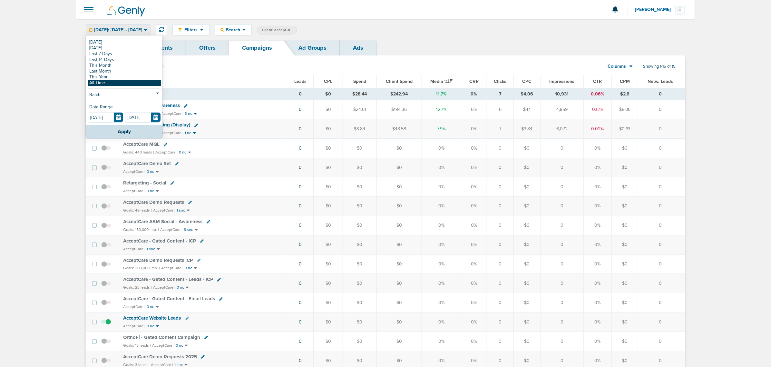
click at [104, 84] on link "All Time" at bounding box center [124, 83] width 73 height 6
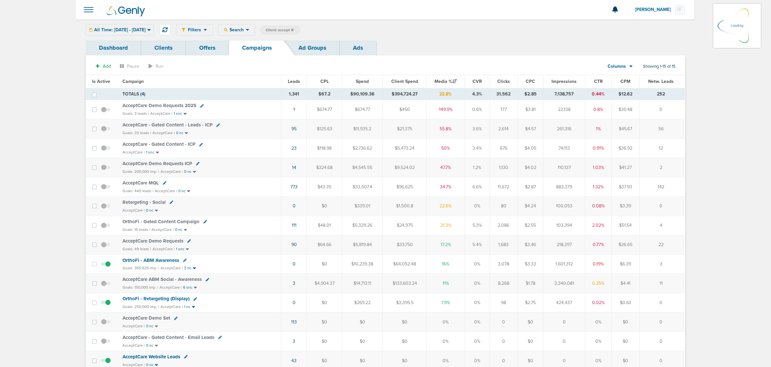
click at [146, 30] on div "All Time: 01.01.2015 - 08.19.2025 Today Yesterday Last 7 Days Last 14 Days This…" at bounding box center [120, 29] width 68 height 11
click at [154, 28] on div "All Time: 01.01.2015 - 08.19.2025 Today Yesterday Last 7 Days Last 14 Days This…" at bounding box center [120, 29] width 68 height 11
click at [133, 26] on div "All Time: 01.01.2015 - 08.19.2025" at bounding box center [120, 30] width 68 height 11
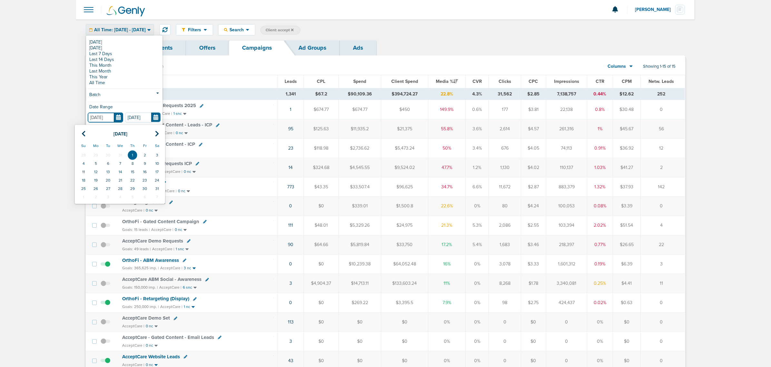
click at [120, 118] on input "01.01.2015" at bounding box center [105, 118] width 35 height 10
click at [133, 131] on th "January 2015" at bounding box center [120, 133] width 61 height 13
click at [163, 133] on div "January 2015 Su Mo Tu We Th Fr Sa 28 29 30 31 1 2 3 4 5 6 7 8 9 10 11 12 13 14 …" at bounding box center [120, 164] width 90 height 78
click at [160, 133] on th at bounding box center [157, 133] width 11 height 13
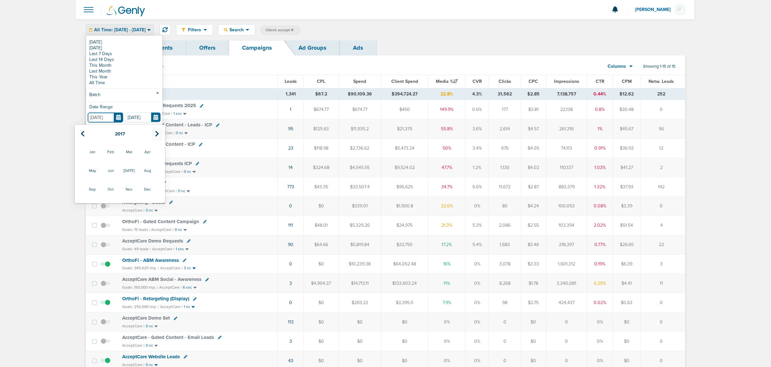
click at [160, 133] on th at bounding box center [157, 133] width 11 height 13
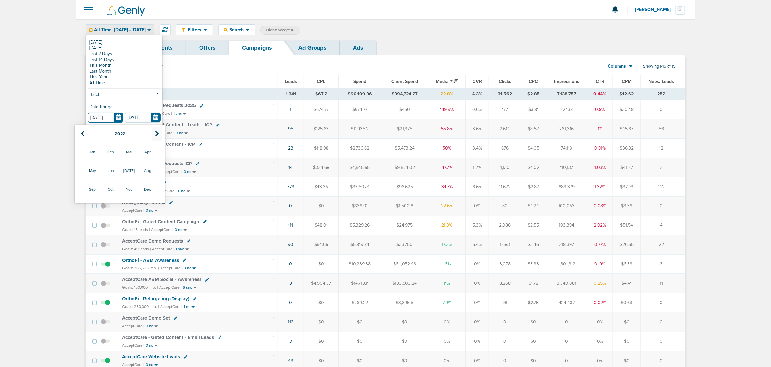
click at [160, 133] on th at bounding box center [157, 133] width 11 height 13
click at [148, 149] on span "Apr" at bounding box center [147, 151] width 17 height 17
click at [162, 111] on div "Today Yesterday Last 7 Days Last 14 Days This Month Last Month This Year All Ti…" at bounding box center [124, 80] width 76 height 89
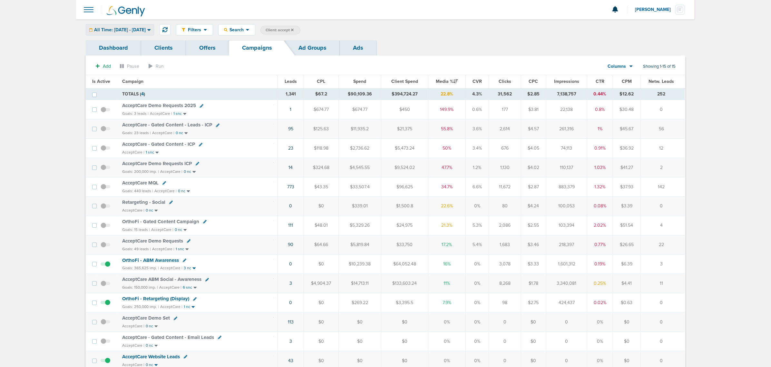
drag, startPoint x: 134, startPoint y: 23, endPoint x: 134, endPoint y: 27, distance: 4.5
click at [134, 24] on div "Filters Active Only Settings Status Active Inactive Objectives MQL SQL Traffic …" at bounding box center [385, 29] width 619 height 21
click at [134, 31] on span "All Time: 01.01.2015 - 08.19.2025" at bounding box center [120, 30] width 52 height 5
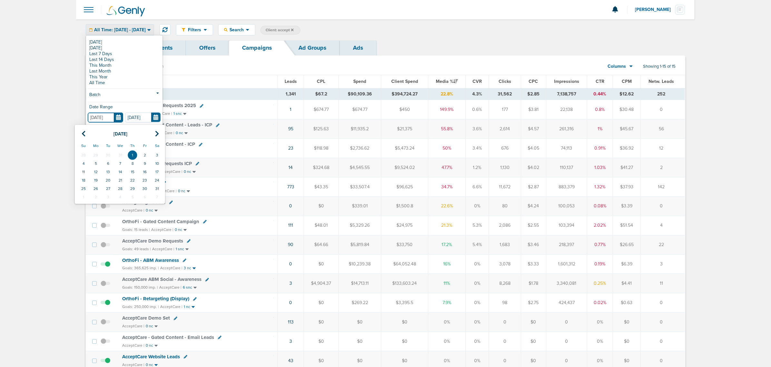
click at [115, 120] on input "01.01.2015" at bounding box center [105, 118] width 35 height 10
click at [134, 131] on th "January 2015" at bounding box center [120, 133] width 61 height 13
click at [152, 137] on th at bounding box center [157, 133] width 11 height 13
click at [153, 136] on th at bounding box center [157, 133] width 11 height 13
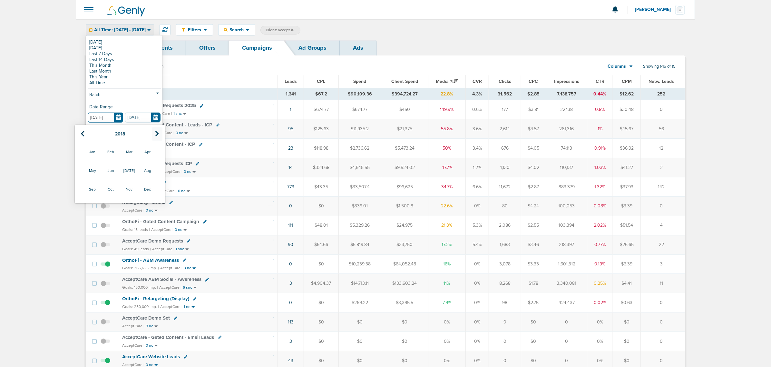
click at [155, 136] on th at bounding box center [157, 133] width 11 height 13
click at [155, 136] on icon at bounding box center [157, 134] width 4 height 6
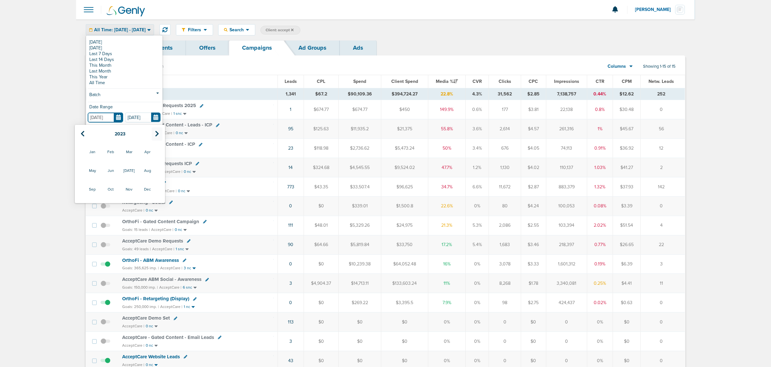
click at [160, 135] on th at bounding box center [157, 133] width 11 height 13
click at [150, 150] on span "Apr" at bounding box center [147, 151] width 17 height 17
click at [152, 117] on input "[DATE]" at bounding box center [142, 118] width 35 height 10
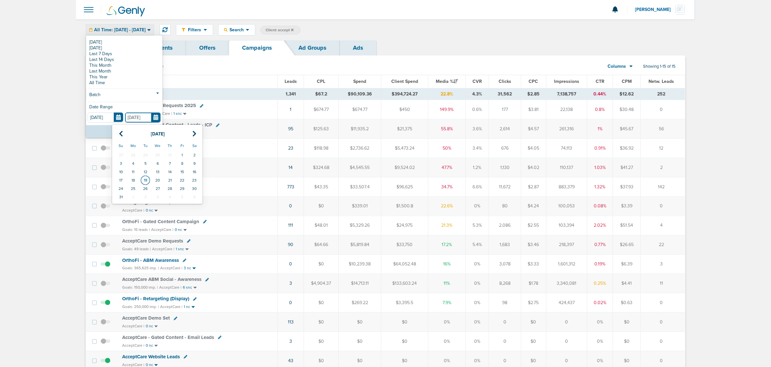
click at [144, 179] on td "19" at bounding box center [145, 180] width 12 height 8
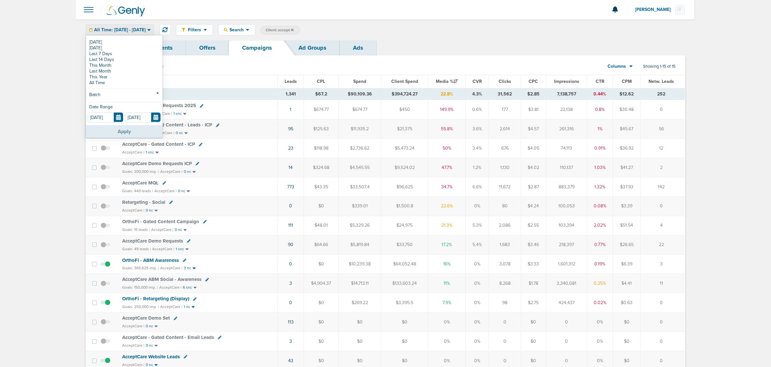
click at [129, 132] on button "Apply" at bounding box center [124, 131] width 76 height 13
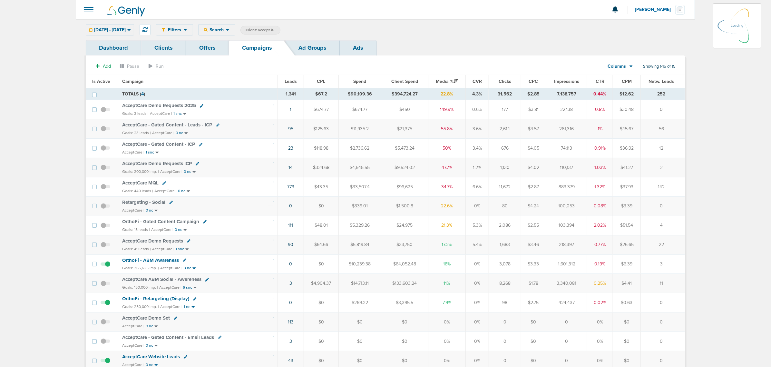
click at [121, 26] on div "01.01.2015 - 08.19.2025 Today Yesterday Last 7 Days Last 14 Days This Month Las…" at bounding box center [110, 29] width 48 height 11
click at [134, 32] on div "01.01.2015 - 08.19.2025 Today Yesterday Last 7 Days Last 14 Days This Month Las…" at bounding box center [110, 29] width 48 height 11
click at [126, 30] on span "01.01.2015 - 08.19.2025" at bounding box center [110, 30] width 32 height 5
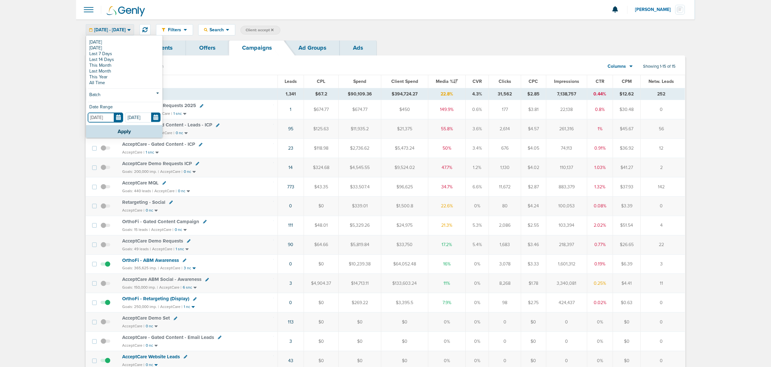
click at [102, 113] on input "01.01.2015" at bounding box center [105, 118] width 35 height 10
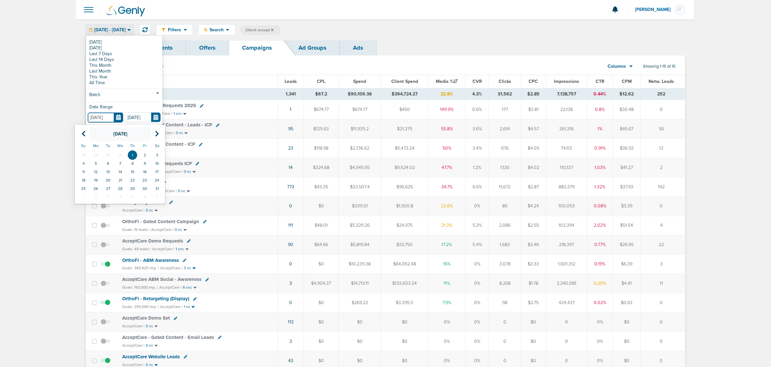
click at [131, 133] on th "January 2015" at bounding box center [120, 133] width 61 height 13
click at [156, 132] on icon at bounding box center [157, 134] width 4 height 6
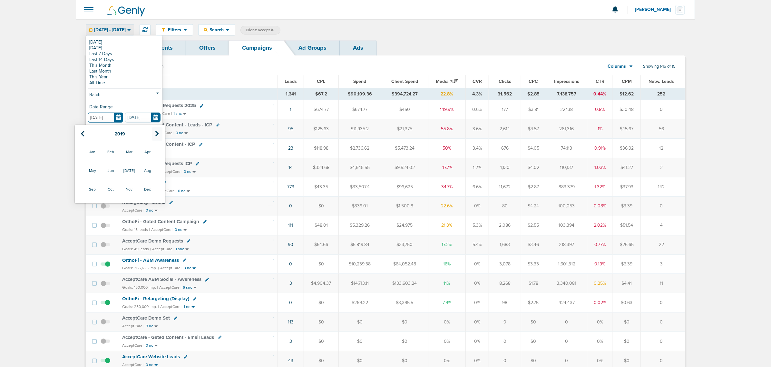
click at [156, 132] on icon at bounding box center [157, 134] width 4 height 6
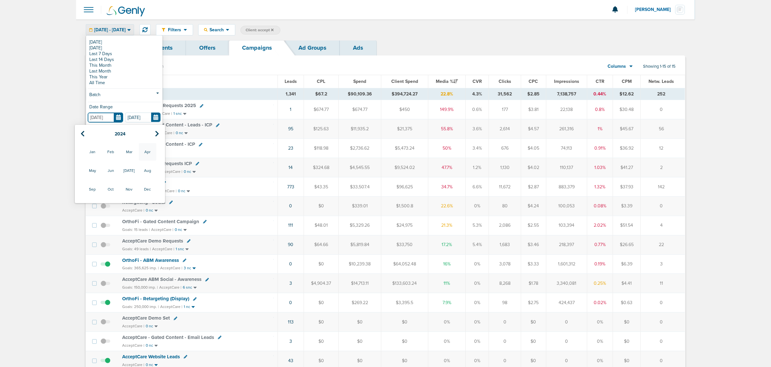
click at [153, 152] on span "Apr" at bounding box center [147, 151] width 17 height 17
click at [100, 152] on td "1" at bounding box center [96, 155] width 12 height 8
type input "04.01.2024"
click at [122, 132] on button "Apply" at bounding box center [124, 131] width 76 height 13
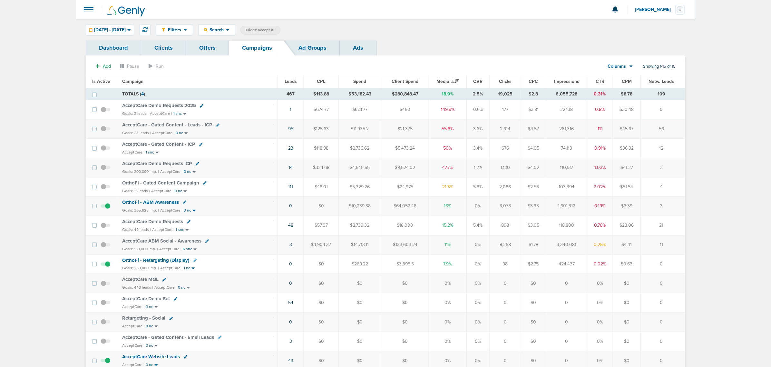
click at [291, 79] on span "Leads" at bounding box center [291, 81] width 12 height 5
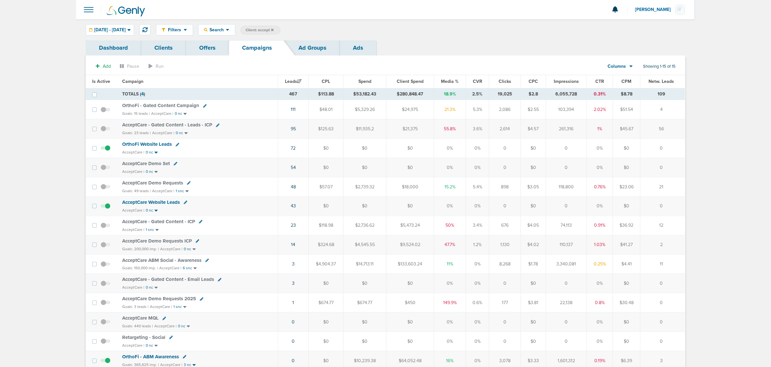
click at [159, 184] on span "AcceptCare Demo Requests" at bounding box center [152, 183] width 61 height 6
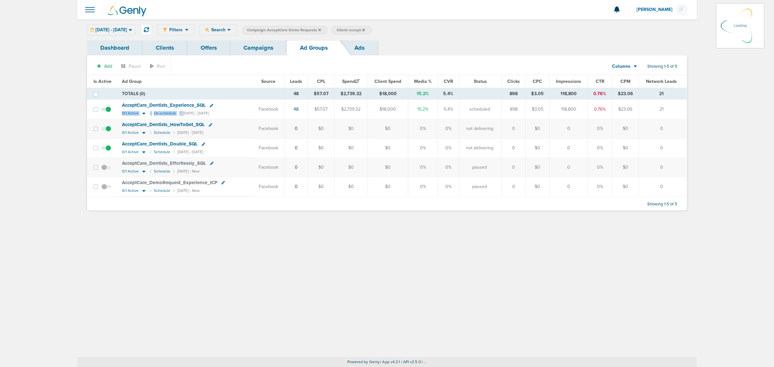
drag, startPoint x: 181, startPoint y: 112, endPoint x: 234, endPoint y: 113, distance: 52.2
click at [234, 113] on td "AcceptCare_ Dentists_ Experience_ SQL 0/1 Active | Un-schedule | 03/20/2024 - 0…" at bounding box center [185, 109] width 134 height 19
click at [242, 111] on td "AcceptCare_ Dentists_ Experience_ SQL 0/1 Active | Un-schedule | 03/20/2024 - 0…" at bounding box center [185, 109] width 134 height 19
click at [179, 104] on span "AcceptCare_ Dentists_ Experience_ SQL" at bounding box center [164, 105] width 84 height 6
click at [170, 106] on span "AcceptCare_ Dentists_ Experience_ SQL" at bounding box center [164, 105] width 84 height 6
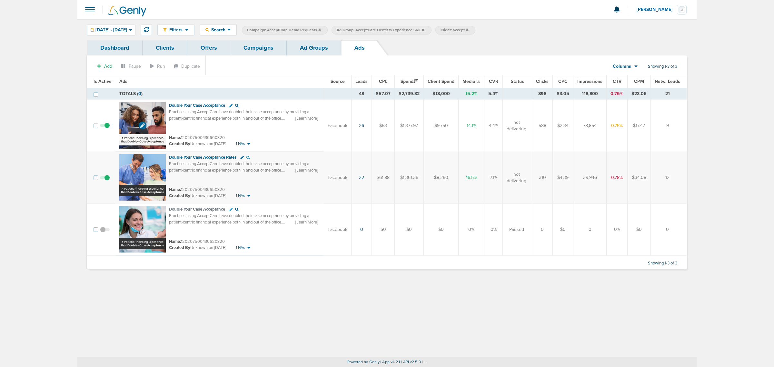
click at [148, 112] on img at bounding box center [142, 125] width 46 height 46
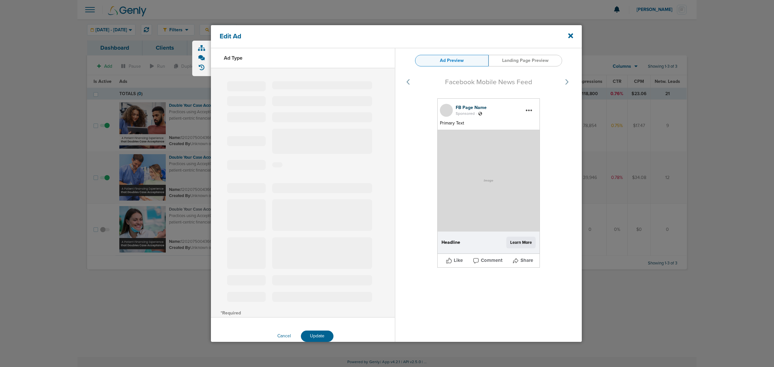
type input "120207500436660320"
type input "Double Your Case Acceptance"
type textarea "Practices using AcceptCare have doubled their case acceptance by providing a pa…"
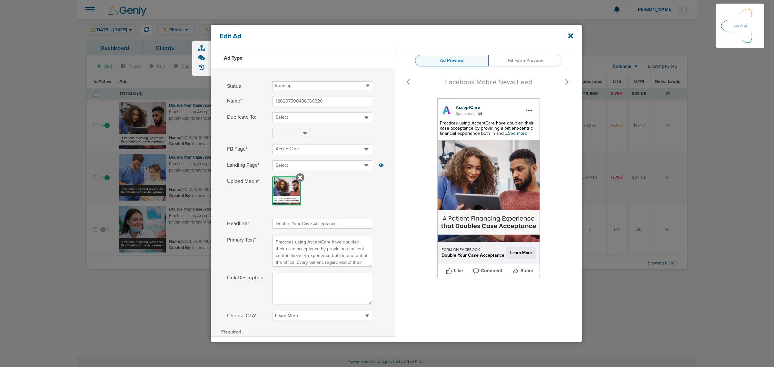
click at [518, 132] on span "...See more" at bounding box center [516, 133] width 22 height 5
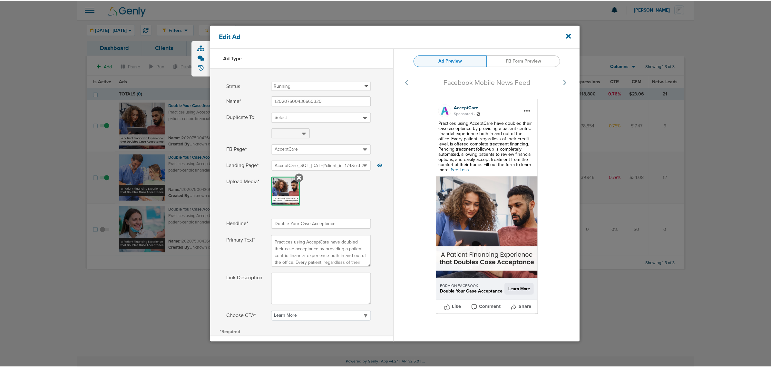
scroll to position [31, 0]
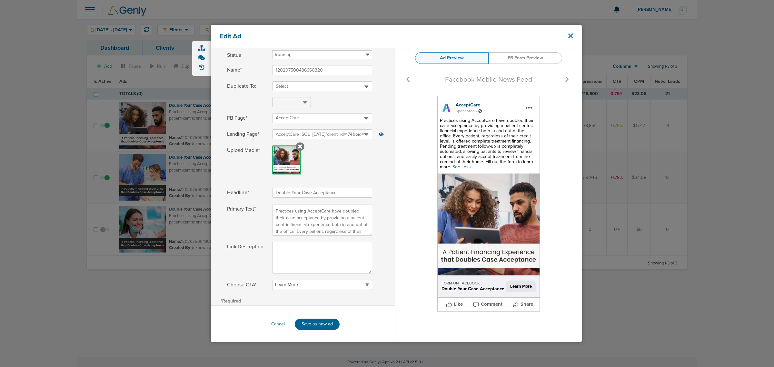
click at [573, 35] on icon at bounding box center [570, 35] width 5 height 7
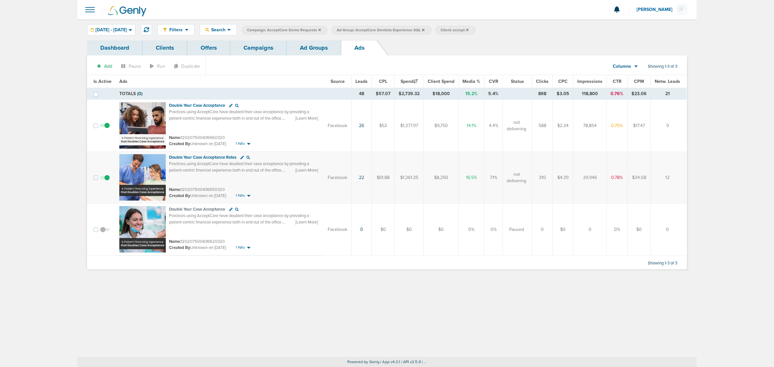
click at [262, 49] on link "Campaigns" at bounding box center [258, 47] width 56 height 15
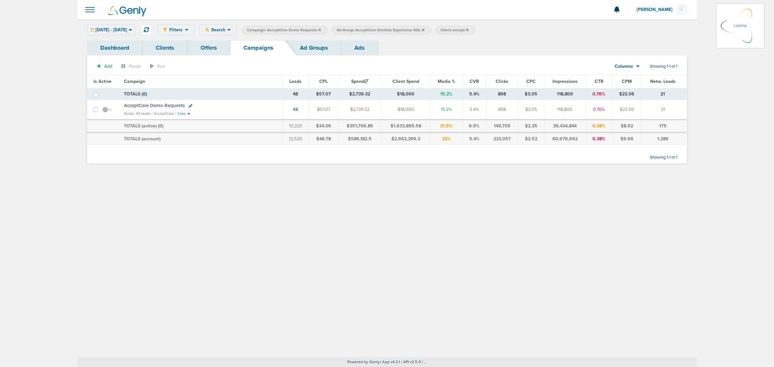
click at [431, 30] on label "Ad Group: AcceptCare Dentists Experience SQL" at bounding box center [381, 30] width 100 height 9
click at [424, 29] on icon at bounding box center [423, 29] width 3 height 3
click at [424, 30] on icon at bounding box center [423, 29] width 3 height 3
click at [321, 30] on icon at bounding box center [319, 29] width 3 height 3
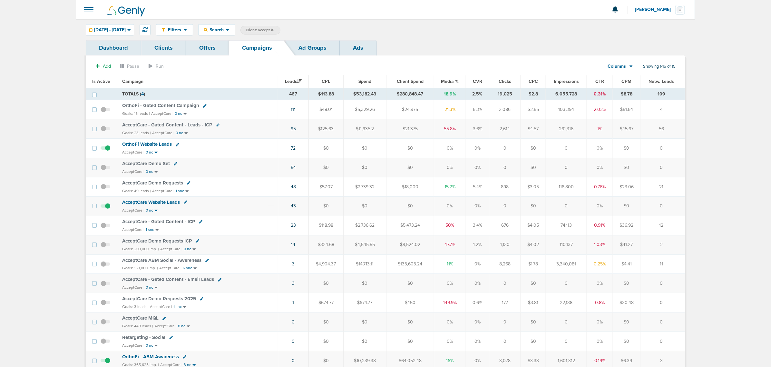
click at [163, 244] on span "AcceptCare Demo Requests ICP" at bounding box center [157, 241] width 70 height 6
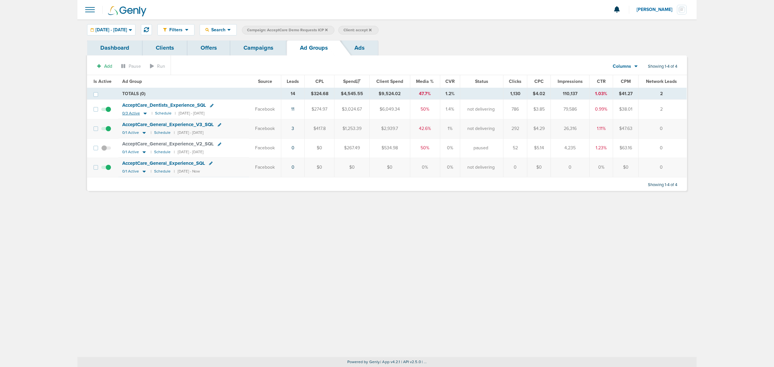
click at [143, 113] on icon at bounding box center [144, 114] width 3 height 2
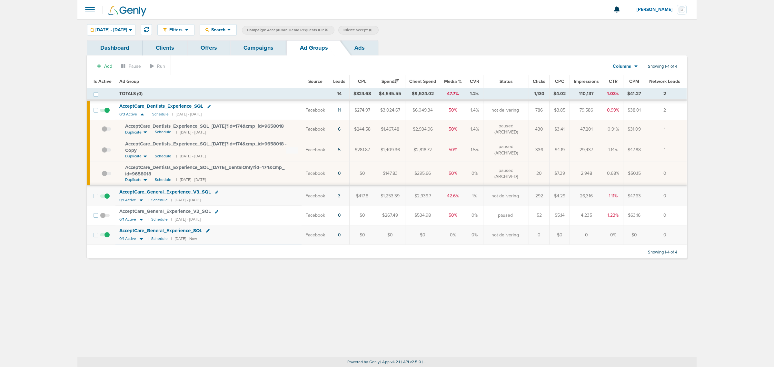
click at [174, 127] on span "AcceptCare_ Dentists_ Experience_ SQL_ 6.11.24?id=174&cmp_ id=9658018" at bounding box center [204, 126] width 159 height 6
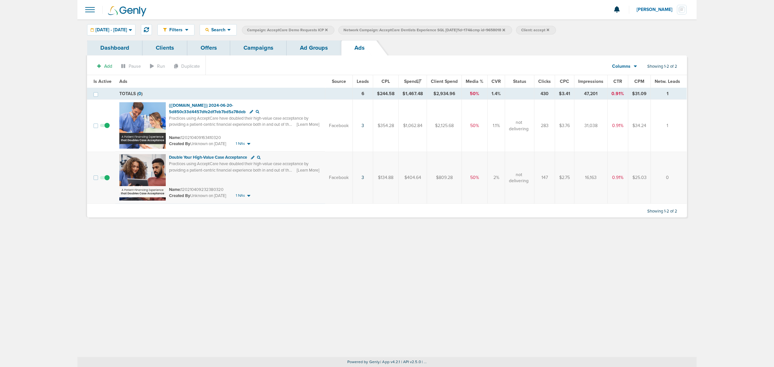
click at [329, 47] on link "Ad Groups" at bounding box center [314, 47] width 54 height 15
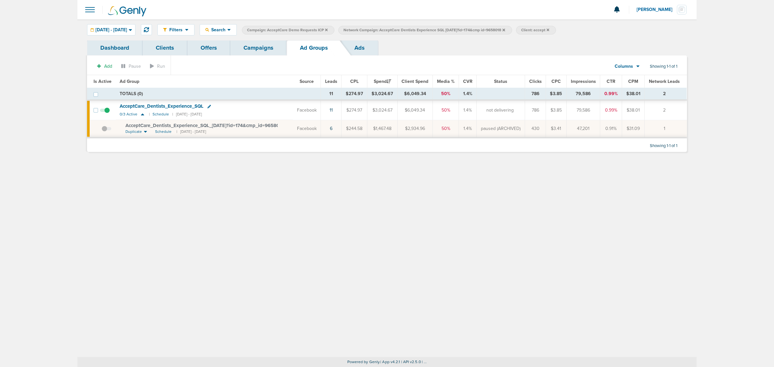
click at [260, 51] on link "Campaigns" at bounding box center [258, 47] width 56 height 15
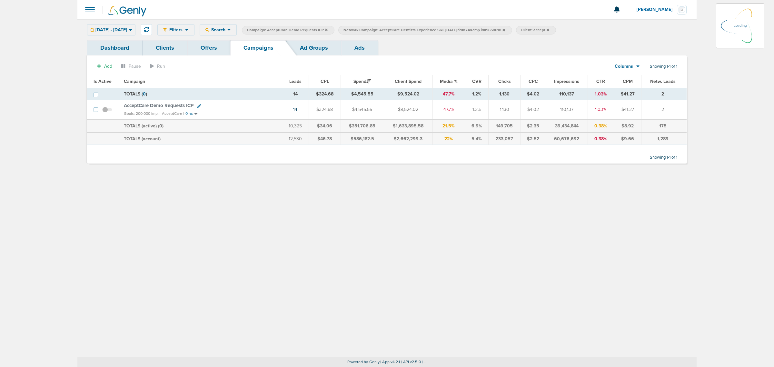
click at [505, 30] on icon at bounding box center [503, 29] width 3 height 3
click at [328, 30] on icon at bounding box center [326, 29] width 3 height 3
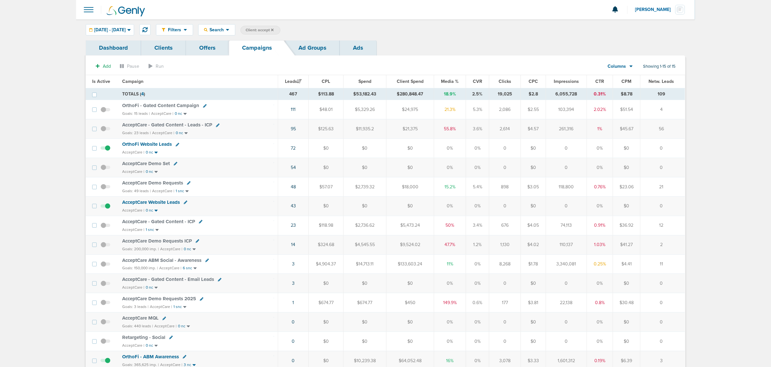
click at [172, 300] on span "AcceptCare Demo Requests 2025" at bounding box center [159, 299] width 74 height 6
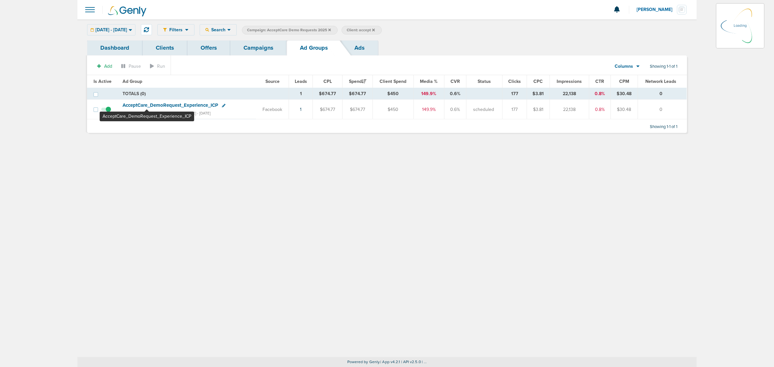
click at [147, 103] on span "AcceptCare_ DemoRequest_ Experience_ ICP" at bounding box center [170, 105] width 95 height 6
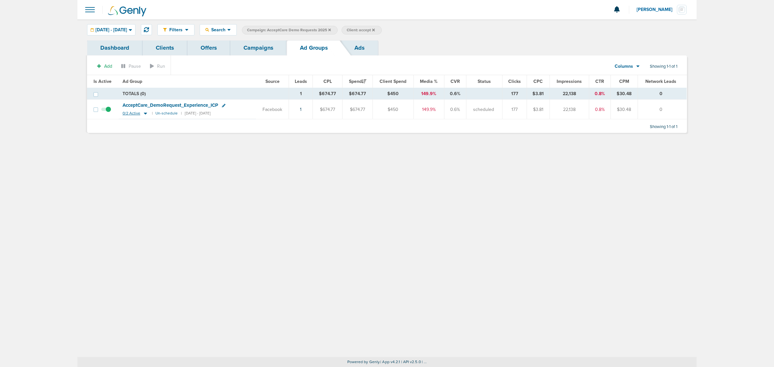
click at [147, 112] on icon at bounding box center [145, 113] width 6 height 5
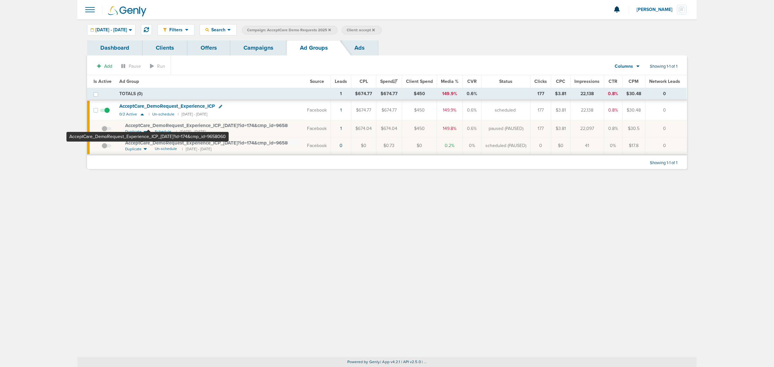
click at [148, 126] on span "AcceptCare_ DemoRequest_ Experience_ ICP_ 1.30.25?id=174&cmp_ id=9658060" at bounding box center [210, 126] width 171 height 6
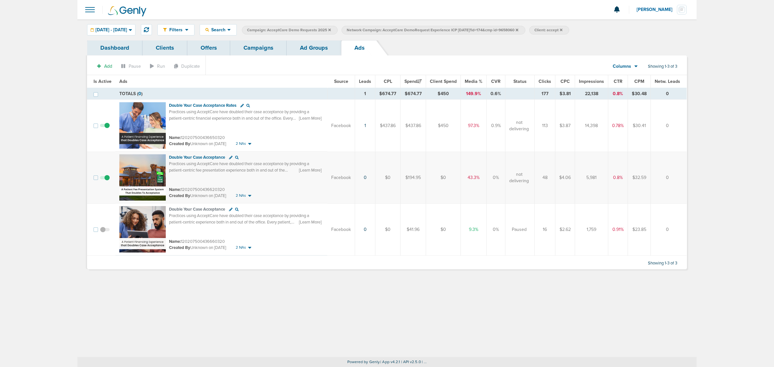
click at [260, 50] on link "Campaigns" at bounding box center [258, 47] width 56 height 15
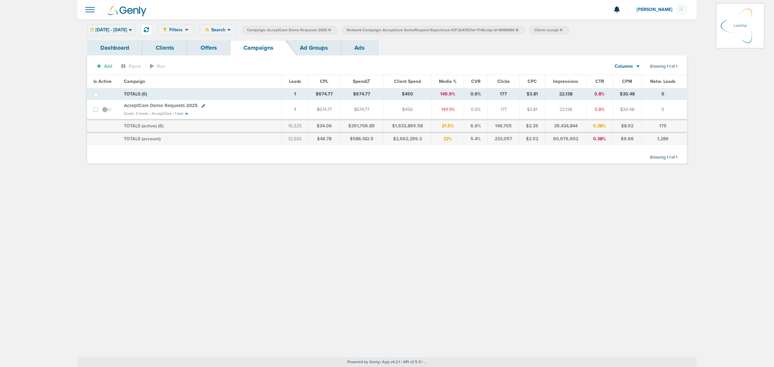
click at [331, 29] on icon at bounding box center [329, 30] width 3 height 4
click at [331, 29] on icon at bounding box center [329, 29] width 3 height 3
click at [418, 31] on icon at bounding box center [417, 30] width 3 height 4
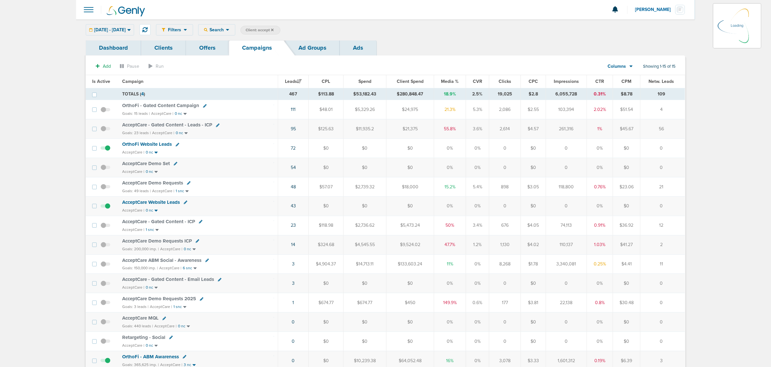
click at [129, 27] on div "04.01.2024 - 08.19.2025 Today Yesterday Last 7 Days Last 14 Days This Month Las…" at bounding box center [110, 29] width 48 height 11
click at [103, 28] on span "04.01.2024 - 08.19.2025" at bounding box center [110, 30] width 32 height 5
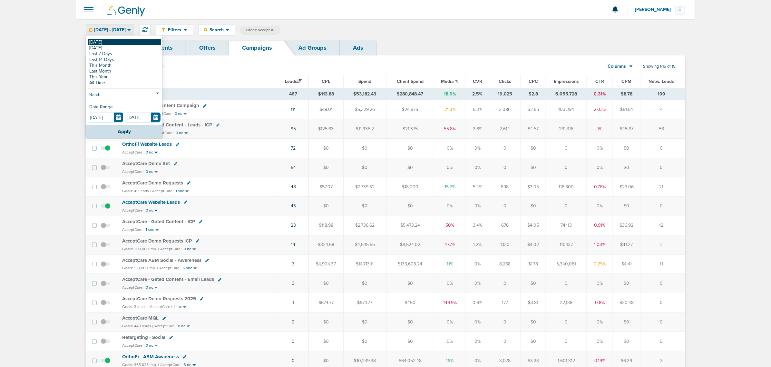
click at [104, 44] on link "[DATE]" at bounding box center [124, 42] width 73 height 6
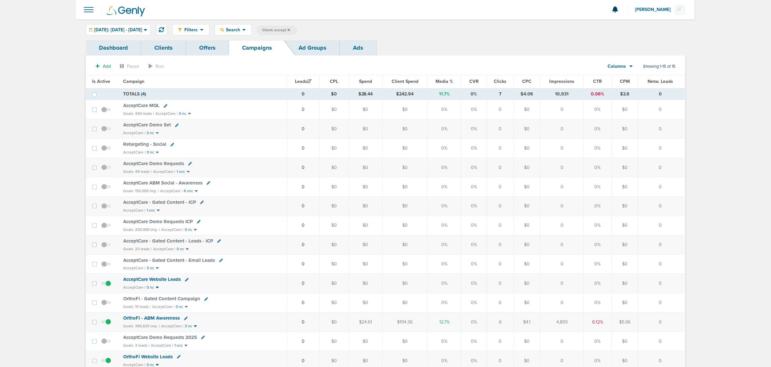
click at [167, 321] on span "OrthoFi - ABM Awareness" at bounding box center [151, 318] width 57 height 6
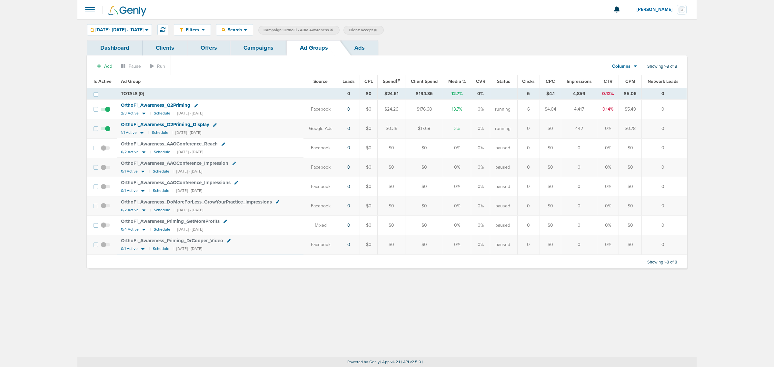
click at [139, 104] on span "OrthoFi_ Awareness_ Q2Priming" at bounding box center [155, 105] width 69 height 6
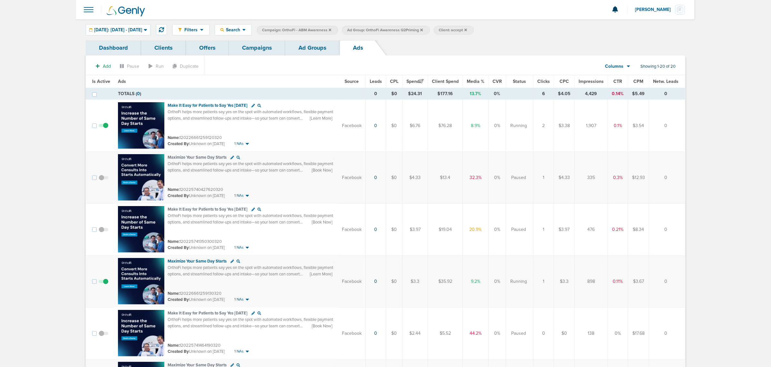
click at [616, 80] on span "CTR" at bounding box center [618, 81] width 9 height 5
click at [142, 30] on span "[DATE]: [DATE] - [DATE]" at bounding box center [118, 30] width 48 height 5
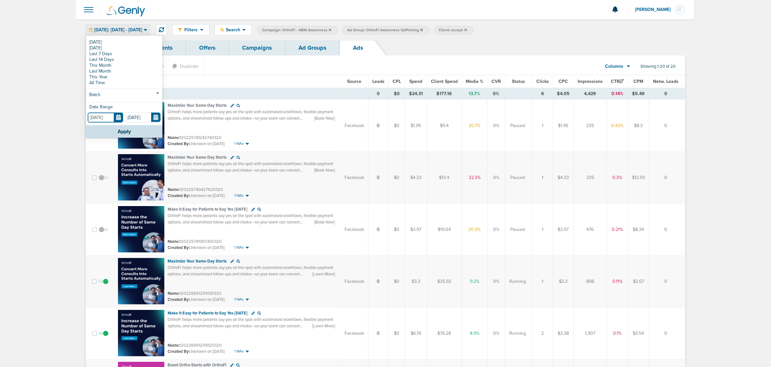
click at [118, 115] on input "[DATE]" at bounding box center [105, 118] width 35 height 10
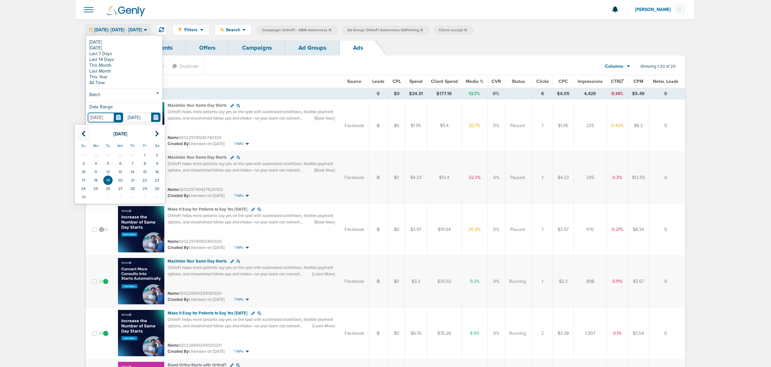
click at [87, 133] on th at bounding box center [83, 133] width 12 height 13
click at [159, 134] on icon at bounding box center [157, 134] width 4 height 6
click at [108, 157] on td "1" at bounding box center [108, 155] width 12 height 8
type input "[DATE]"
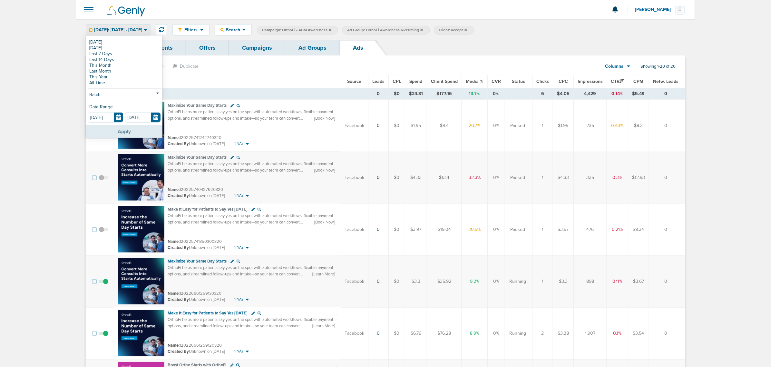
click at [124, 129] on button "Apply" at bounding box center [124, 131] width 76 height 13
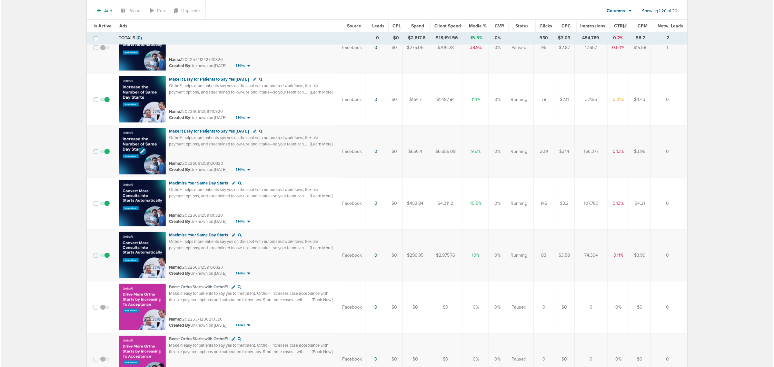
scroll to position [242, 0]
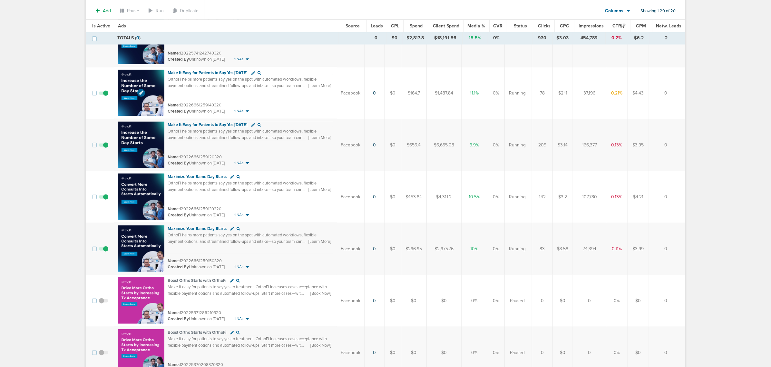
click at [130, 75] on img at bounding box center [141, 93] width 46 height 46
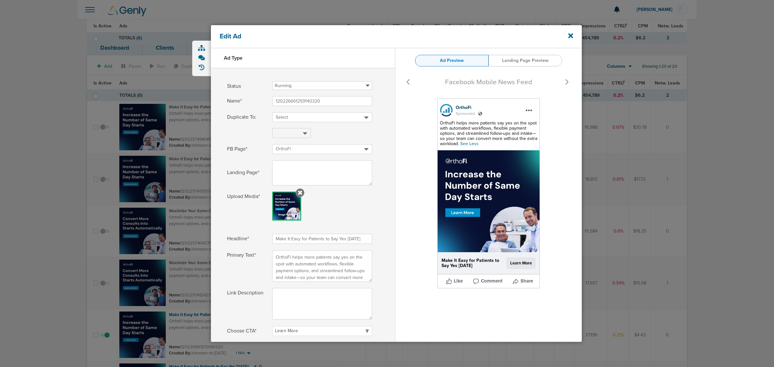
select select "learn_more"
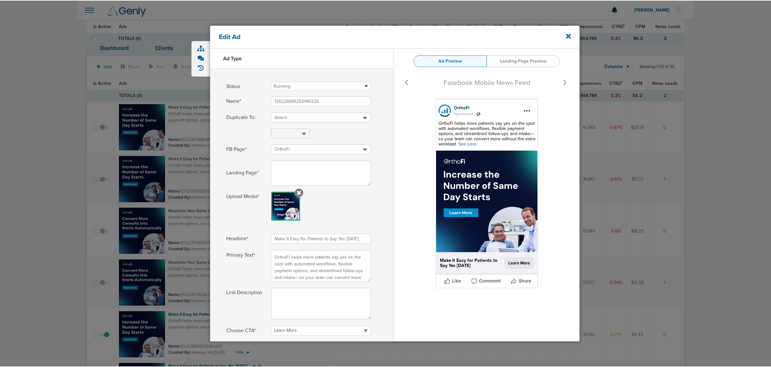
scroll to position [242, 0]
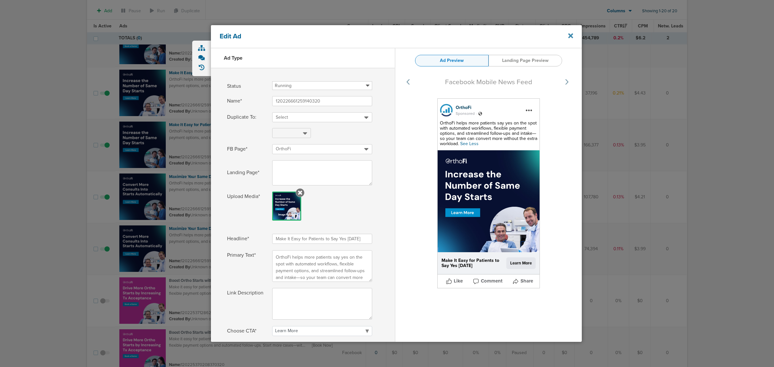
click at [570, 36] on icon at bounding box center [570, 36] width 5 height 5
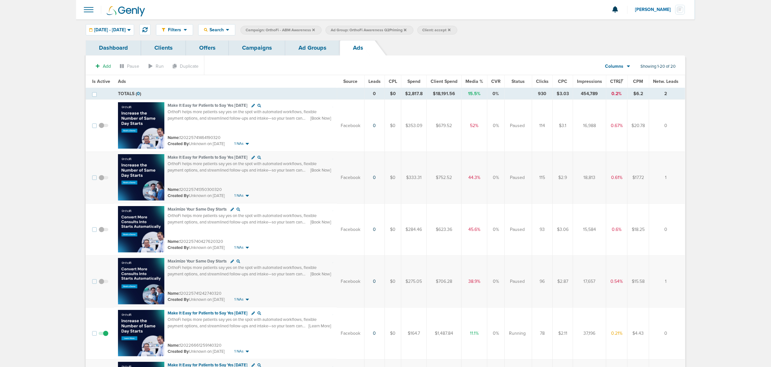
click at [250, 47] on link "Campaigns" at bounding box center [257, 47] width 56 height 15
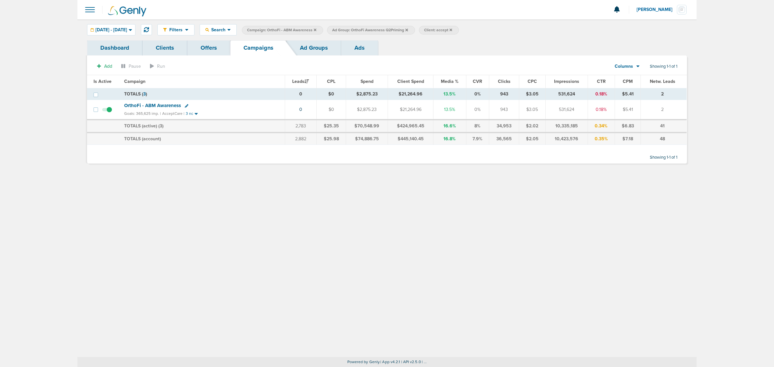
click at [316, 30] on icon at bounding box center [315, 29] width 3 height 3
click at [323, 29] on icon at bounding box center [321, 29] width 3 height 3
click at [323, 29] on icon at bounding box center [321, 30] width 3 height 4
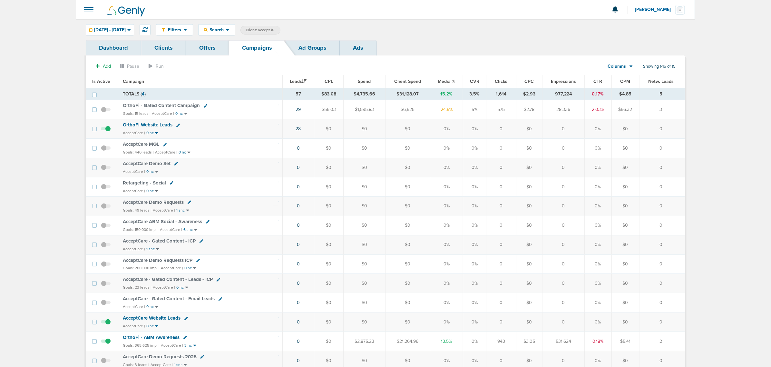
click at [274, 29] on icon at bounding box center [272, 29] width 3 height 3
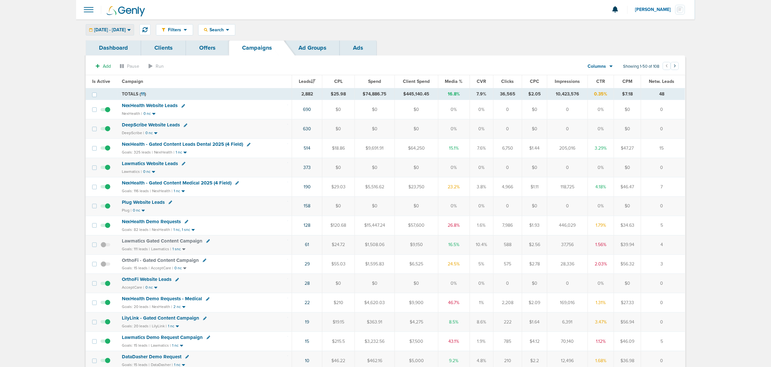
click at [126, 28] on span "[DATE] - [DATE]" at bounding box center [110, 30] width 32 height 5
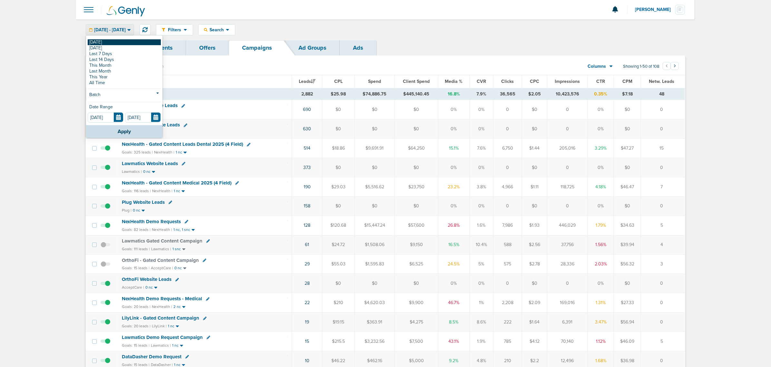
click at [129, 41] on link "[DATE]" at bounding box center [124, 42] width 73 height 6
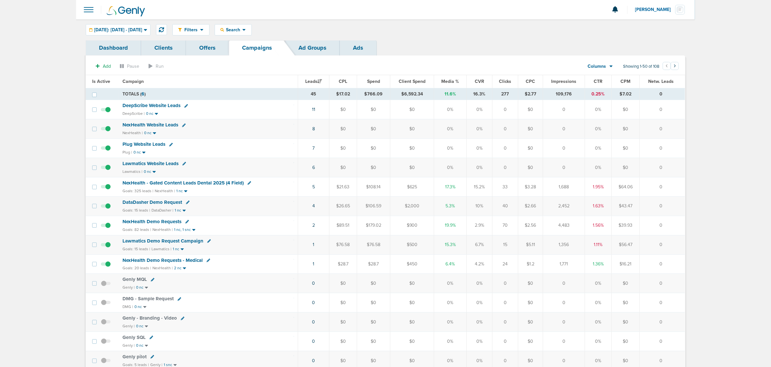
click at [445, 82] on span "Media %" at bounding box center [451, 81] width 18 height 5
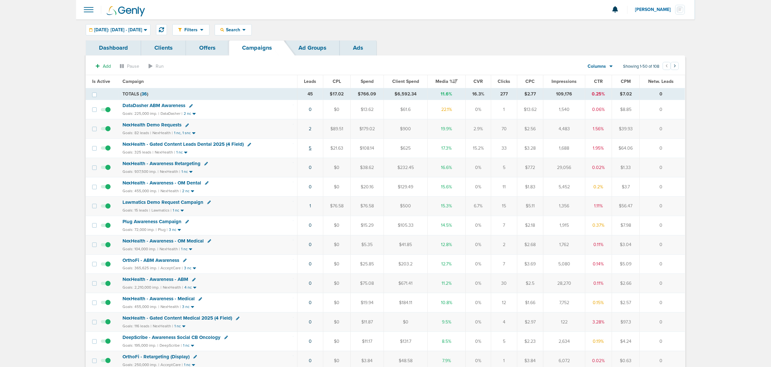
click at [310, 149] on link "5" at bounding box center [310, 147] width 3 height 5
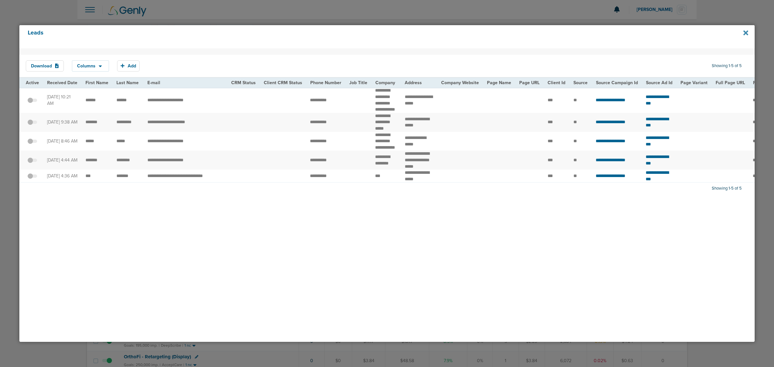
click at [745, 31] on icon at bounding box center [745, 32] width 5 height 5
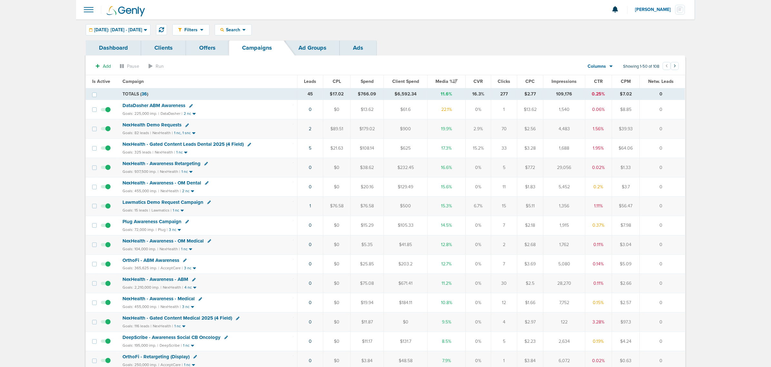
click at [93, 9] on span at bounding box center [89, 10] width 14 height 14
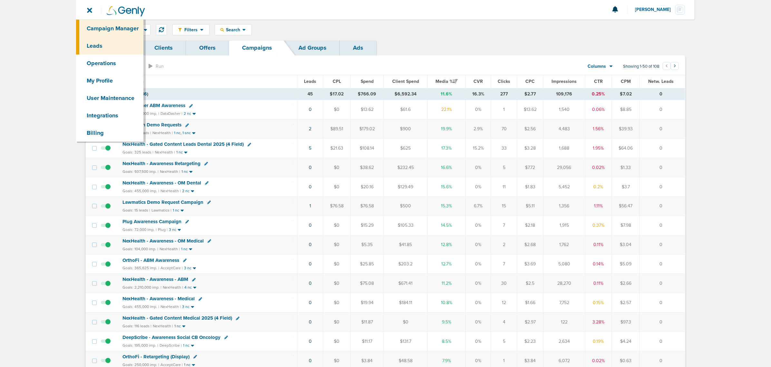
click at [96, 45] on link "Leads" at bounding box center [109, 45] width 67 height 17
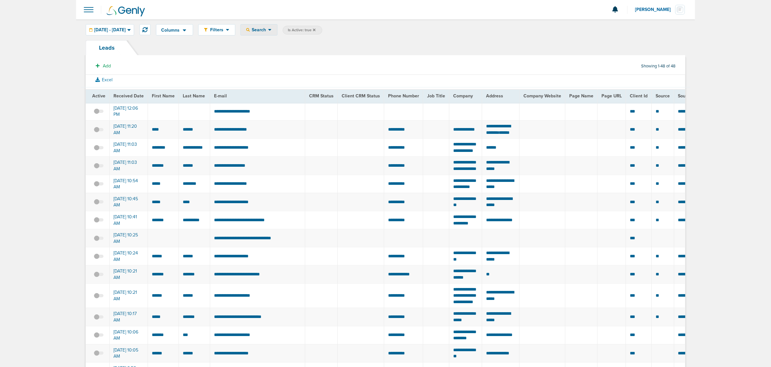
click at [272, 30] on icon at bounding box center [270, 29] width 4 height 5
click at [288, 132] on link "Fields" at bounding box center [274, 134] width 67 height 8
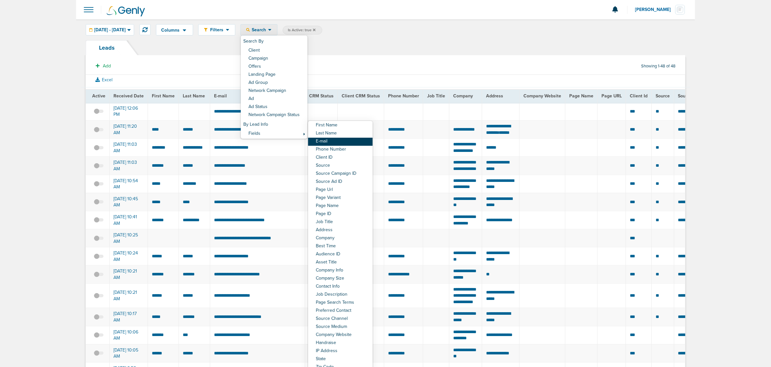
click at [347, 139] on link "E-mail" at bounding box center [340, 142] width 64 height 8
select select "email"
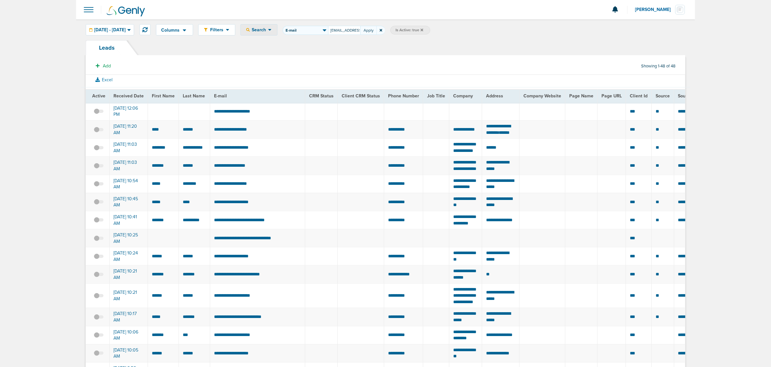
scroll to position [0, 10]
type input "[EMAIL_ADDRESS][DOMAIN_NAME]"
click at [377, 28] on button "Apply" at bounding box center [368, 30] width 16 height 9
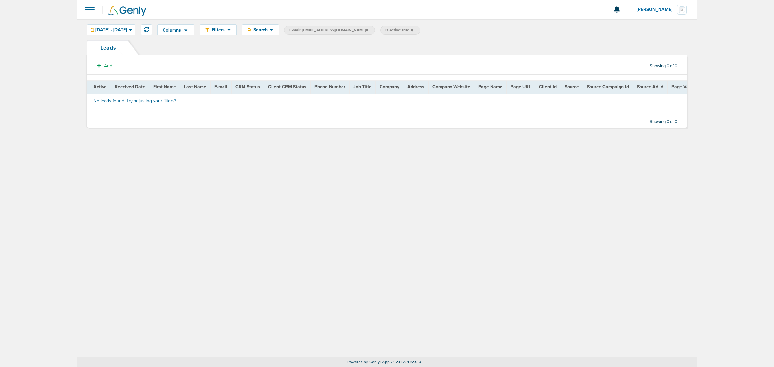
click at [410, 29] on icon at bounding box center [411, 29] width 3 height 3
click at [127, 28] on span "[DATE] - [DATE]" at bounding box center [111, 30] width 32 height 5
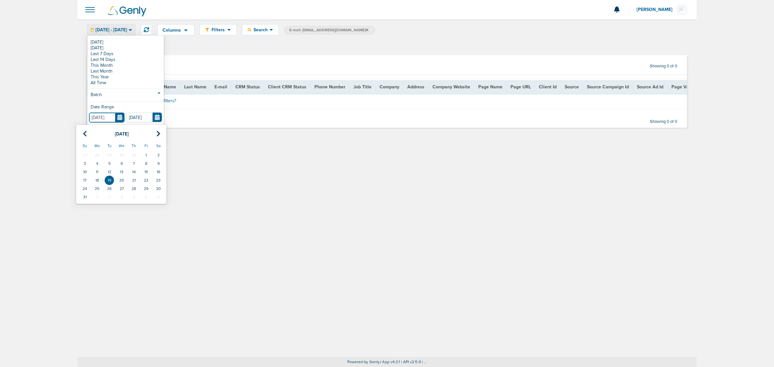
click at [119, 117] on input "[DATE]" at bounding box center [106, 118] width 35 height 10
click at [85, 136] on icon at bounding box center [85, 134] width 4 height 6
click at [110, 151] on td "1" at bounding box center [109, 155] width 12 height 8
type input "[DATE]"
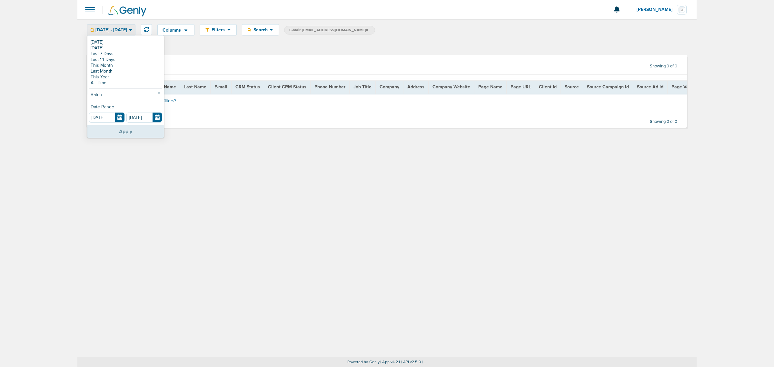
click at [128, 131] on button "Apply" at bounding box center [125, 131] width 76 height 13
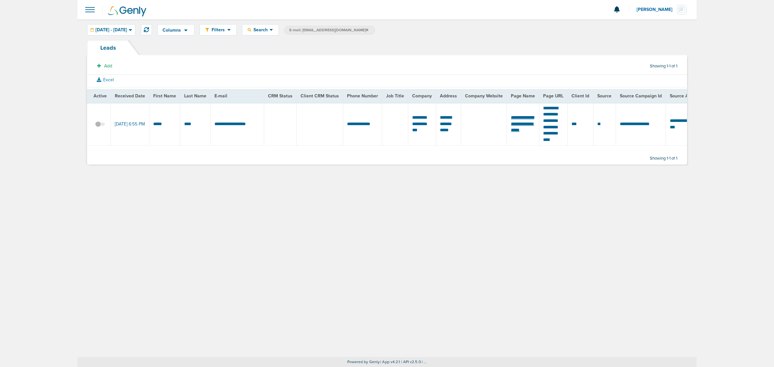
click at [527, 115] on span "**********" at bounding box center [522, 123] width 23 height 17
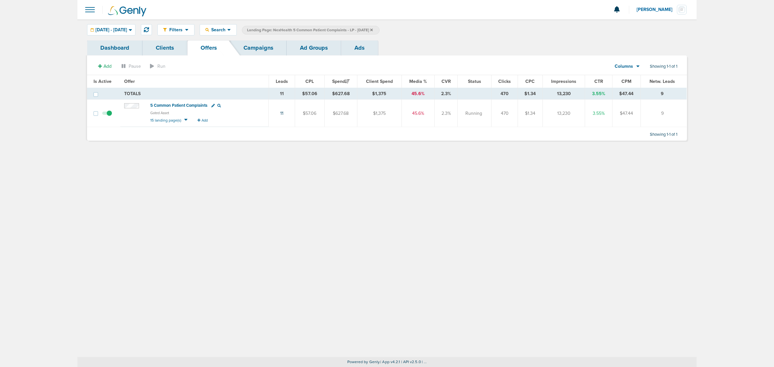
click at [260, 50] on link "Campaigns" at bounding box center [258, 47] width 56 height 15
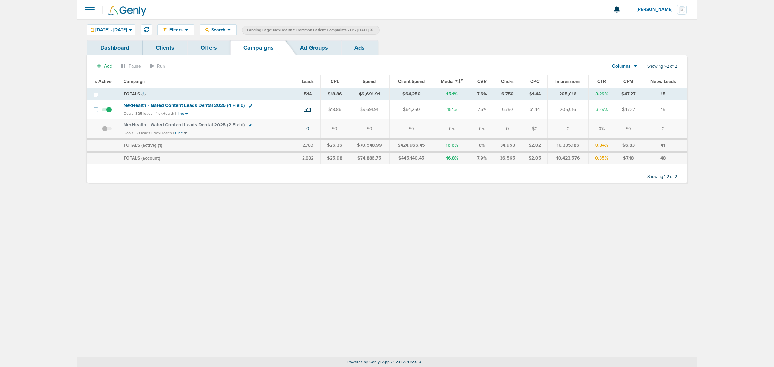
click at [308, 110] on link "514" at bounding box center [307, 109] width 7 height 5
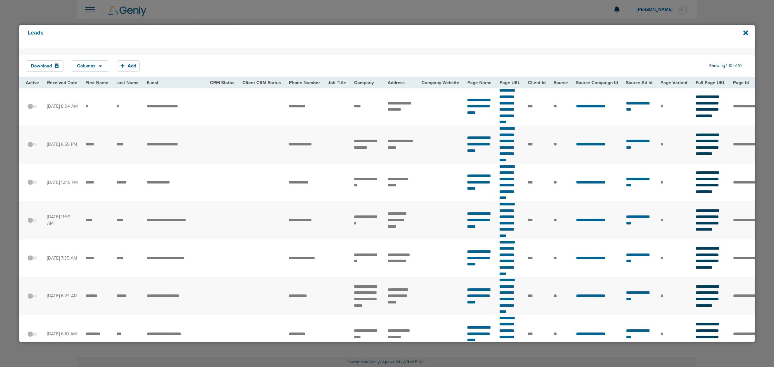
drag, startPoint x: 347, startPoint y: 293, endPoint x: 403, endPoint y: 291, distance: 56.1
click at [403, 291] on div "Download Columns Save selections Reset to defaults Is Active Received Date Firs…" at bounding box center [386, 194] width 735 height 293
click at [514, 126] on span "**********" at bounding box center [506, 144] width 15 height 36
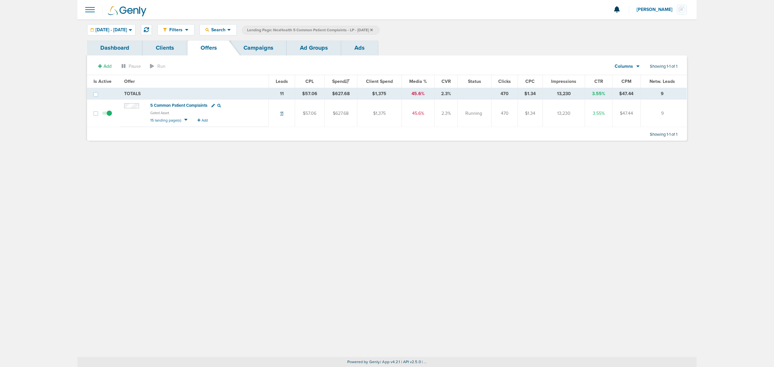
click at [283, 112] on link "11" at bounding box center [281, 113] width 3 height 5
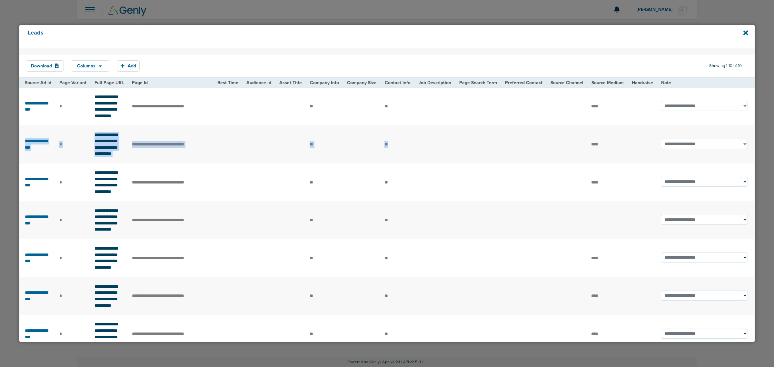
drag, startPoint x: 61, startPoint y: 108, endPoint x: 748, endPoint y: 114, distance: 686.7
click at [748, 125] on tr "**********" at bounding box center [86, 144] width 1336 height 38
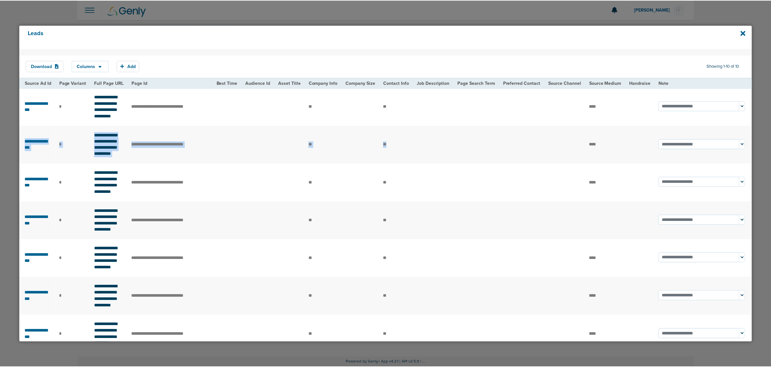
scroll to position [0, 648]
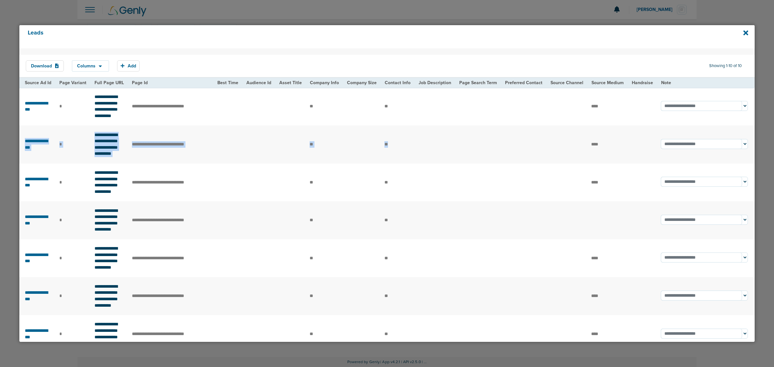
copy tr "**********"
click at [747, 33] on icon at bounding box center [745, 32] width 5 height 7
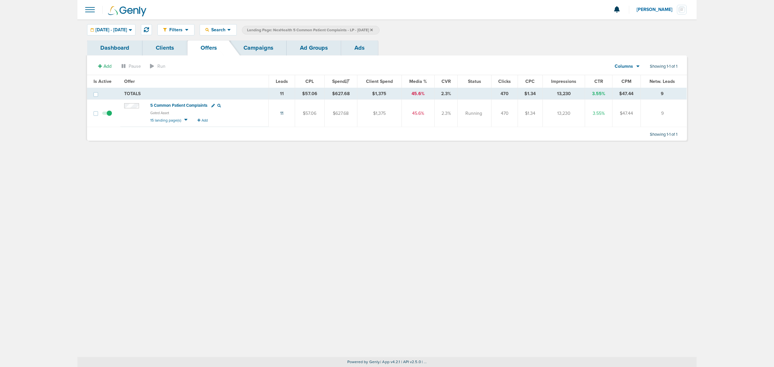
click at [373, 29] on icon at bounding box center [371, 30] width 3 height 4
click at [254, 51] on link "Campaigns" at bounding box center [258, 47] width 56 height 15
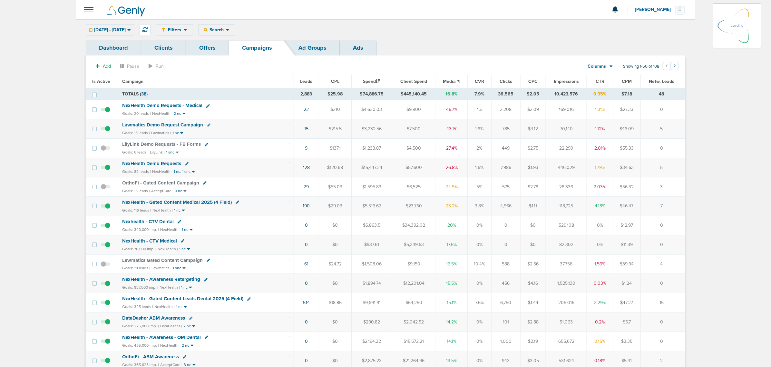
click at [131, 31] on icon at bounding box center [129, 29] width 4 height 5
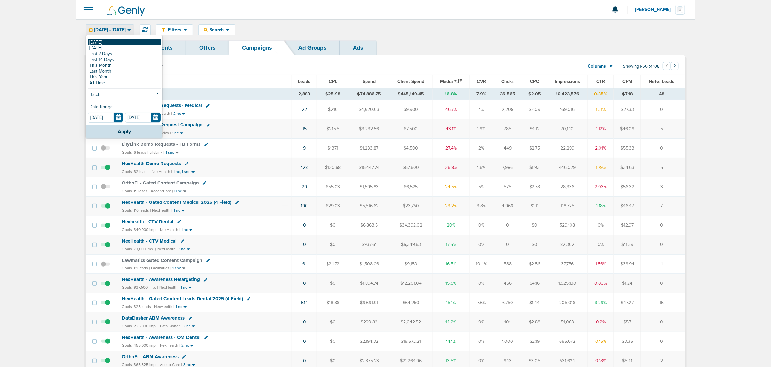
click at [131, 39] on link "[DATE]" at bounding box center [124, 42] width 73 height 6
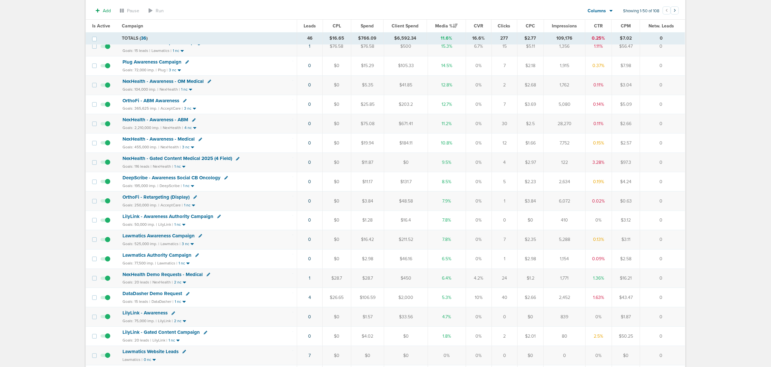
scroll to position [201, 0]
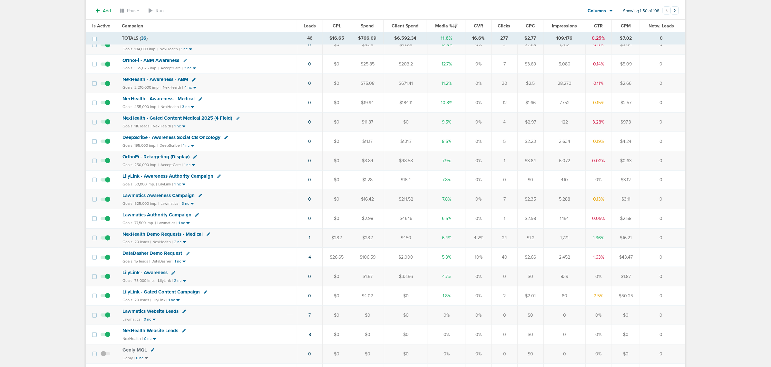
click at [212, 121] on span "NexHealth - Gated Content Medical 2025 (4 Field)" at bounding box center [178, 118] width 110 height 6
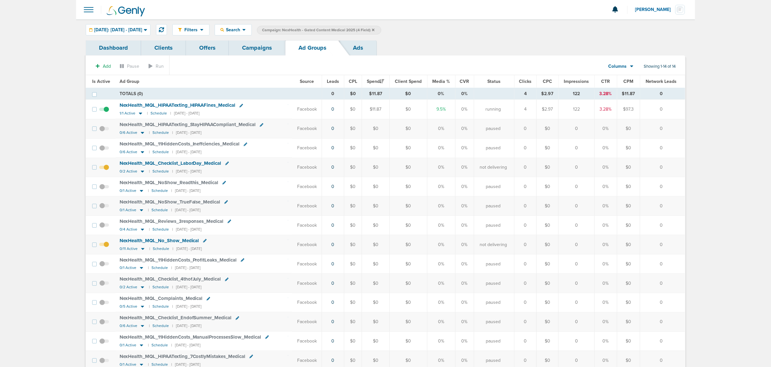
click at [177, 105] on span "NexHealth_ MQL_ HIPAATexting_ HIPAAFines_ Medical" at bounding box center [178, 105] width 116 height 6
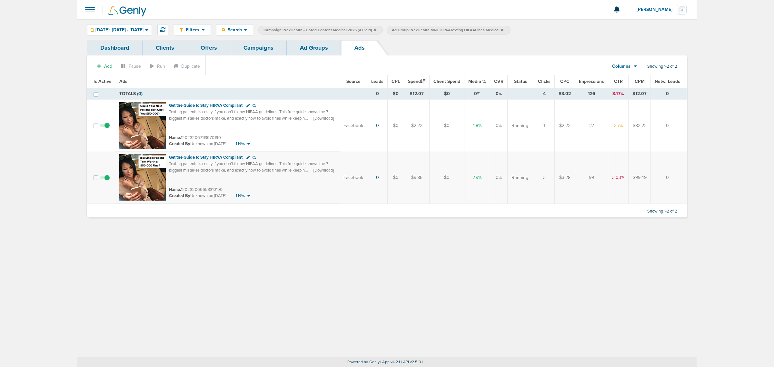
click at [312, 47] on link "Ad Groups" at bounding box center [314, 47] width 54 height 15
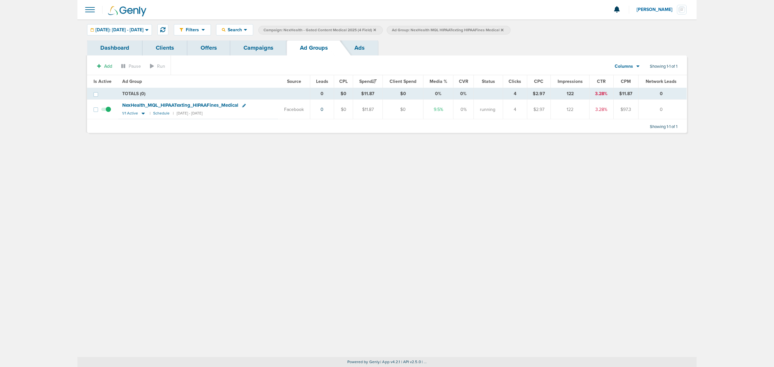
click at [250, 43] on link "Campaigns" at bounding box center [258, 47] width 56 height 15
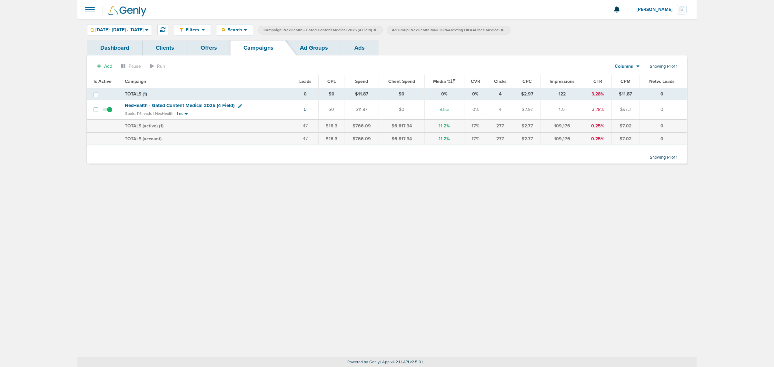
click at [376, 31] on icon at bounding box center [374, 30] width 3 height 4
click at [375, 31] on icon at bounding box center [373, 30] width 3 height 4
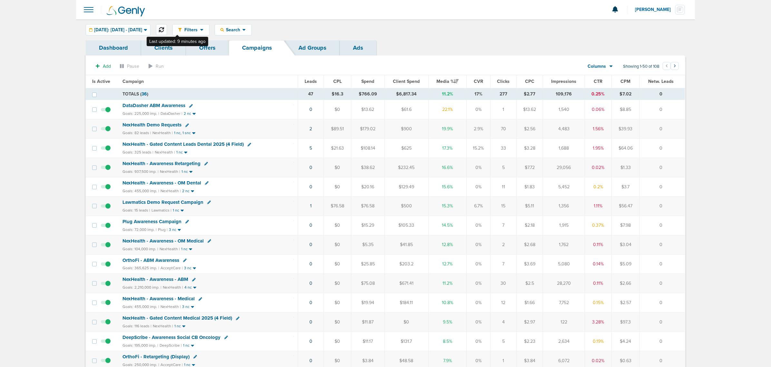
click at [164, 27] on icon at bounding box center [161, 29] width 5 height 5
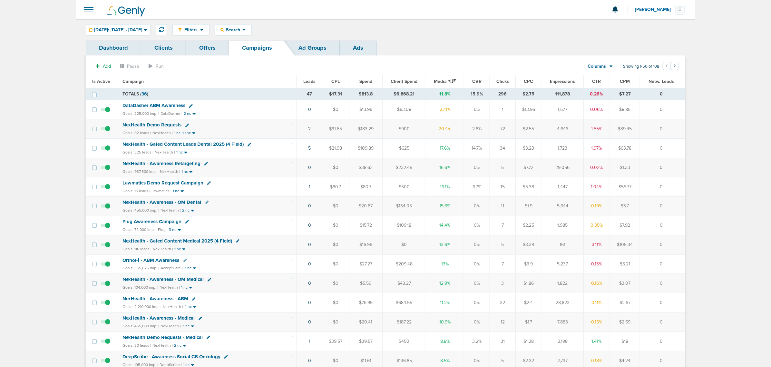
drag, startPoint x: 677, startPoint y: 126, endPoint x: 281, endPoint y: 133, distance: 396.2
click at [281, 133] on tr "NexHealth Demo Requests Goals: 82 leads | NexHealth | 1 nc, 1 snc 2 $91.65 $183…" at bounding box center [385, 128] width 599 height 19
click at [281, 133] on div "Goals: 82 leads | NexHealth | 1 nc, 1 snc" at bounding box center [208, 132] width 170 height 5
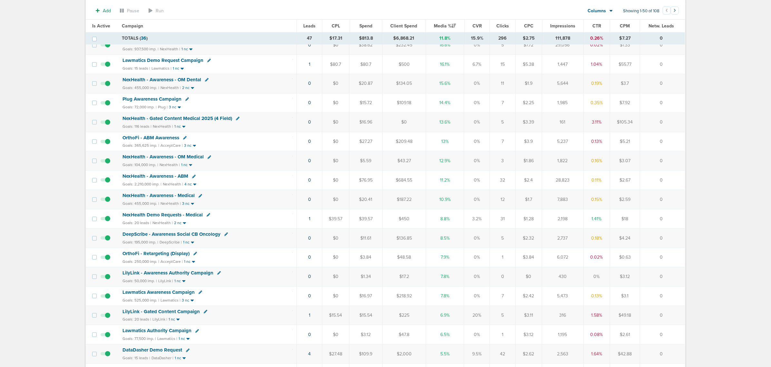
scroll to position [121, 0]
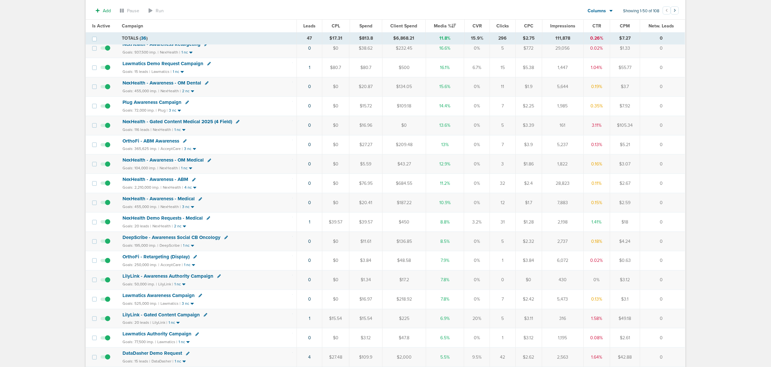
click at [182, 318] on span "LilyLink - Gated Content Campaign" at bounding box center [161, 315] width 77 height 6
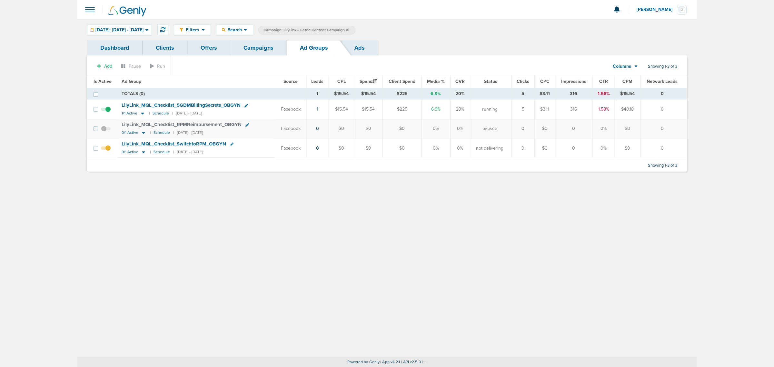
click at [143, 30] on span "[DATE]: [DATE] - [DATE]" at bounding box center [119, 30] width 48 height 5
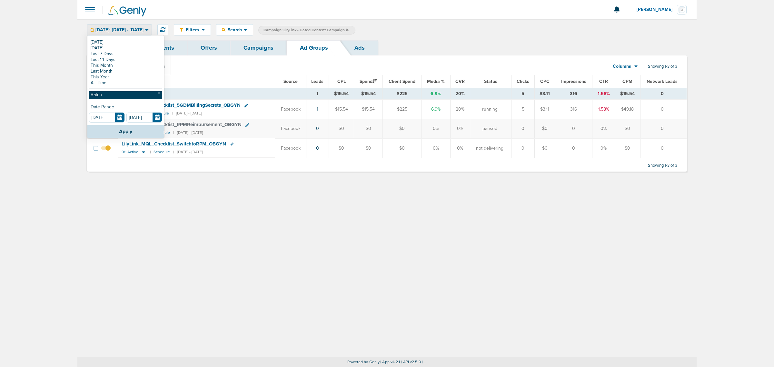
click at [103, 96] on link "Batch" at bounding box center [125, 95] width 73 height 8
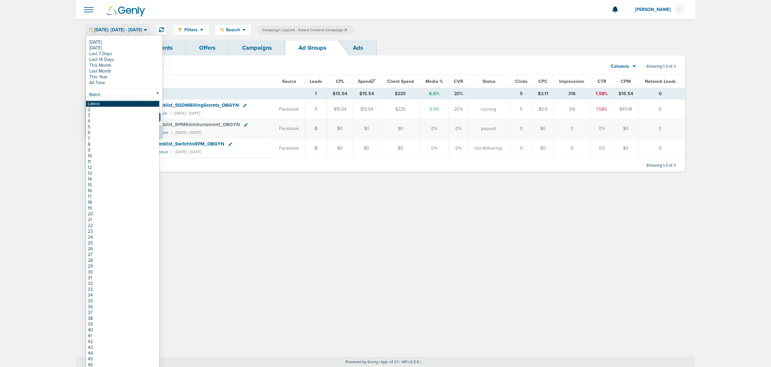
click at [105, 102] on link "Latest" at bounding box center [122, 104] width 73 height 6
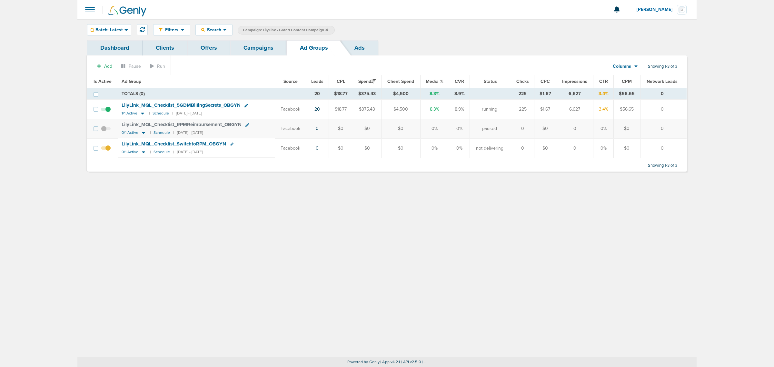
click at [318, 110] on link "20" at bounding box center [316, 108] width 5 height 5
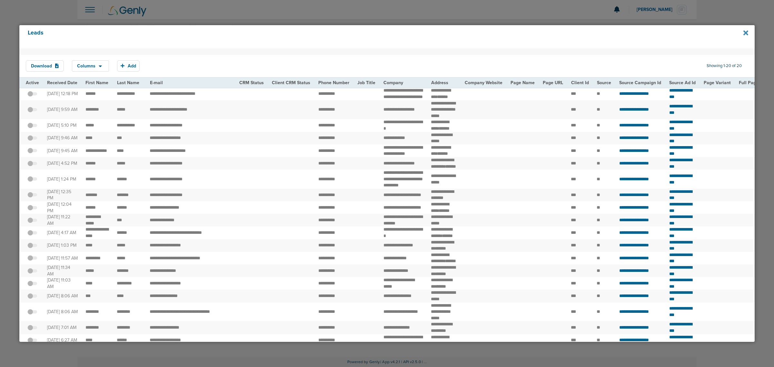
click at [746, 30] on icon at bounding box center [745, 32] width 5 height 7
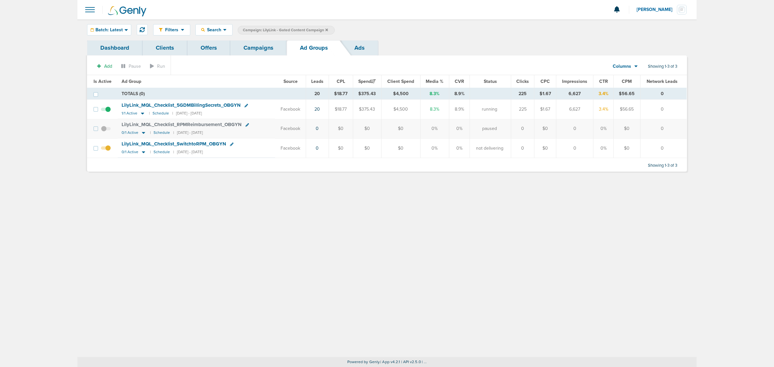
click at [106, 113] on span at bounding box center [106, 113] width 10 height 0
click at [106, 111] on input "checkbox" at bounding box center [106, 111] width 0 height 0
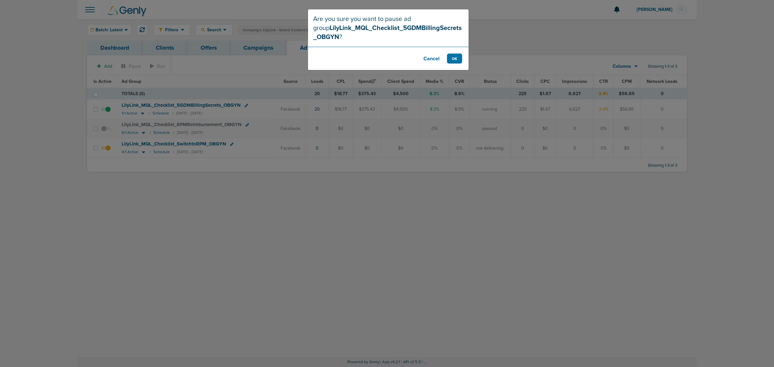
click at [431, 60] on button "Cancel" at bounding box center [431, 59] width 26 height 10
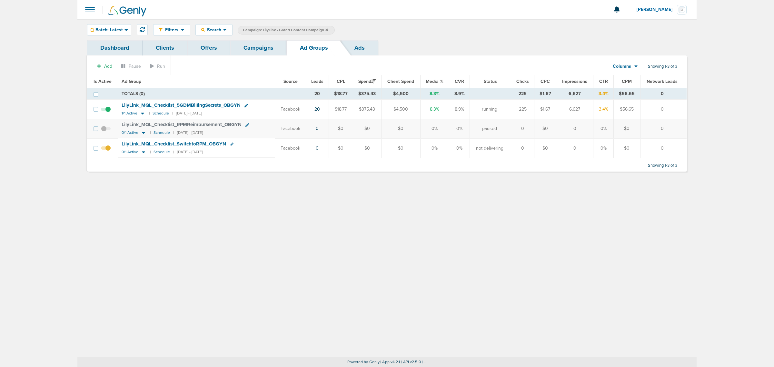
click at [271, 50] on link "Campaigns" at bounding box center [258, 47] width 56 height 15
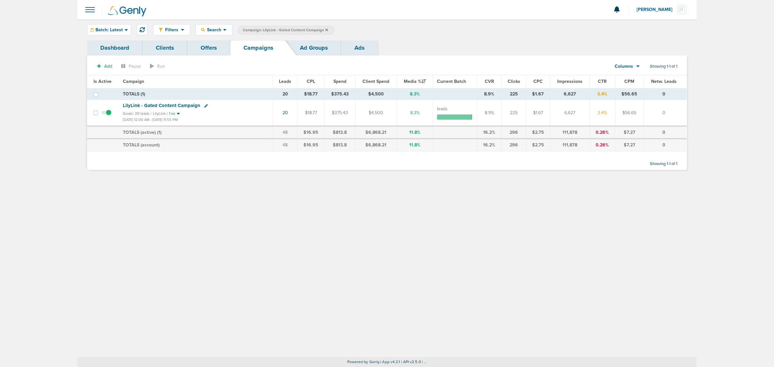
click at [108, 116] on span at bounding box center [107, 116] width 10 height 0
click at [106, 114] on input "checkbox" at bounding box center [106, 114] width 0 height 0
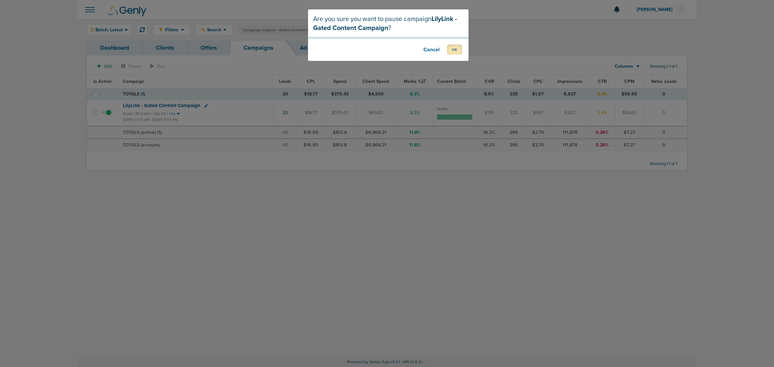
click at [456, 50] on button "OK" at bounding box center [454, 49] width 15 height 10
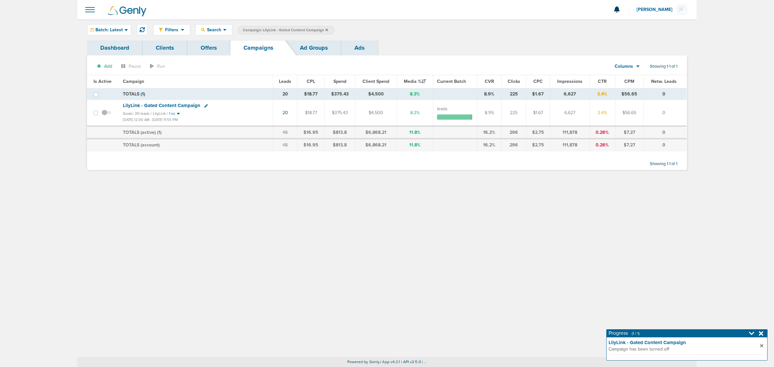
click at [326, 30] on icon at bounding box center [326, 29] width 3 height 3
